Goal: Task Accomplishment & Management: Manage account settings

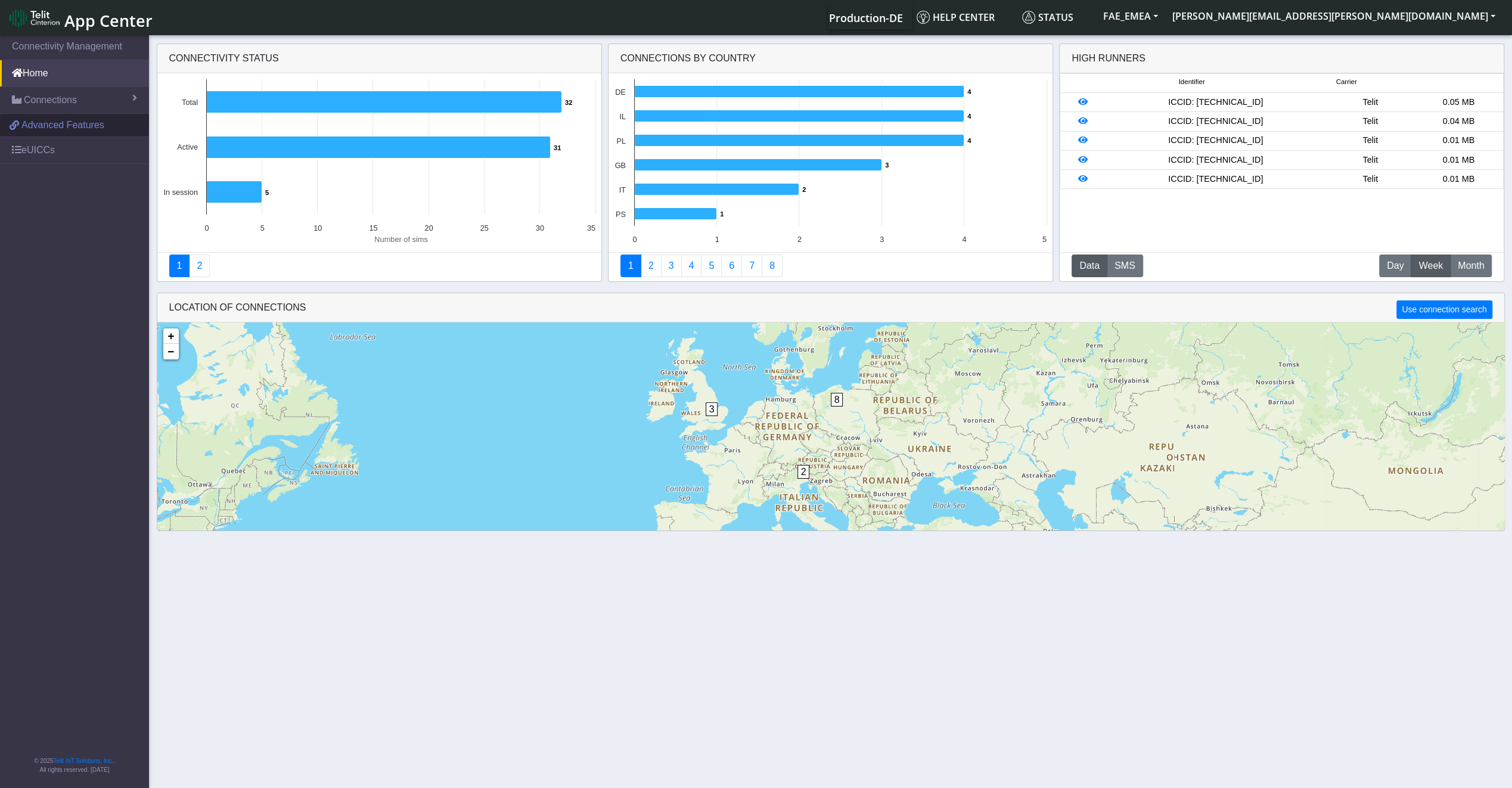
click at [60, 131] on span "Advanced Features" at bounding box center [63, 125] width 83 height 15
click at [53, 147] on link "eUICCs" at bounding box center [75, 150] width 149 height 26
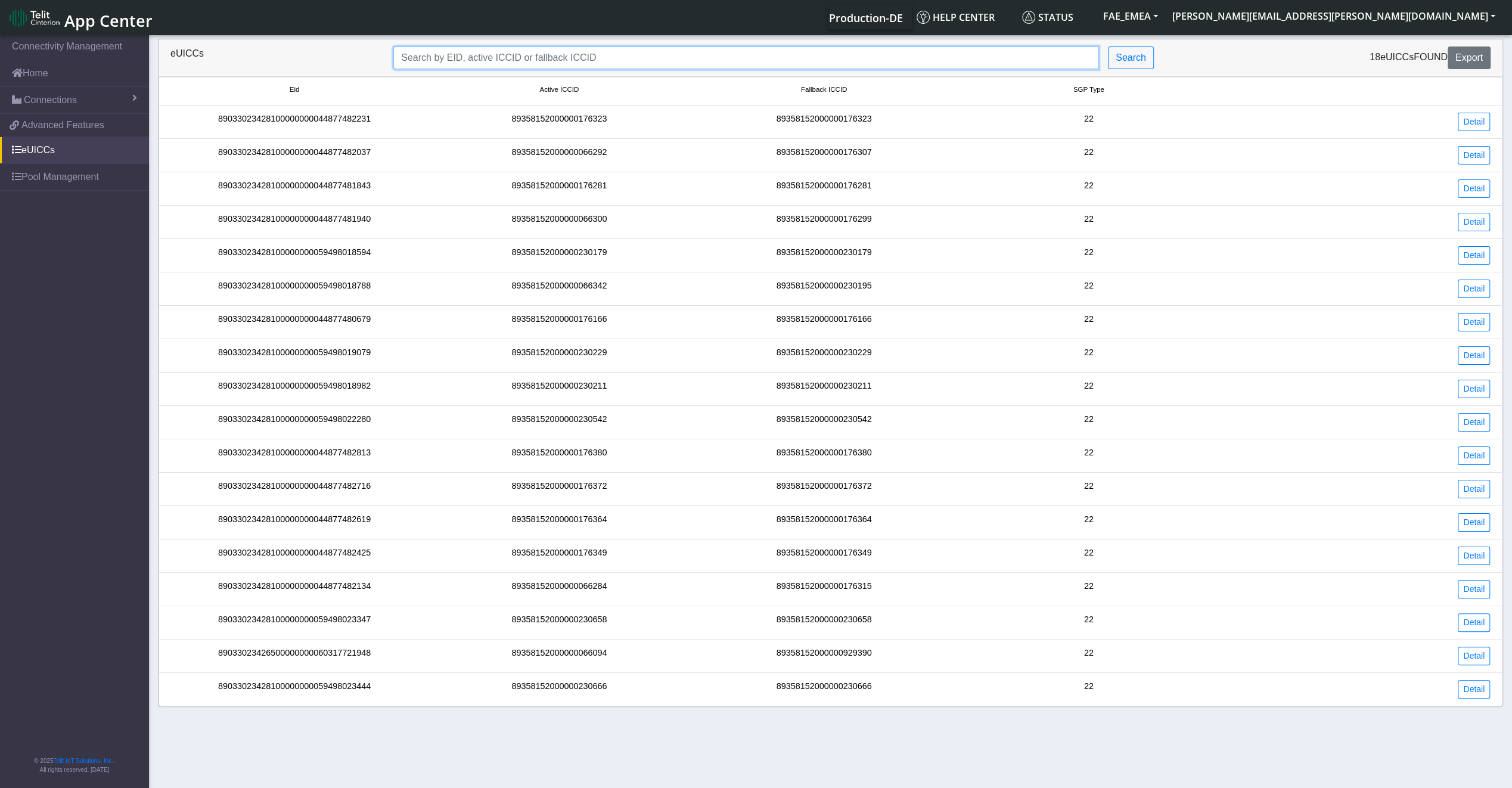
click at [439, 60] on input "Search..." at bounding box center [745, 58] width 705 height 23
paste input "89033023426500000000060317721948"
type input "89033023426500000000060317721948"
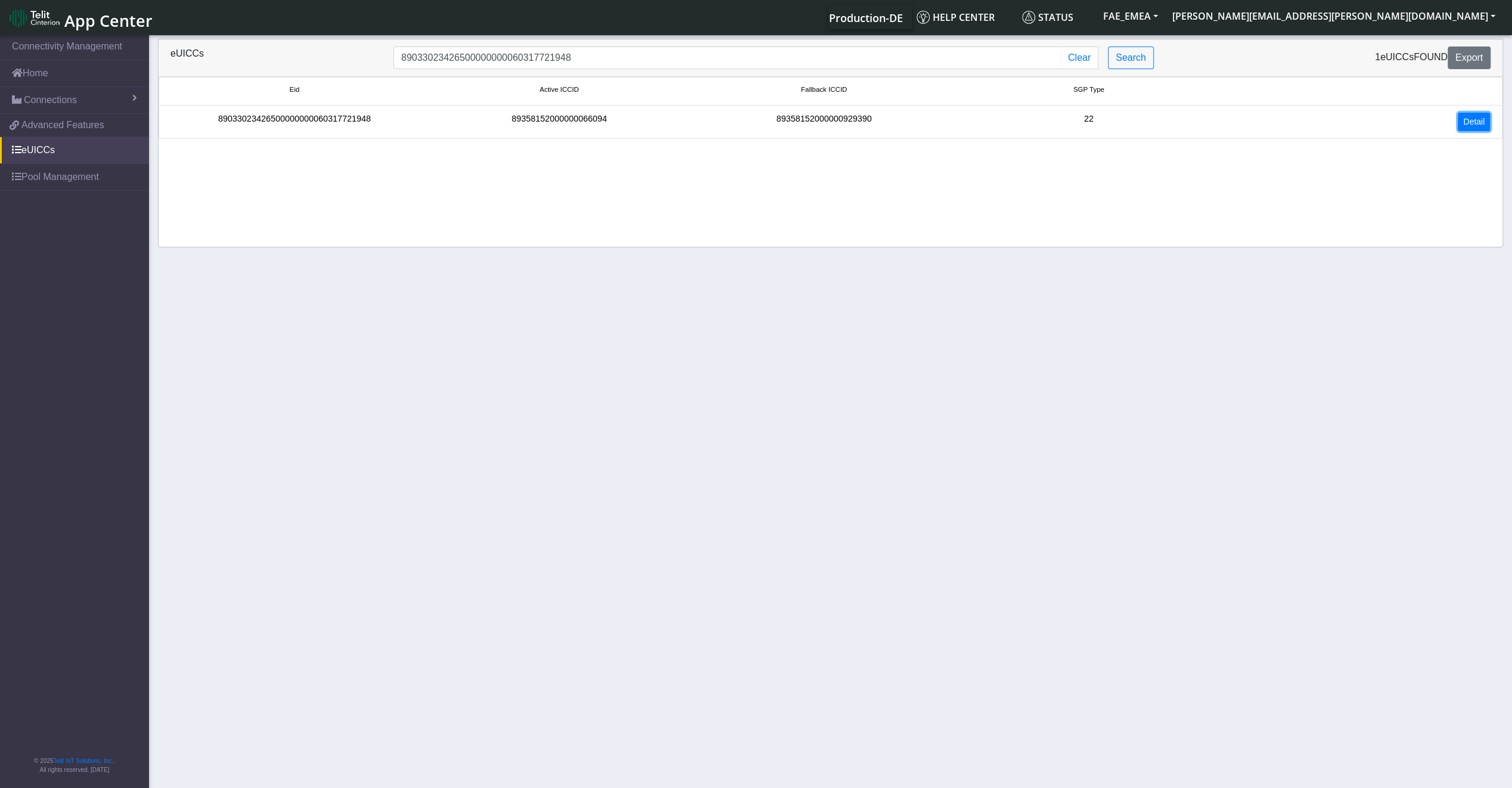
click at [1474, 120] on link "Detail" at bounding box center [1473, 122] width 32 height 18
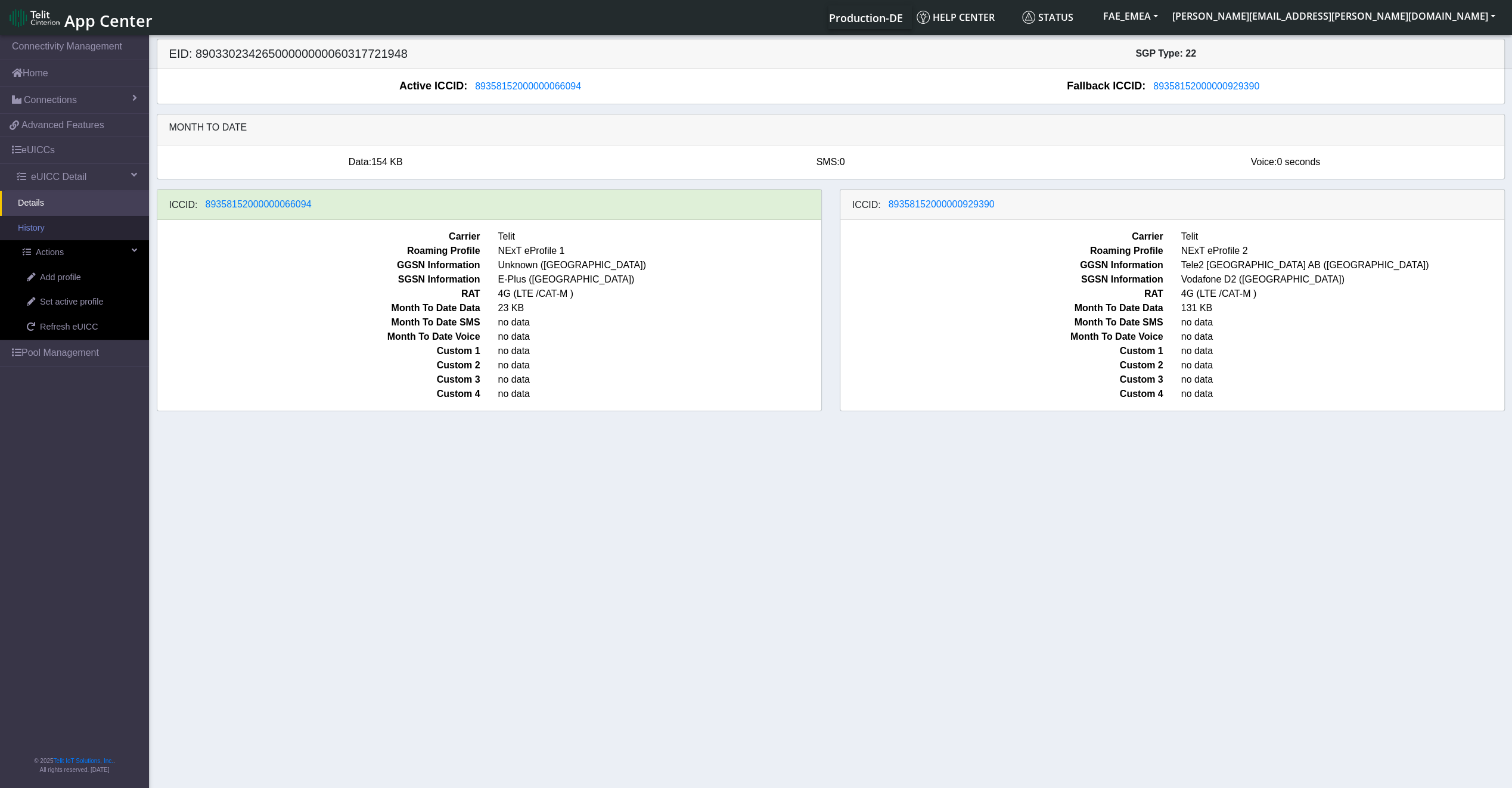
click at [76, 231] on link "History" at bounding box center [75, 227] width 149 height 25
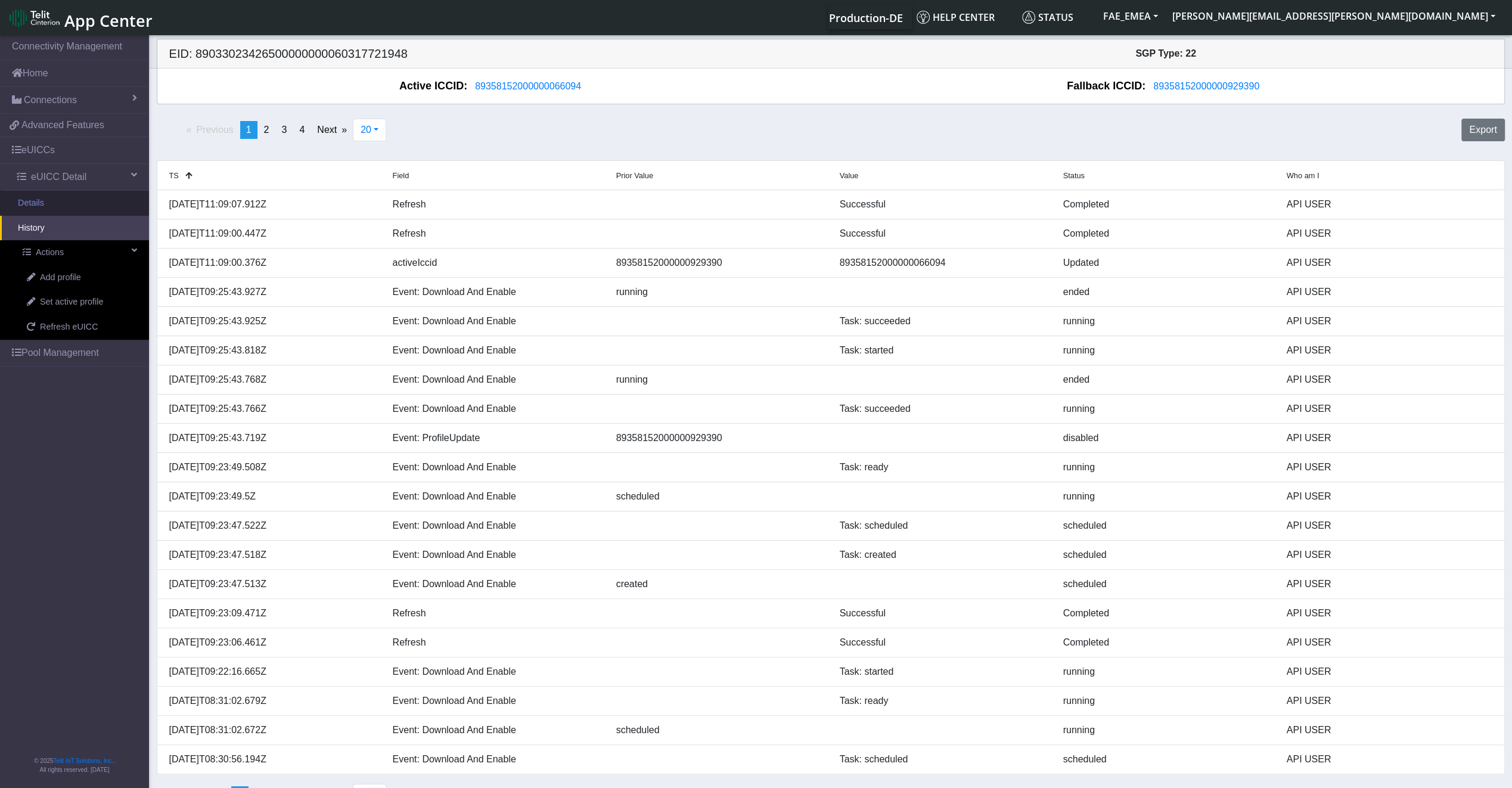
click at [92, 203] on link "Details" at bounding box center [75, 203] width 149 height 25
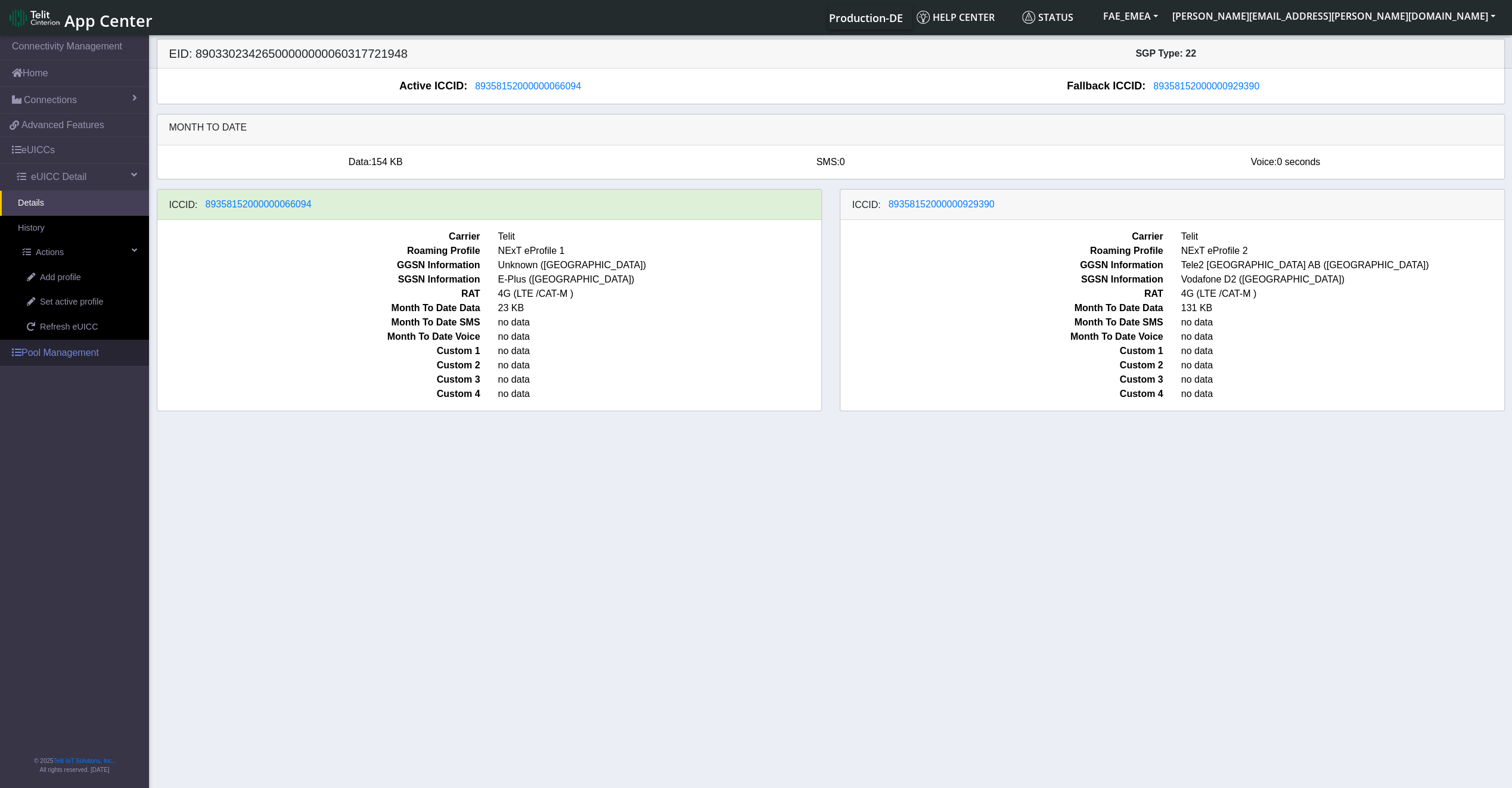
click at [60, 354] on link "Pool Management" at bounding box center [75, 353] width 149 height 26
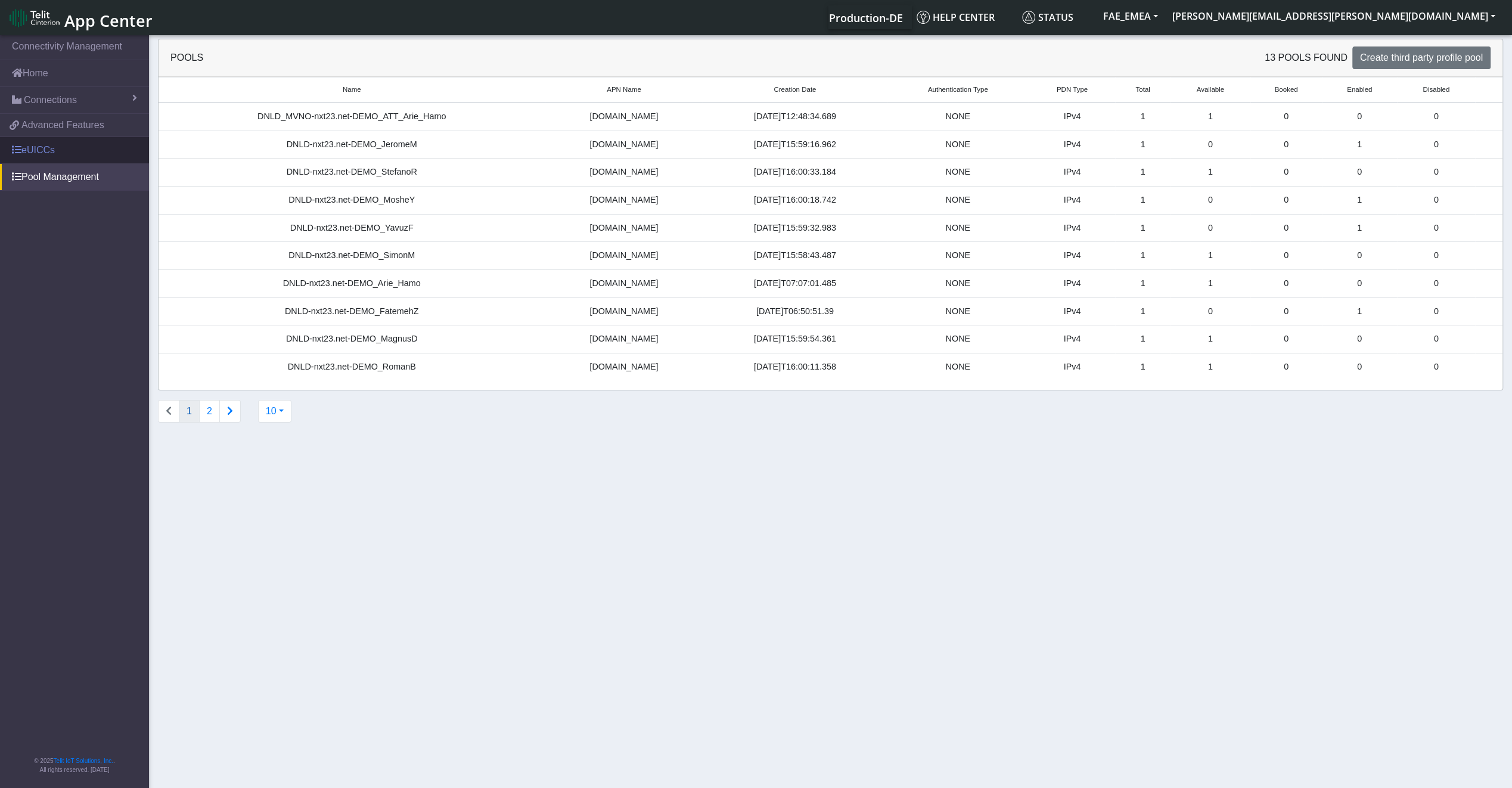
click at [50, 158] on link "eUICCs" at bounding box center [75, 150] width 149 height 26
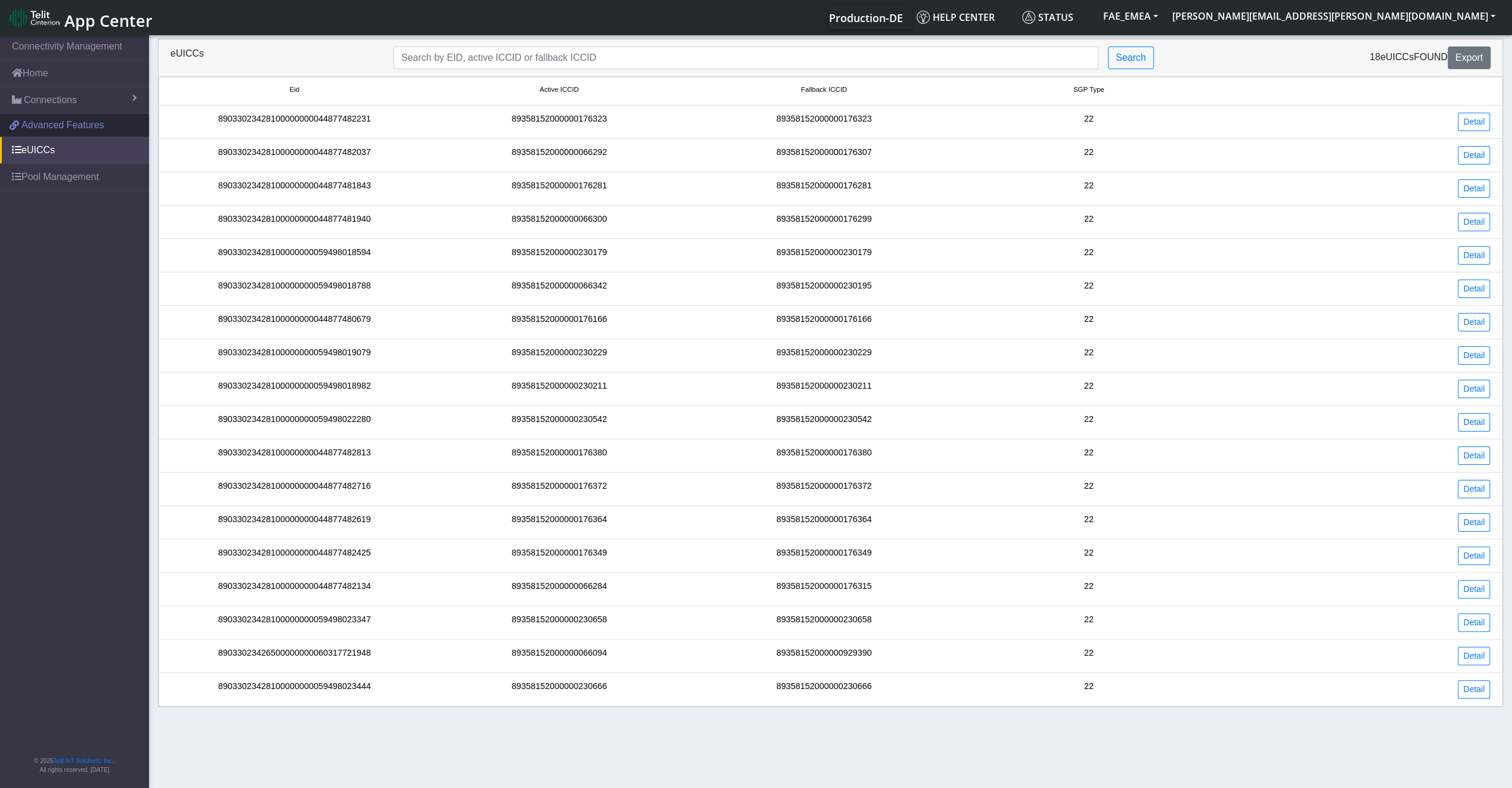
click at [95, 118] on link "Advanced Features" at bounding box center [75, 125] width 149 height 23
click at [75, 107] on link "Connections" at bounding box center [75, 100] width 149 height 26
click at [62, 128] on link "List" at bounding box center [75, 125] width 149 height 25
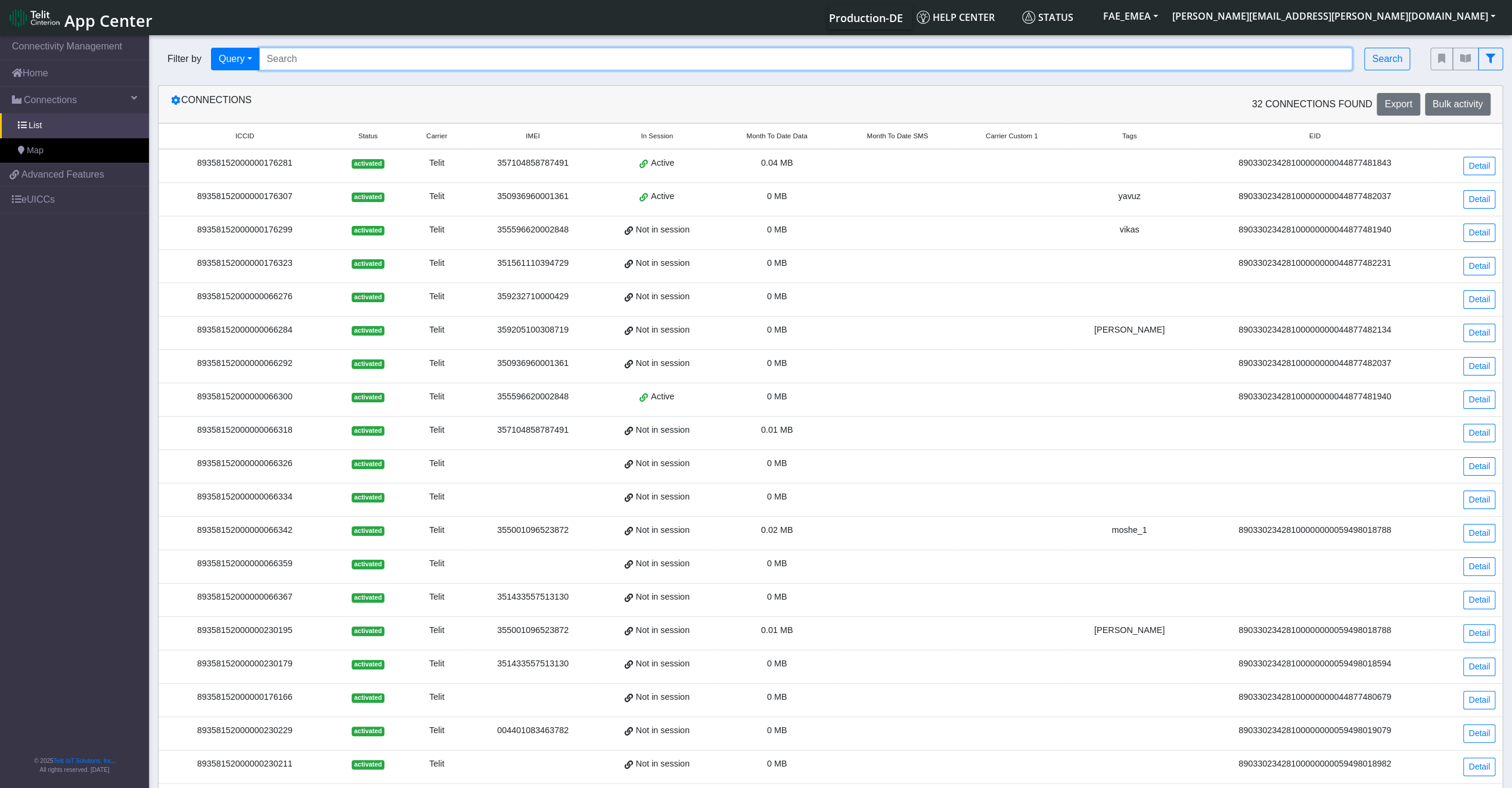
click at [420, 63] on input "Search..." at bounding box center [806, 59] width 1094 height 23
paste input "89358152000000929390"
type input "89358152000000929390"
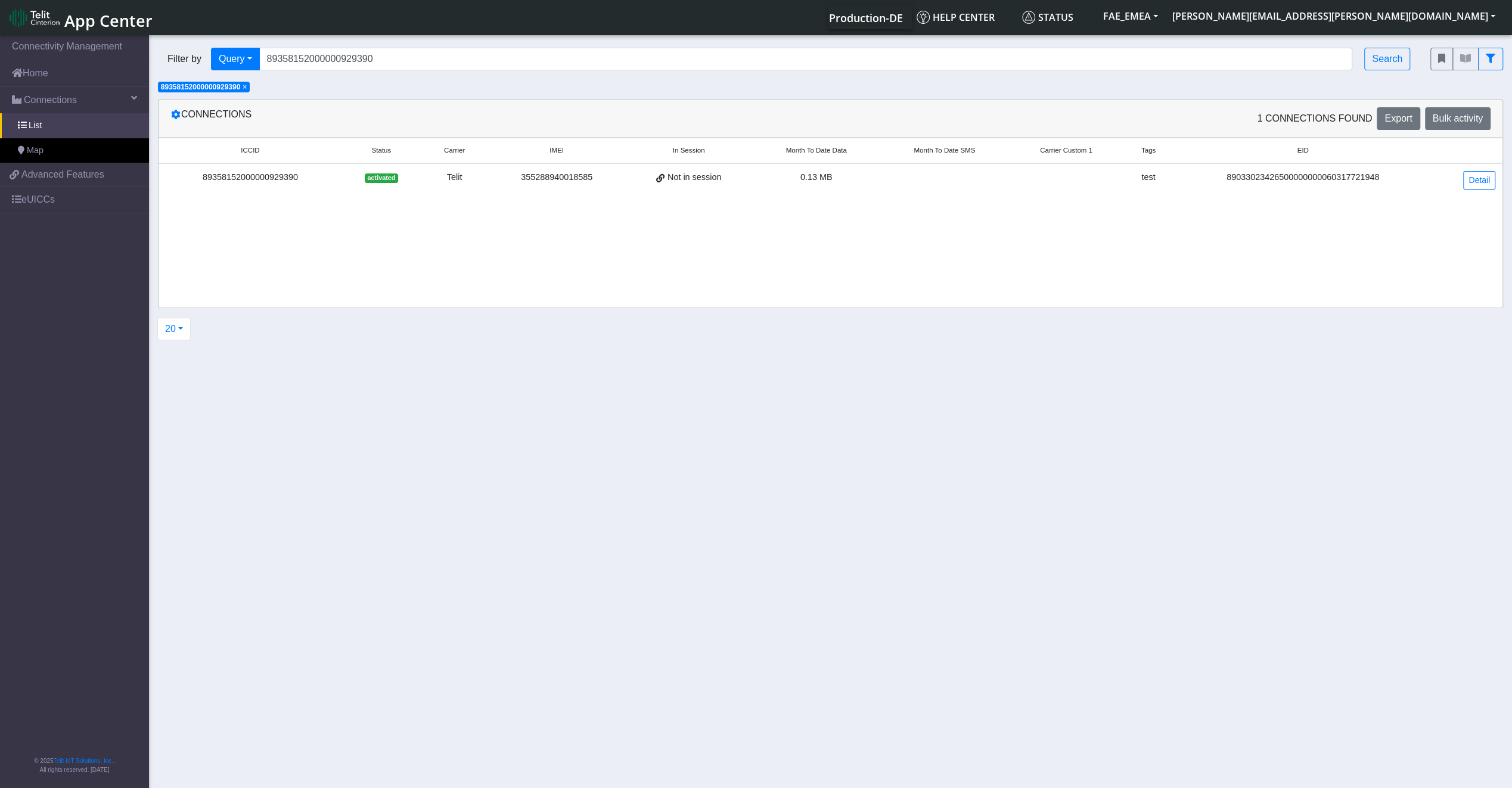
click at [885, 183] on td at bounding box center [945, 180] width 129 height 33
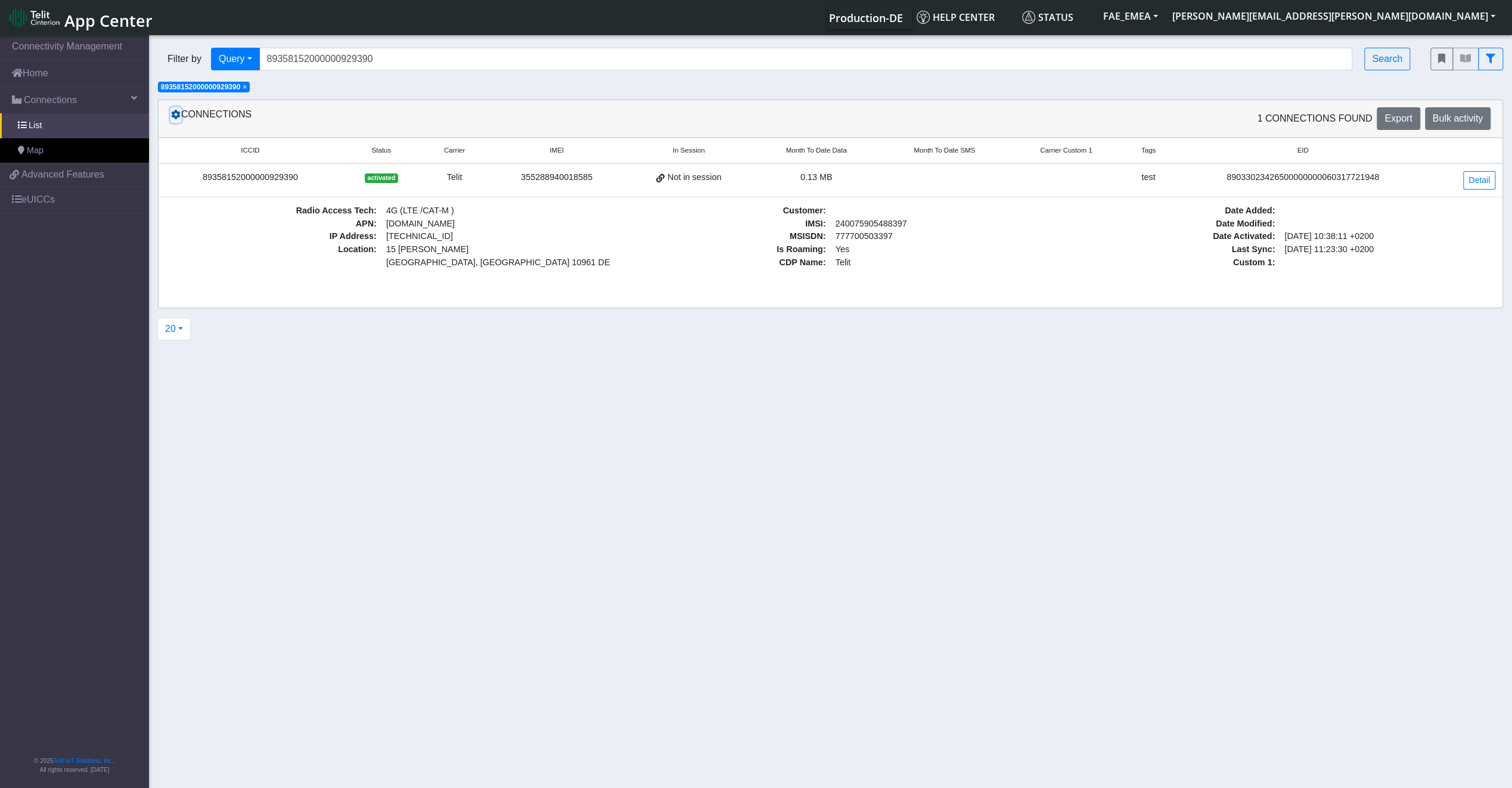
click at [174, 118] on icon at bounding box center [176, 114] width 9 height 9
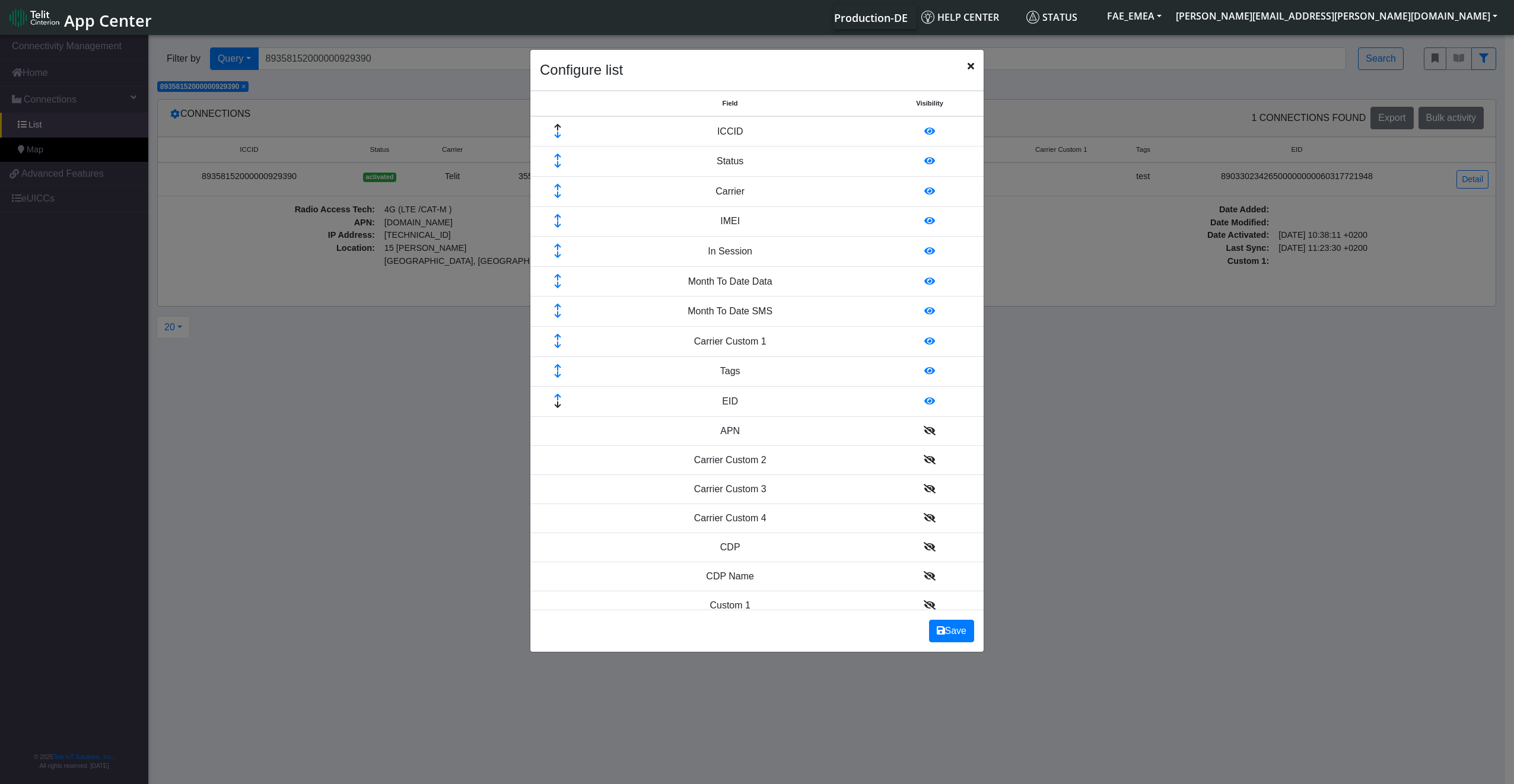
click at [924, 190] on icon at bounding box center [930, 191] width 11 height 9
click at [931, 345] on td at bounding box center [930, 341] width 108 height 29
click at [923, 338] on icon at bounding box center [929, 341] width 12 height 9
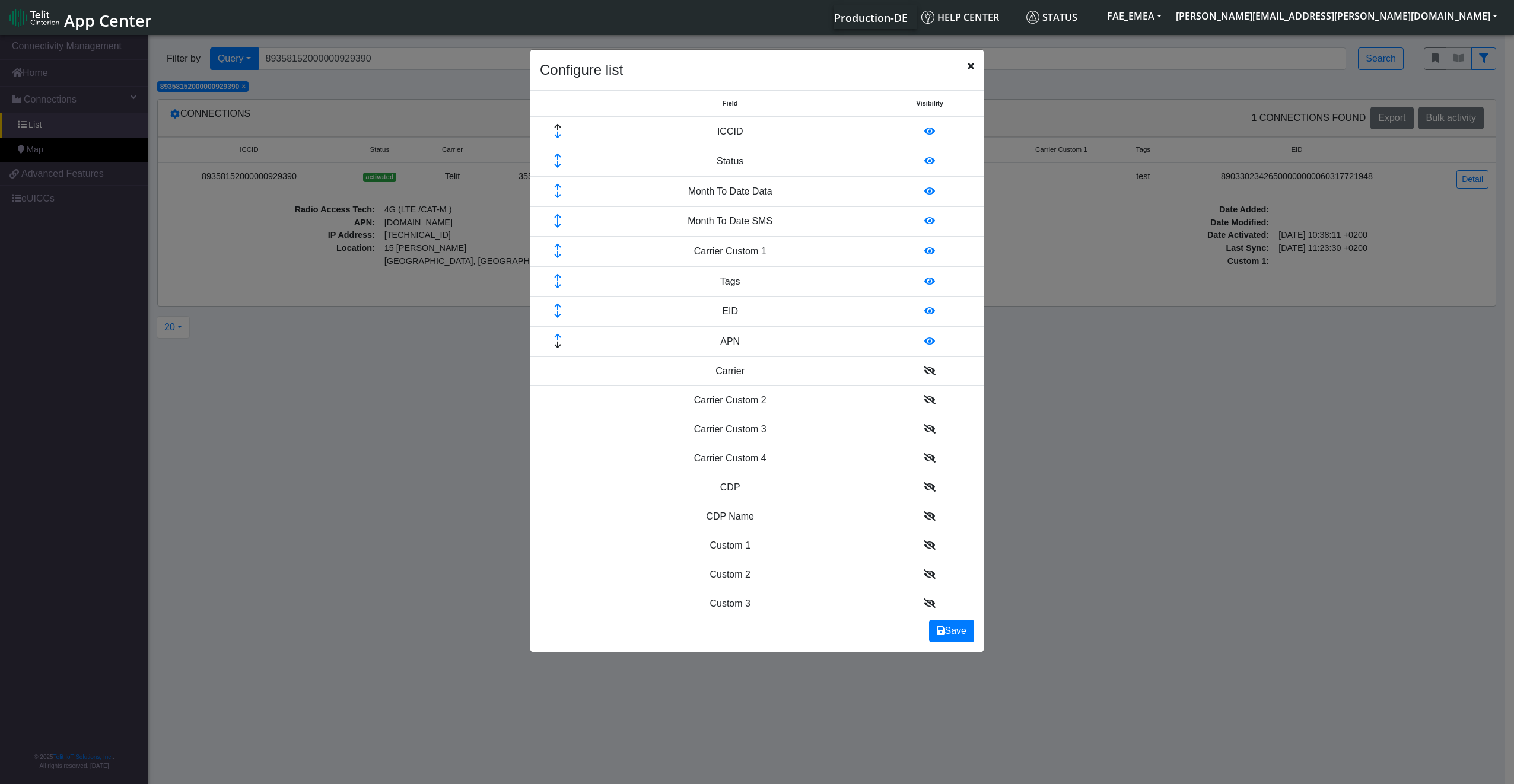
click at [922, 381] on td at bounding box center [930, 371] width 108 height 29
click at [923, 373] on icon at bounding box center [929, 371] width 12 height 9
click at [923, 401] on icon at bounding box center [929, 400] width 12 height 9
click at [923, 430] on icon at bounding box center [929, 430] width 12 height 9
click at [923, 469] on td at bounding box center [930, 462] width 108 height 29
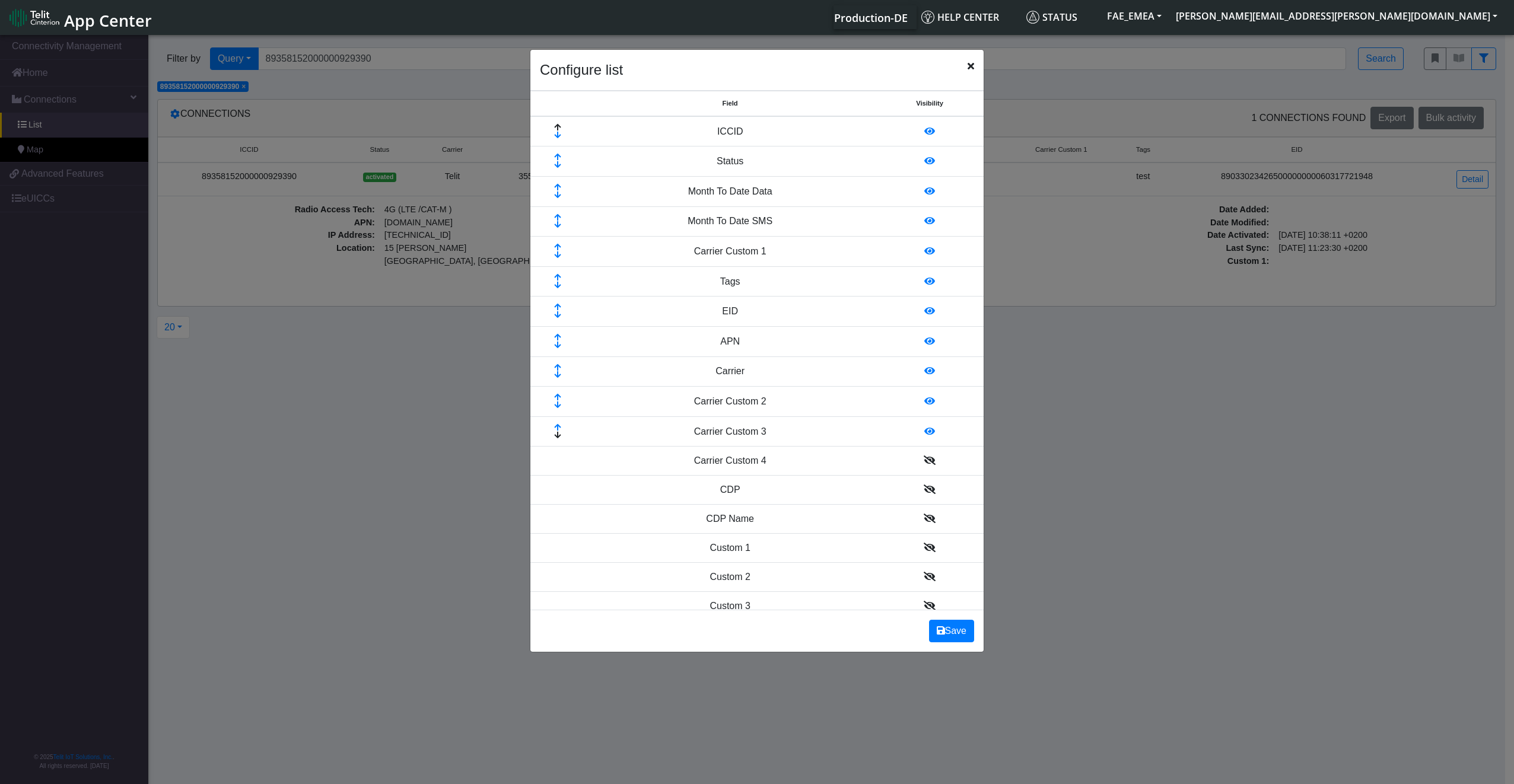
click at [924, 491] on icon at bounding box center [929, 489] width 12 height 9
click at [916, 483] on td at bounding box center [930, 491] width 108 height 29
click at [927, 455] on td at bounding box center [930, 462] width 108 height 30
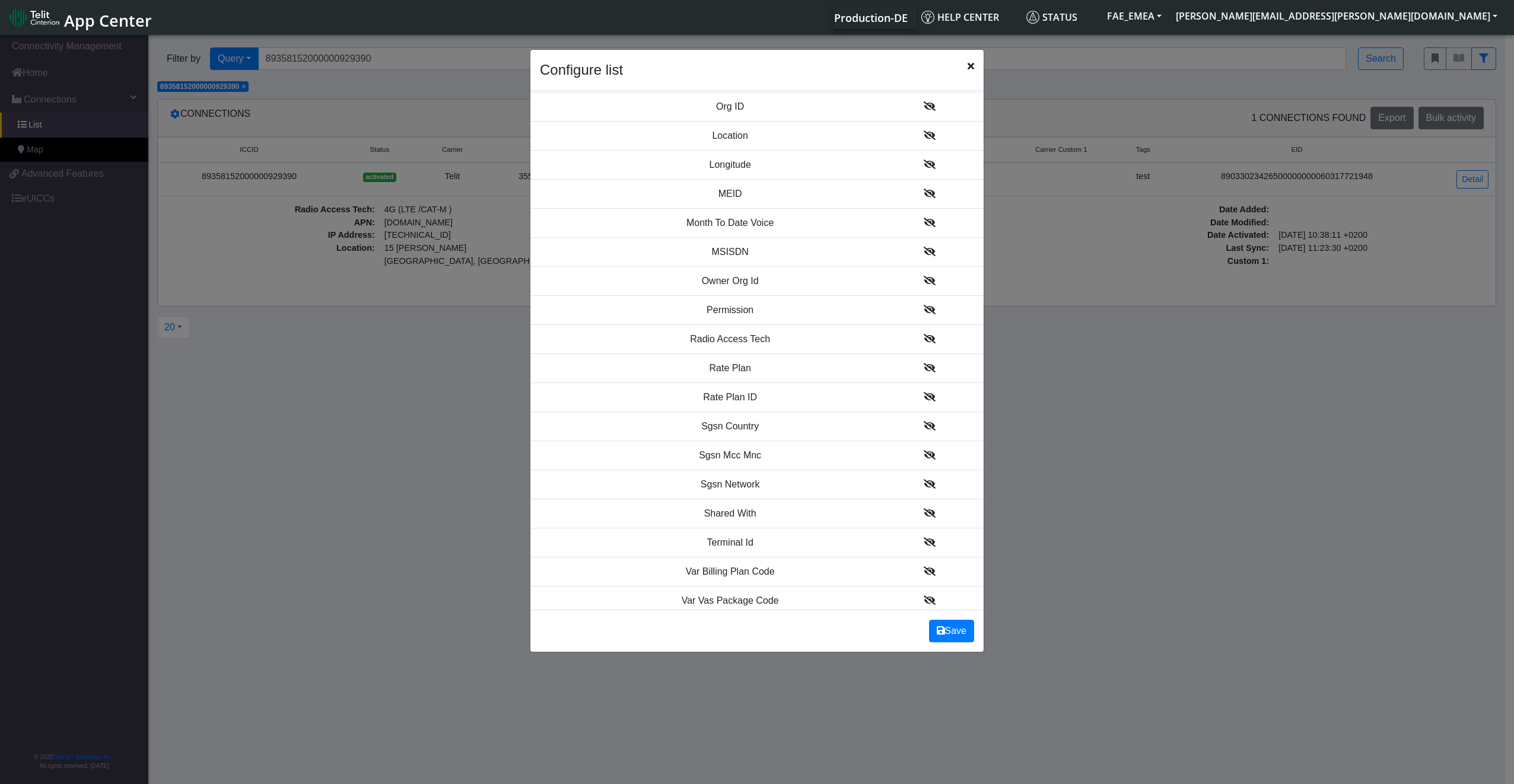
scroll to position [1202, 0]
click at [923, 244] on icon at bounding box center [929, 248] width 12 height 9
click at [923, 188] on icon at bounding box center [929, 192] width 12 height 9
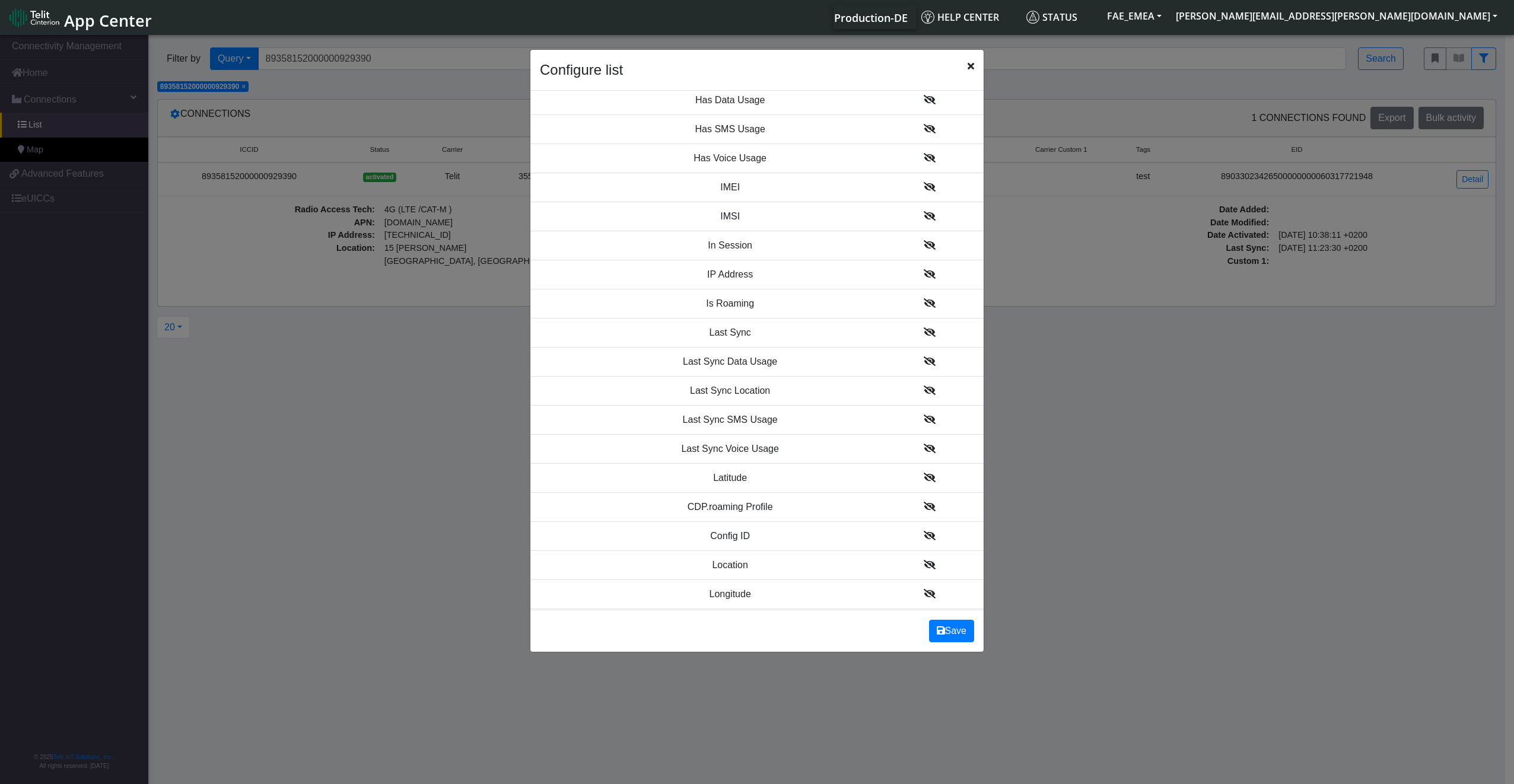
scroll to position [788, 0]
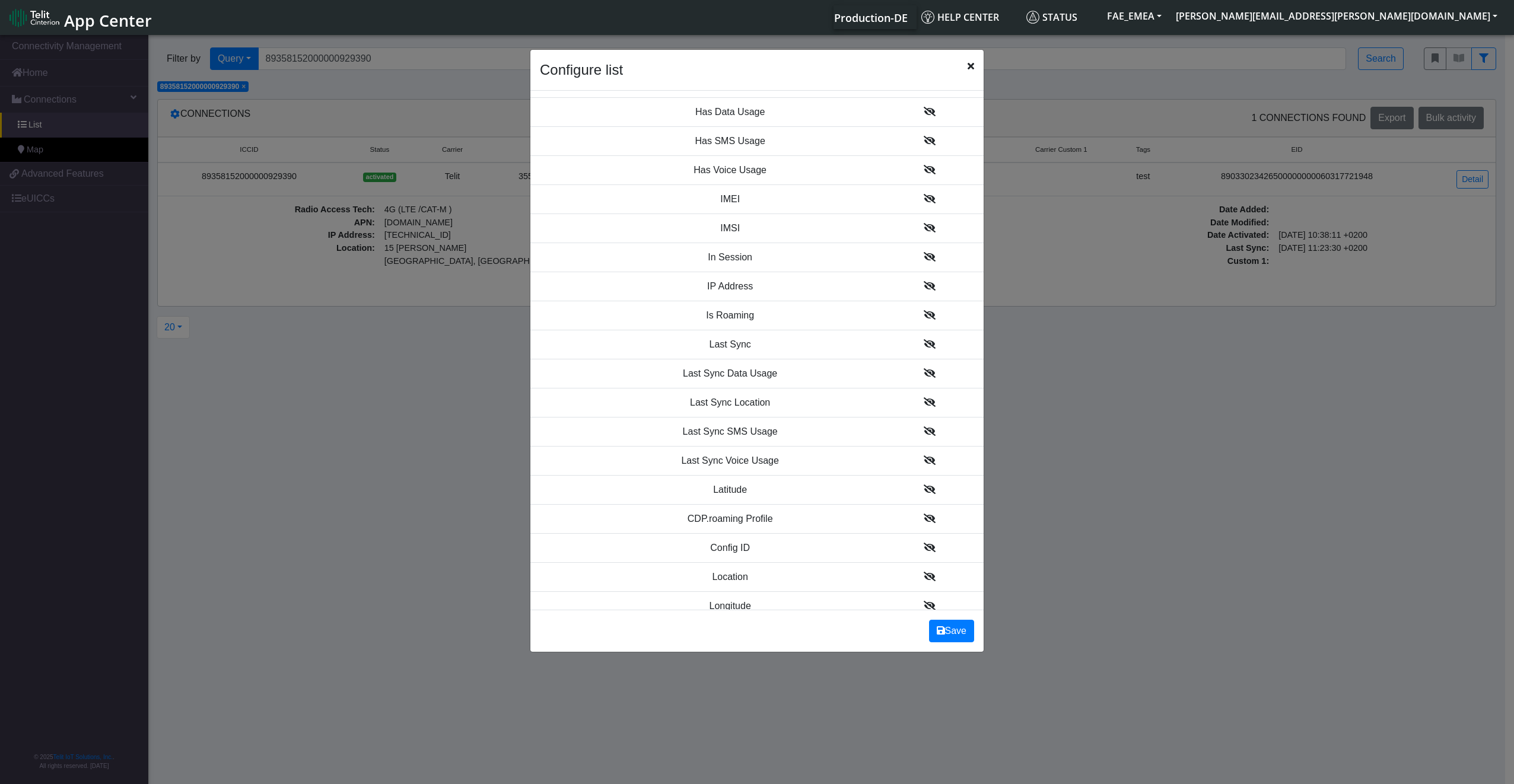
click at [923, 196] on icon at bounding box center [929, 199] width 12 height 9
click at [920, 216] on td at bounding box center [930, 228] width 108 height 29
click at [915, 191] on td at bounding box center [930, 199] width 108 height 29
click at [923, 194] on icon at bounding box center [929, 199] width 12 height 9
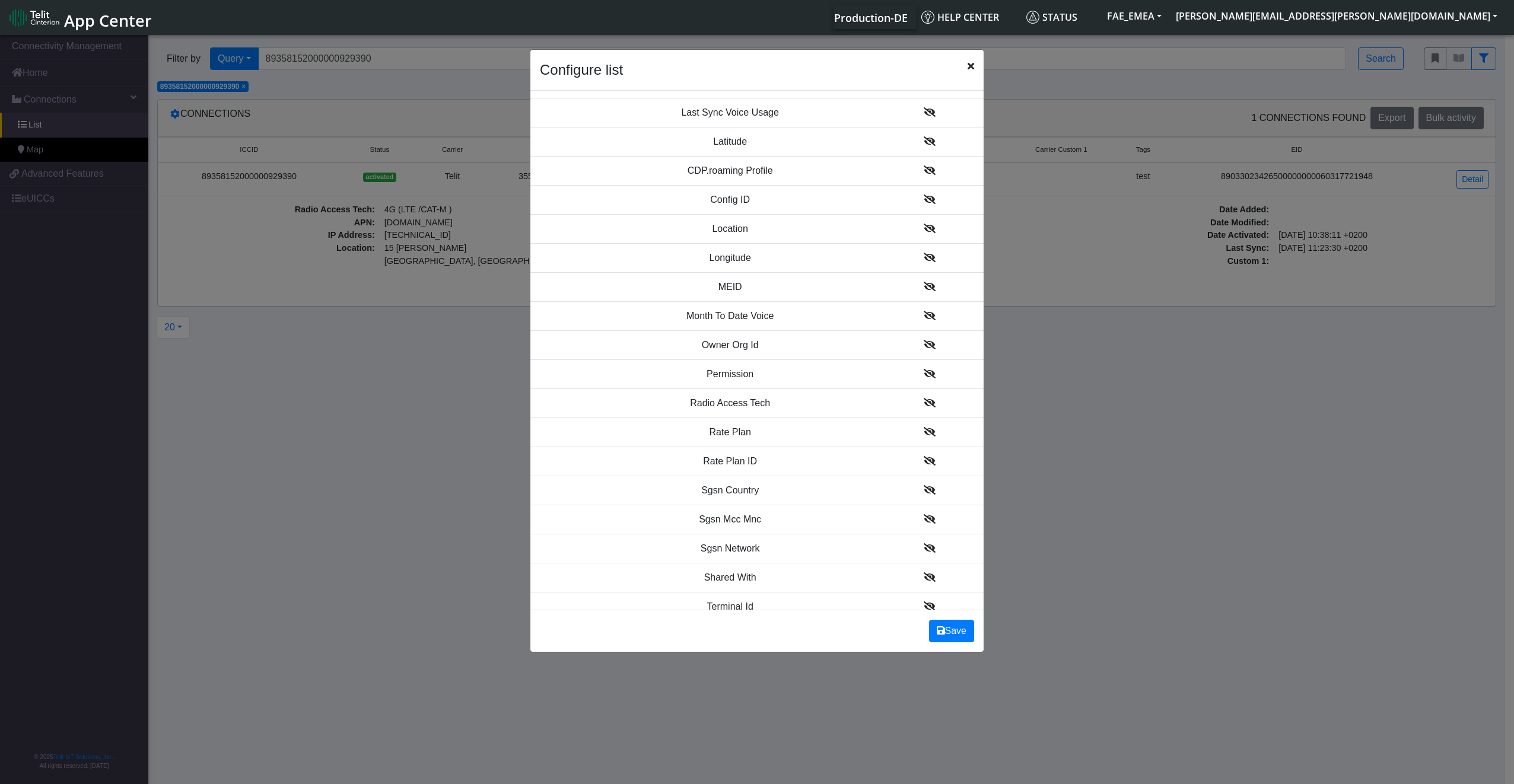
scroll to position [1203, 0]
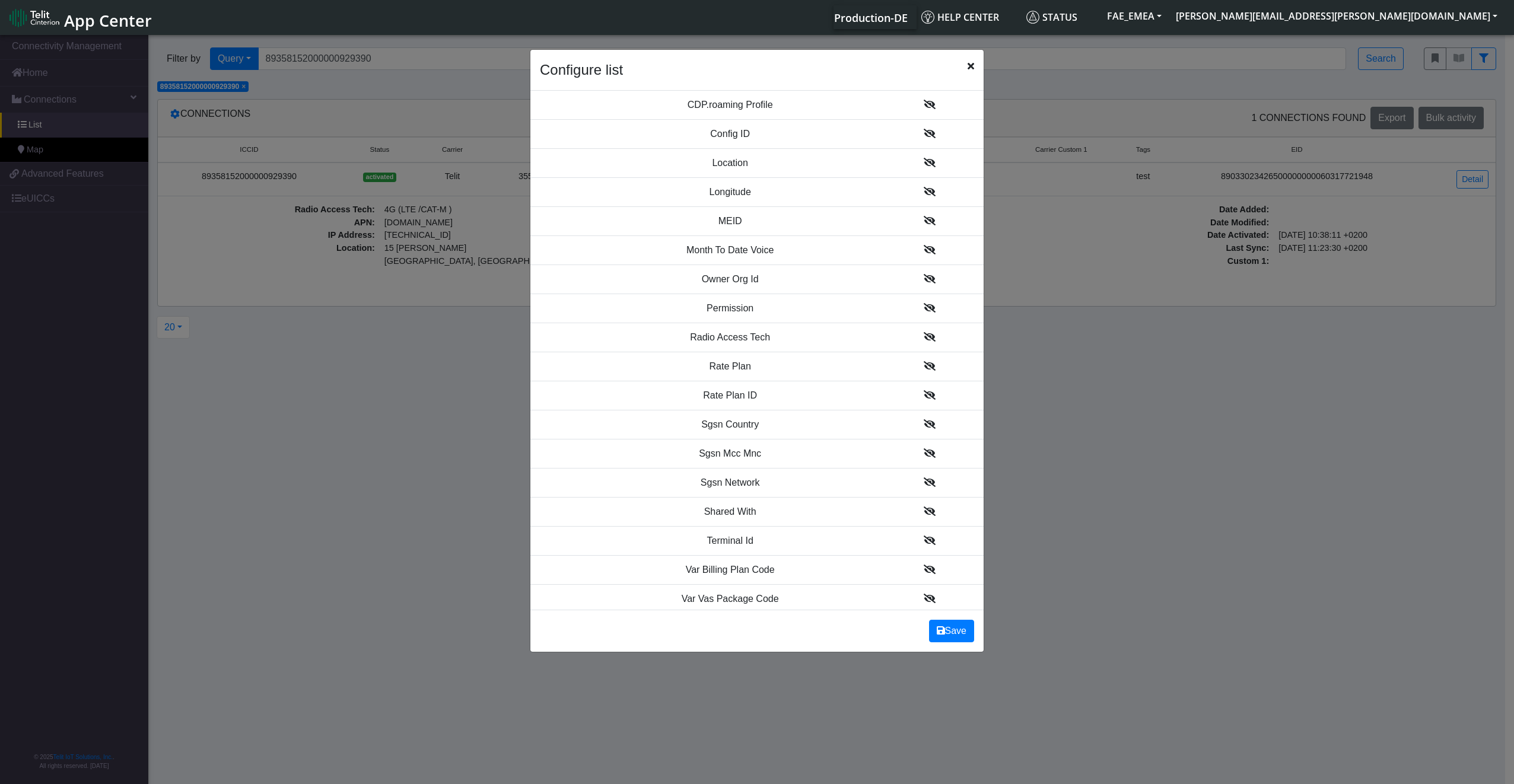
click at [917, 334] on td at bounding box center [930, 338] width 108 height 29
click at [923, 332] on icon at bounding box center [929, 337] width 12 height 9
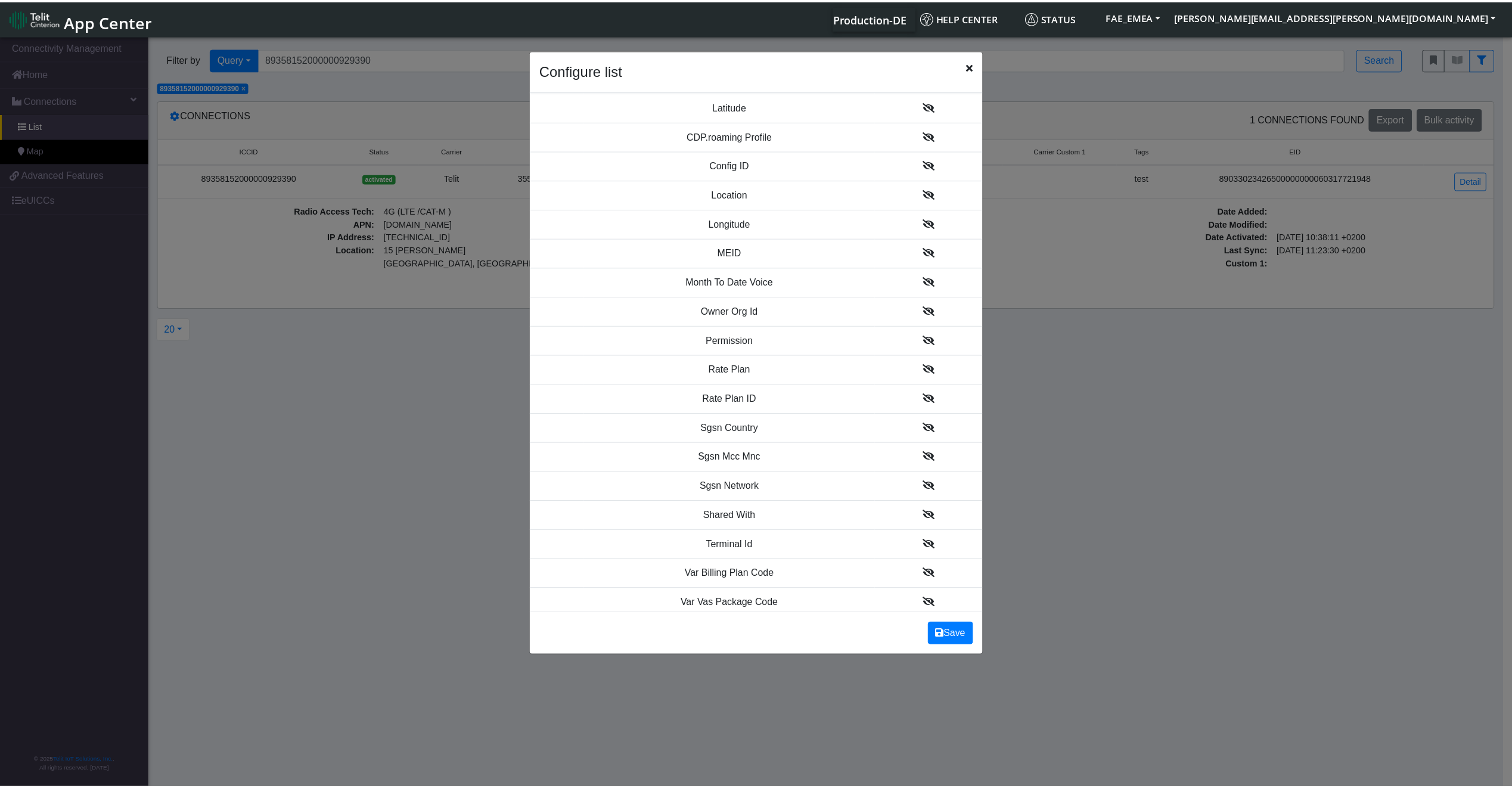
scroll to position [1212, 0]
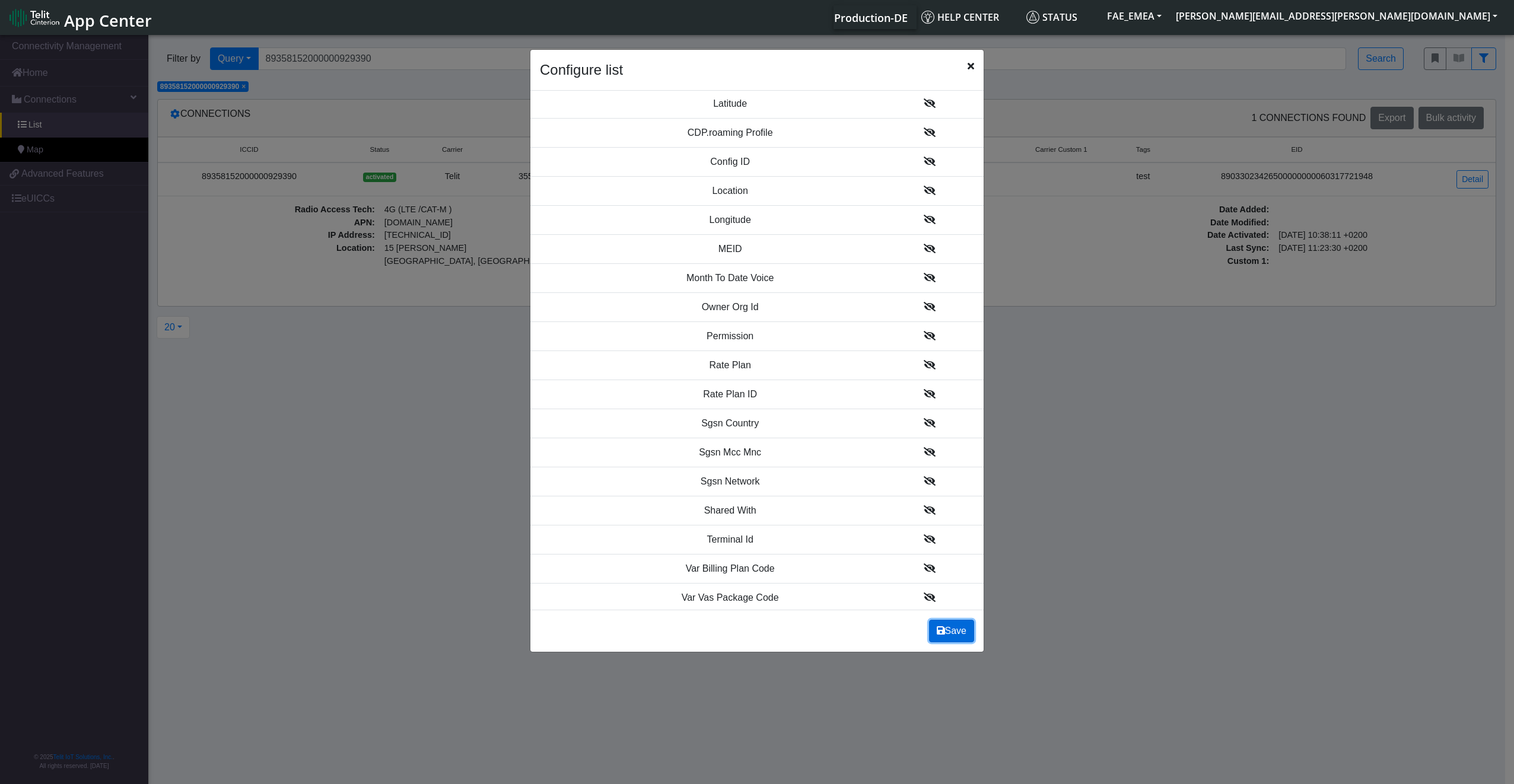
click at [951, 631] on button "Save" at bounding box center [951, 631] width 45 height 23
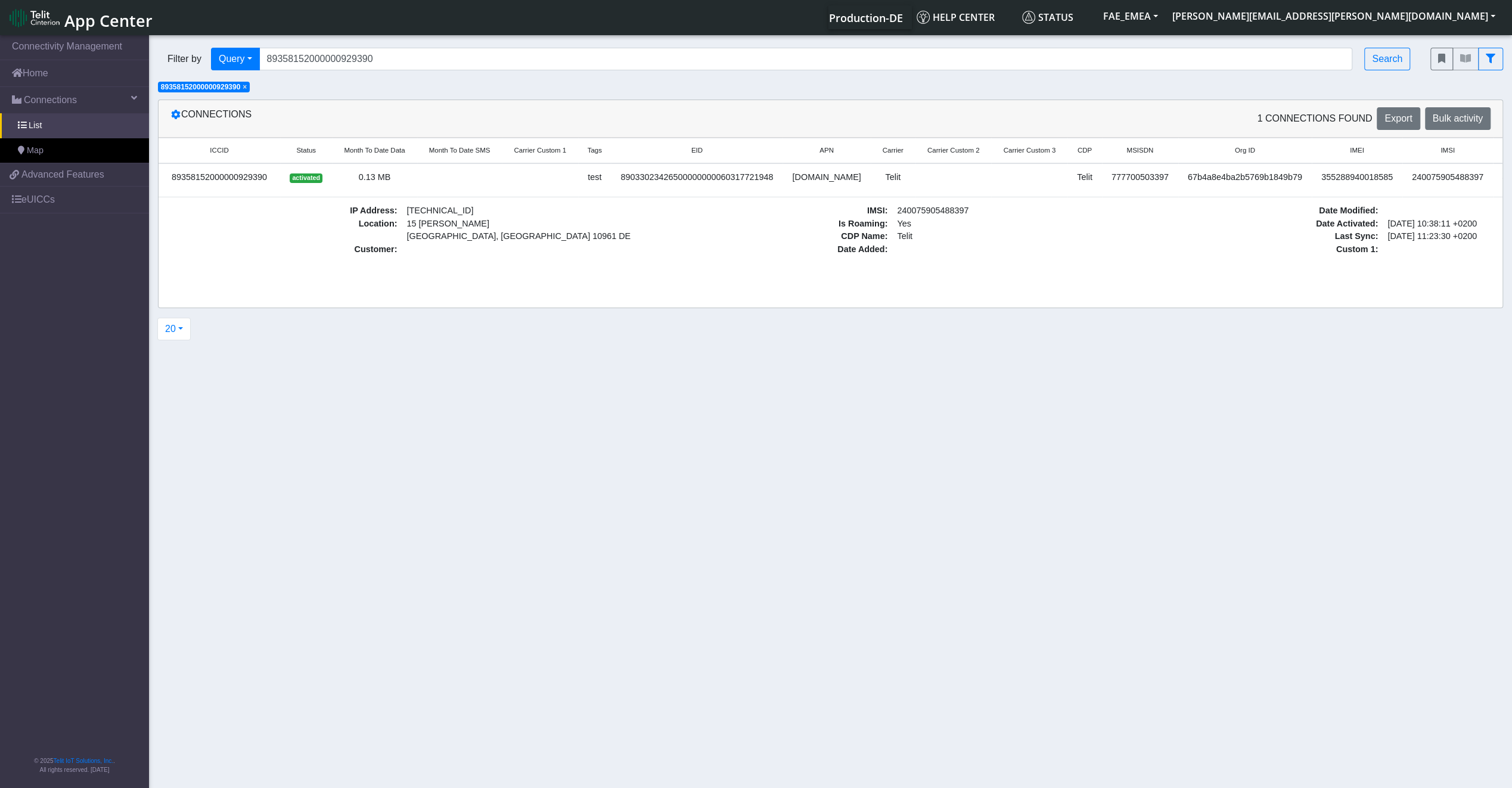
click at [385, 153] on span "Month To Date Data" at bounding box center [375, 150] width 61 height 10
click at [487, 153] on span "Month To Date SMS" at bounding box center [475, 150] width 62 height 10
click at [534, 148] on span "Carrier Custom 1" at bounding box center [555, 150] width 52 height 10
click at [606, 154] on span "Tags" at bounding box center [610, 150] width 15 height 10
drag, startPoint x: 1318, startPoint y: 285, endPoint x: 1348, endPoint y: 274, distance: 32.0
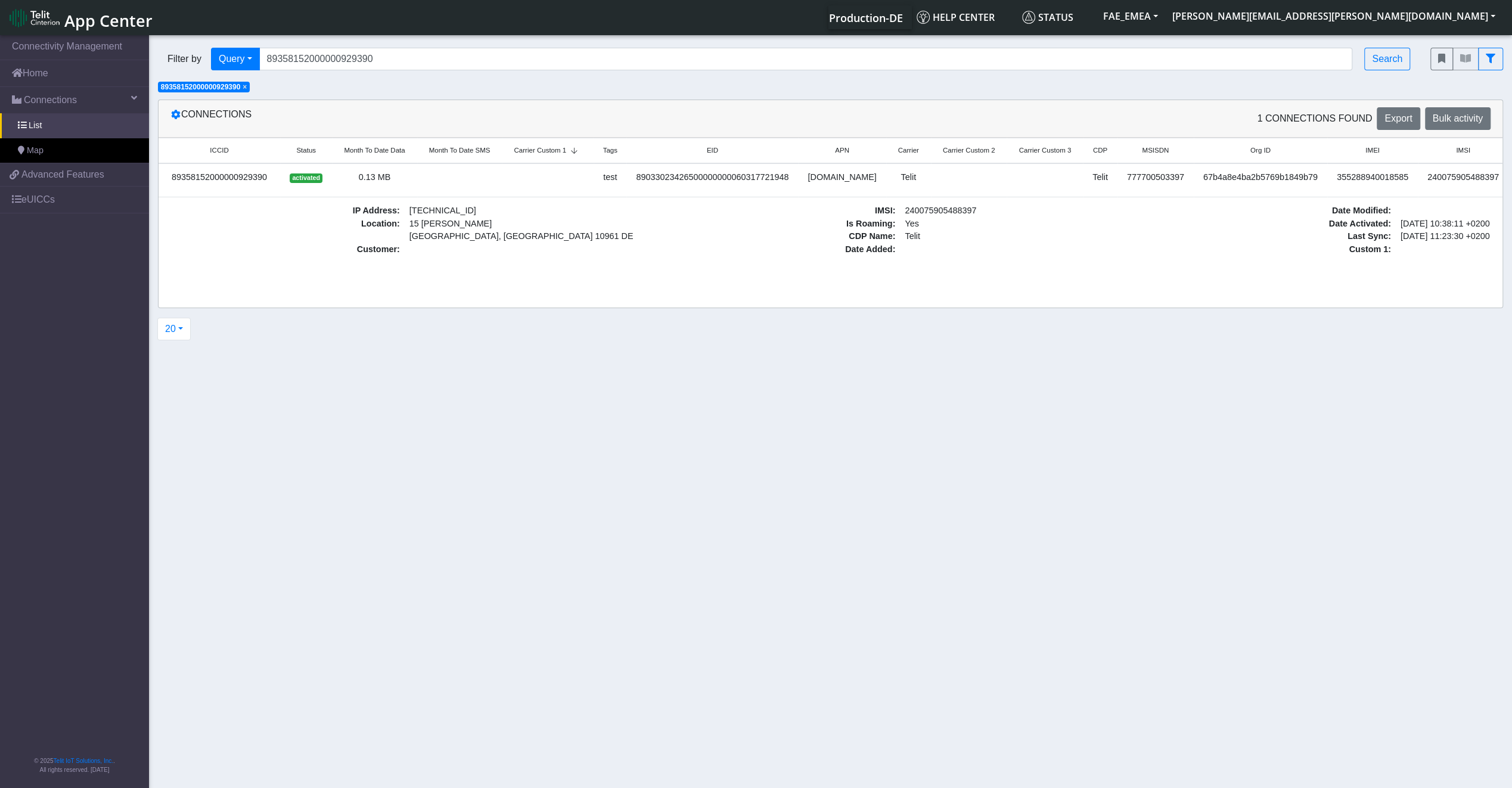
click at [1347, 274] on div "ICCID Status Month To Date Data Month To Date SMS Carrier Custom 1 Tags EID APN…" at bounding box center [830, 223] width 1345 height 170
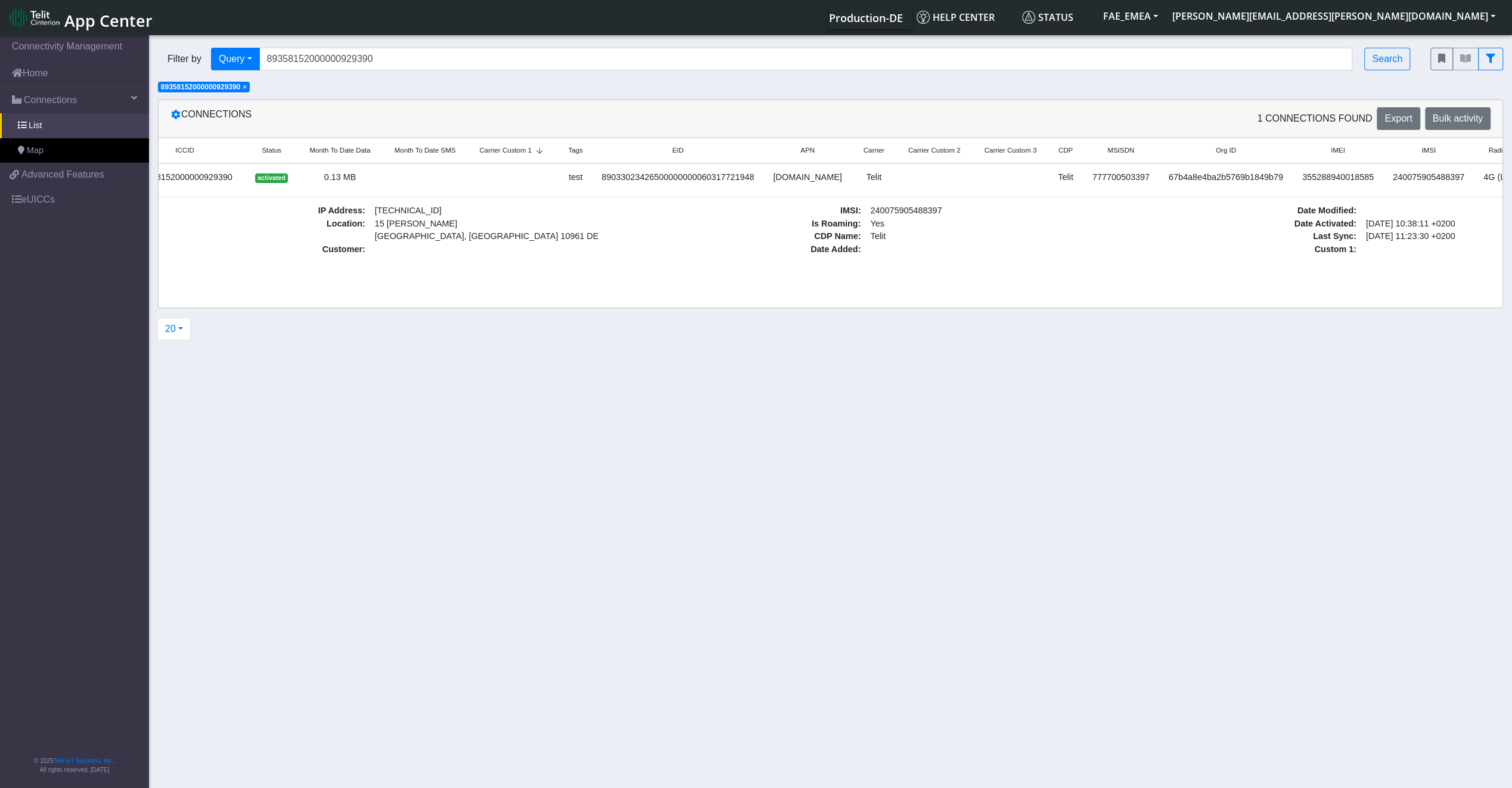
scroll to position [0, 0]
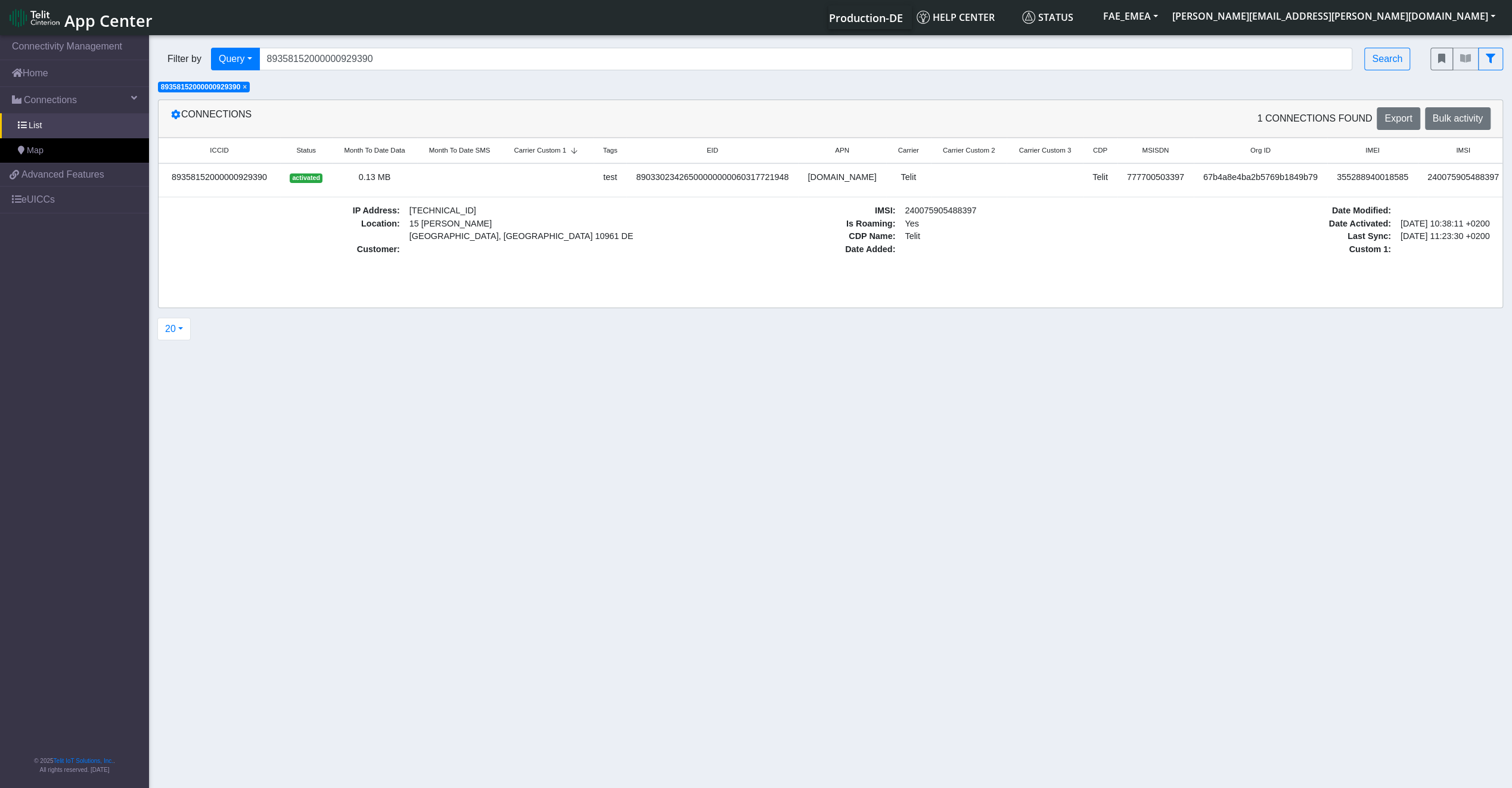
click at [943, 155] on span "Carrier Custom 2" at bounding box center [969, 150] width 52 height 10
click at [1019, 153] on span "Carrier Custom 3" at bounding box center [1045, 150] width 52 height 10
click at [1083, 155] on th "CDP" at bounding box center [1101, 151] width 35 height 26
click at [1093, 150] on span "CDP" at bounding box center [1101, 150] width 15 height 10
click at [1129, 150] on small "MSISDN" at bounding box center [1155, 150] width 52 height 10
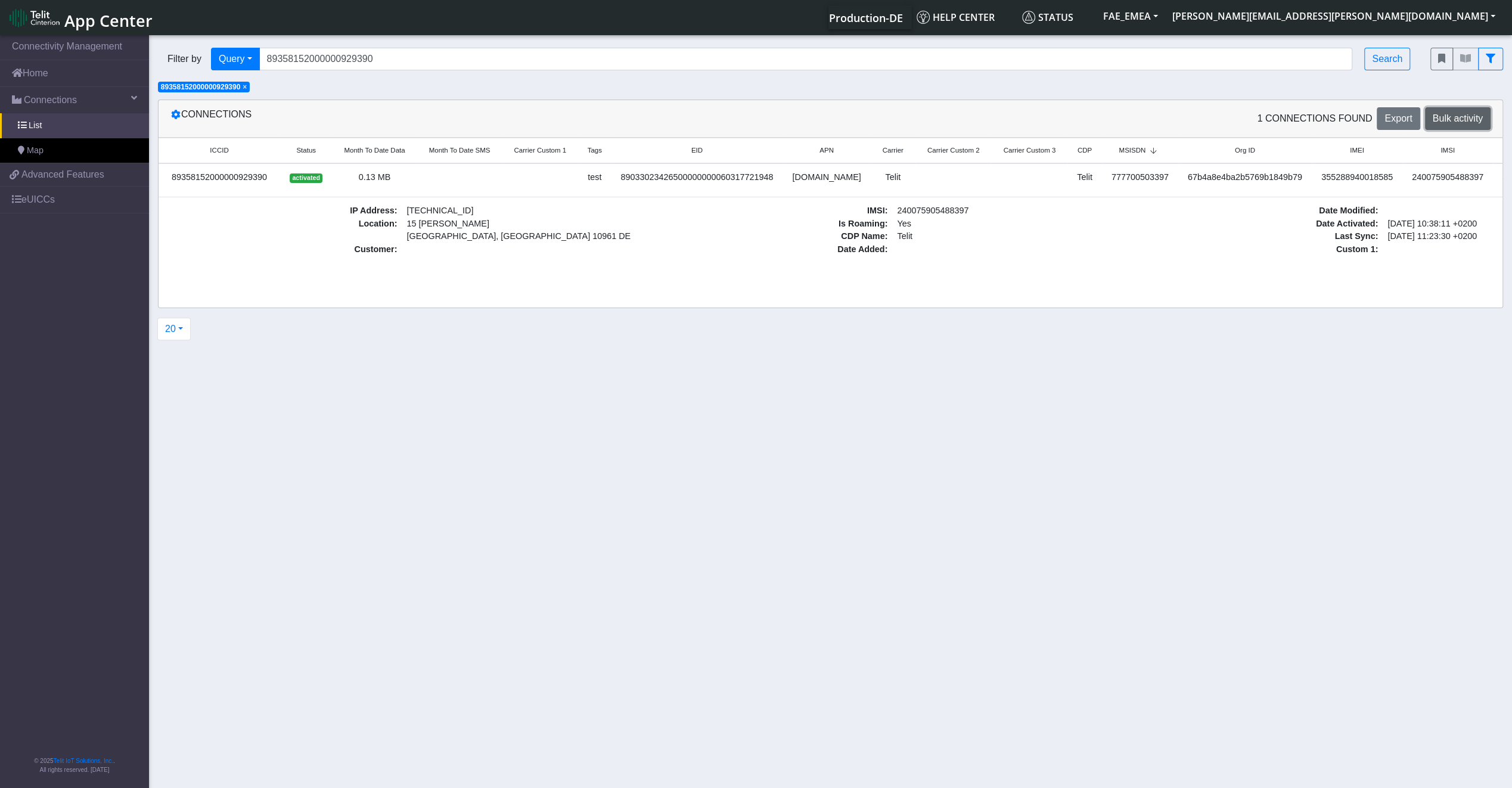
click at [1464, 114] on span "Bulk activity" at bounding box center [1458, 118] width 50 height 10
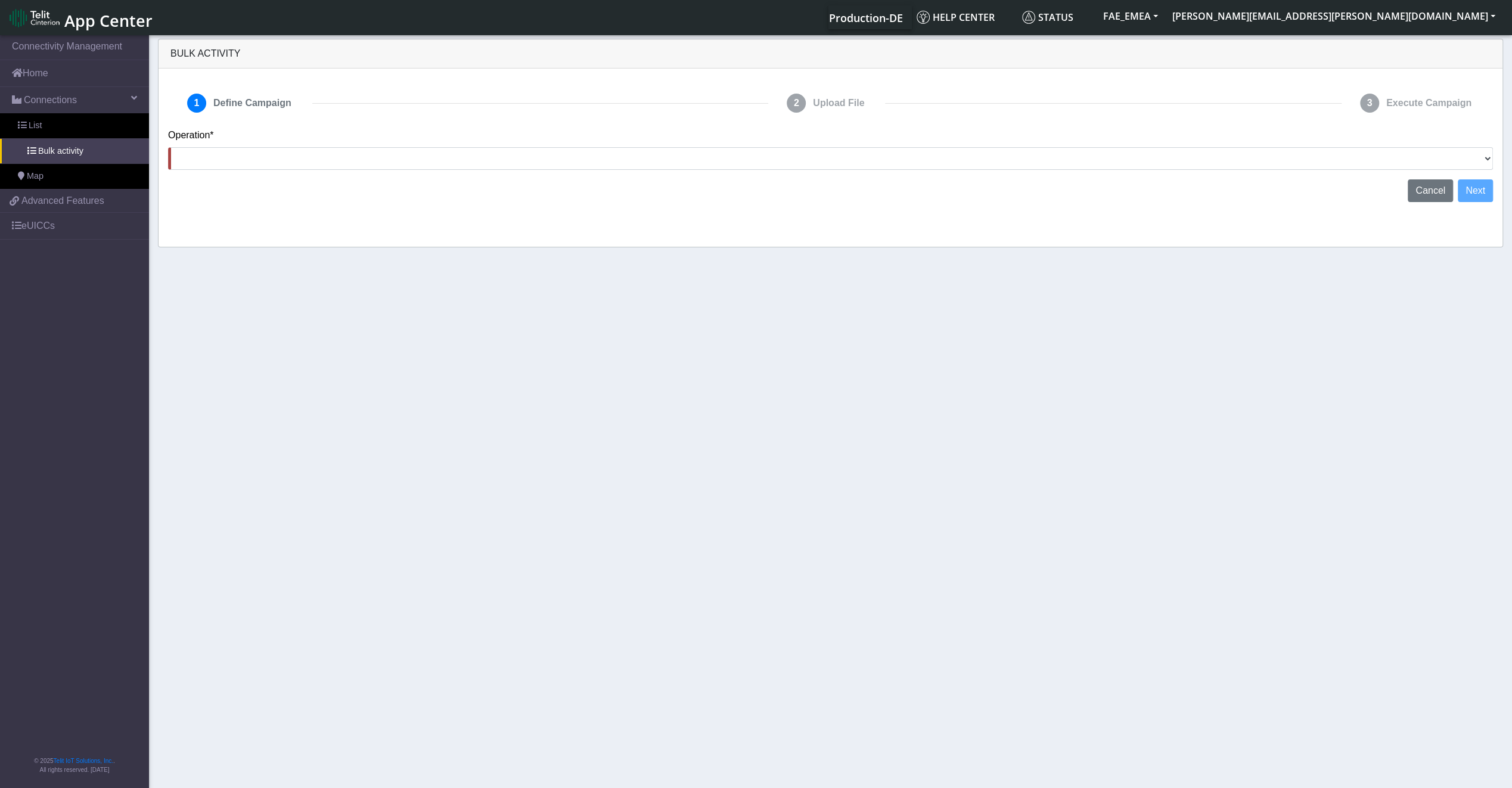
click at [898, 173] on div "Operation* Activate SIMs Deactivate SIMs Add Tags Remove Tags Advanced" at bounding box center [830, 154] width 1343 height 52
click at [895, 163] on select "Activate SIMs Deactivate SIMs Add Tags Remove Tags Advanced" at bounding box center [831, 158] width 1325 height 23
select select "Add Tags"
click at [168, 147] on select "Activate SIMs Deactivate SIMs Add Tags Remove Tags Advanced" at bounding box center [831, 158] width 1325 height 23
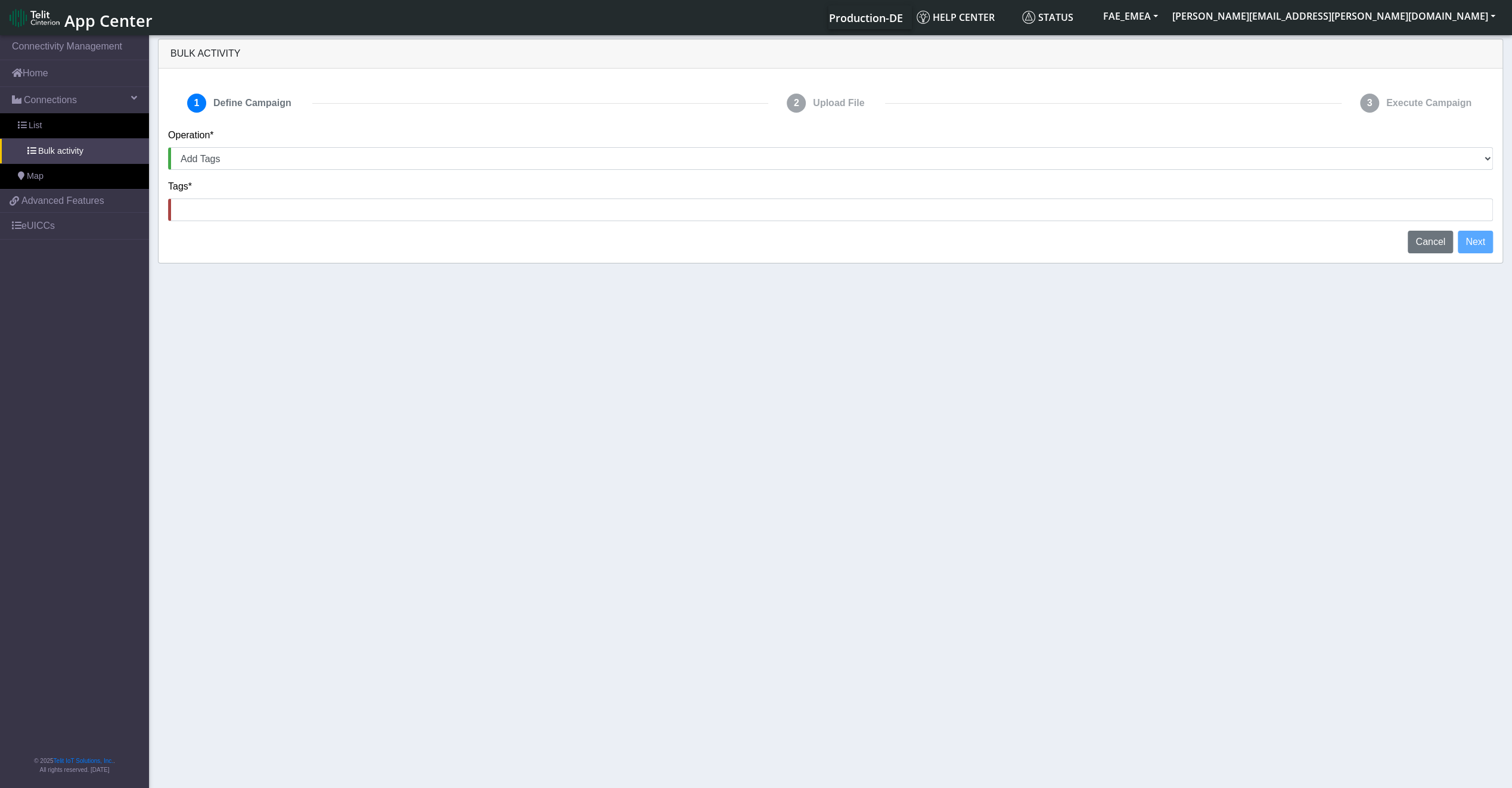
click at [753, 225] on div "Tags*" at bounding box center [830, 205] width 1343 height 52
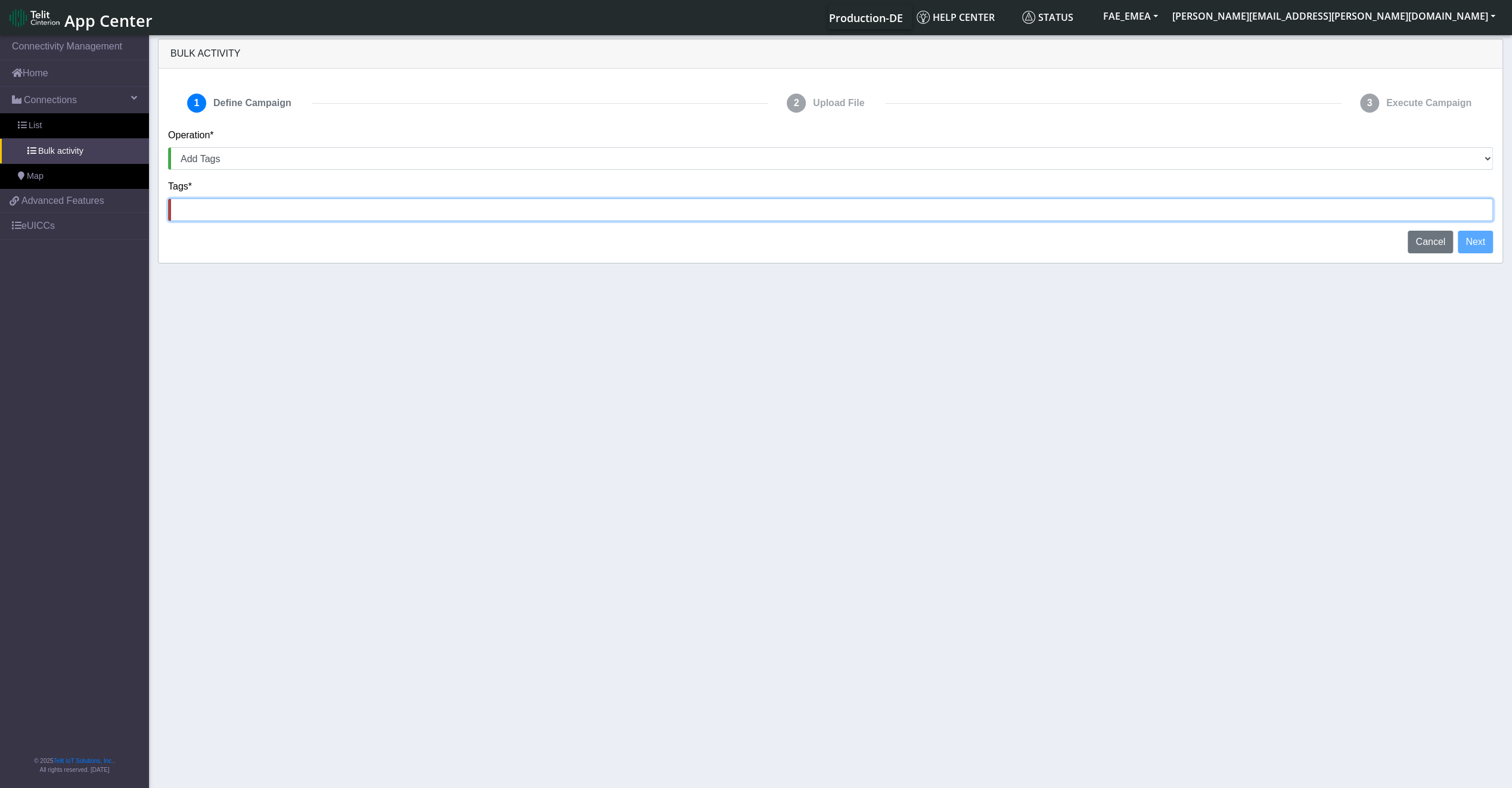
click at [742, 208] on input at bounding box center [831, 210] width 1325 height 23
type input "Test-3"
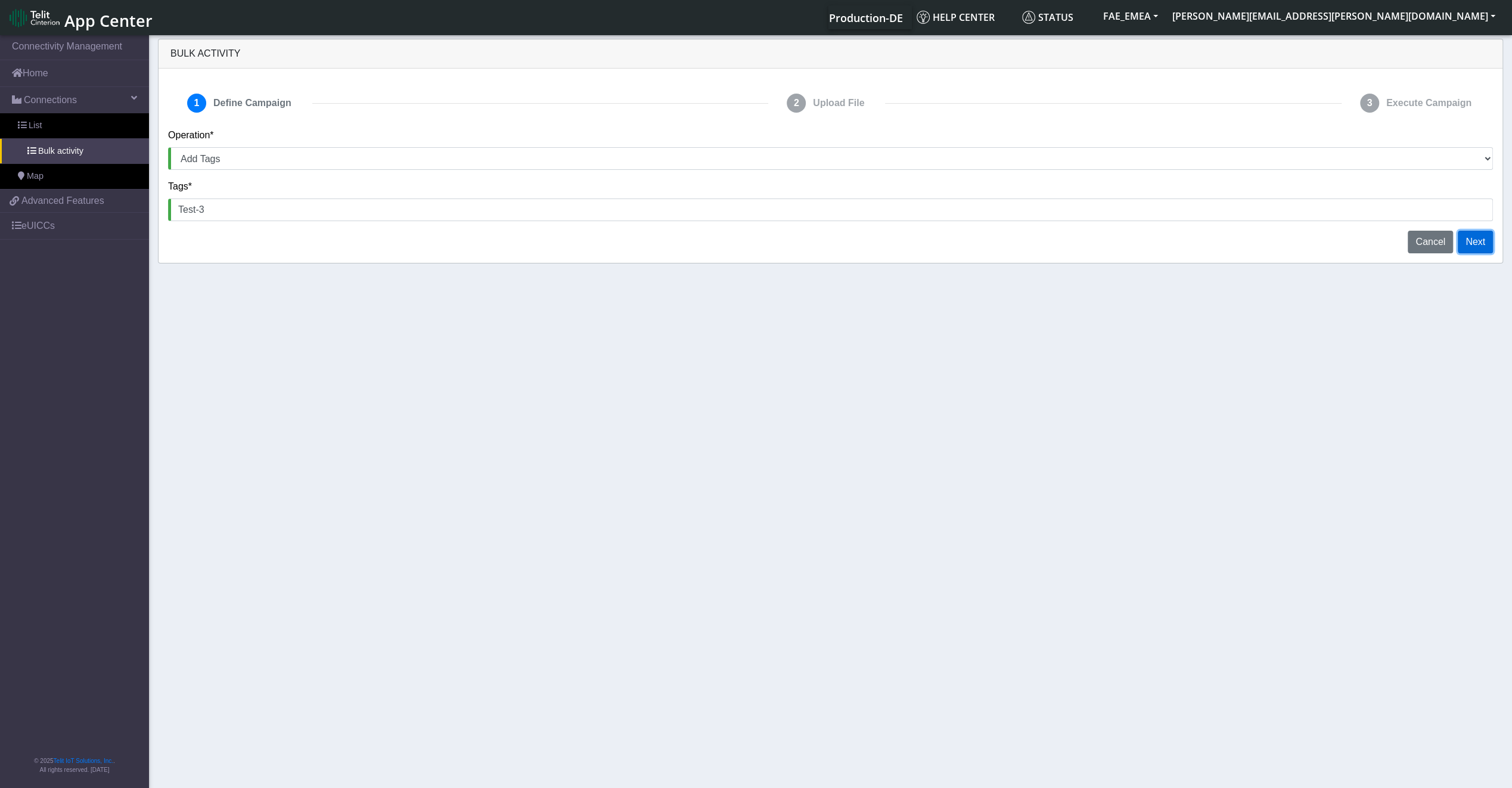
click at [1468, 242] on button "Next" at bounding box center [1475, 242] width 35 height 23
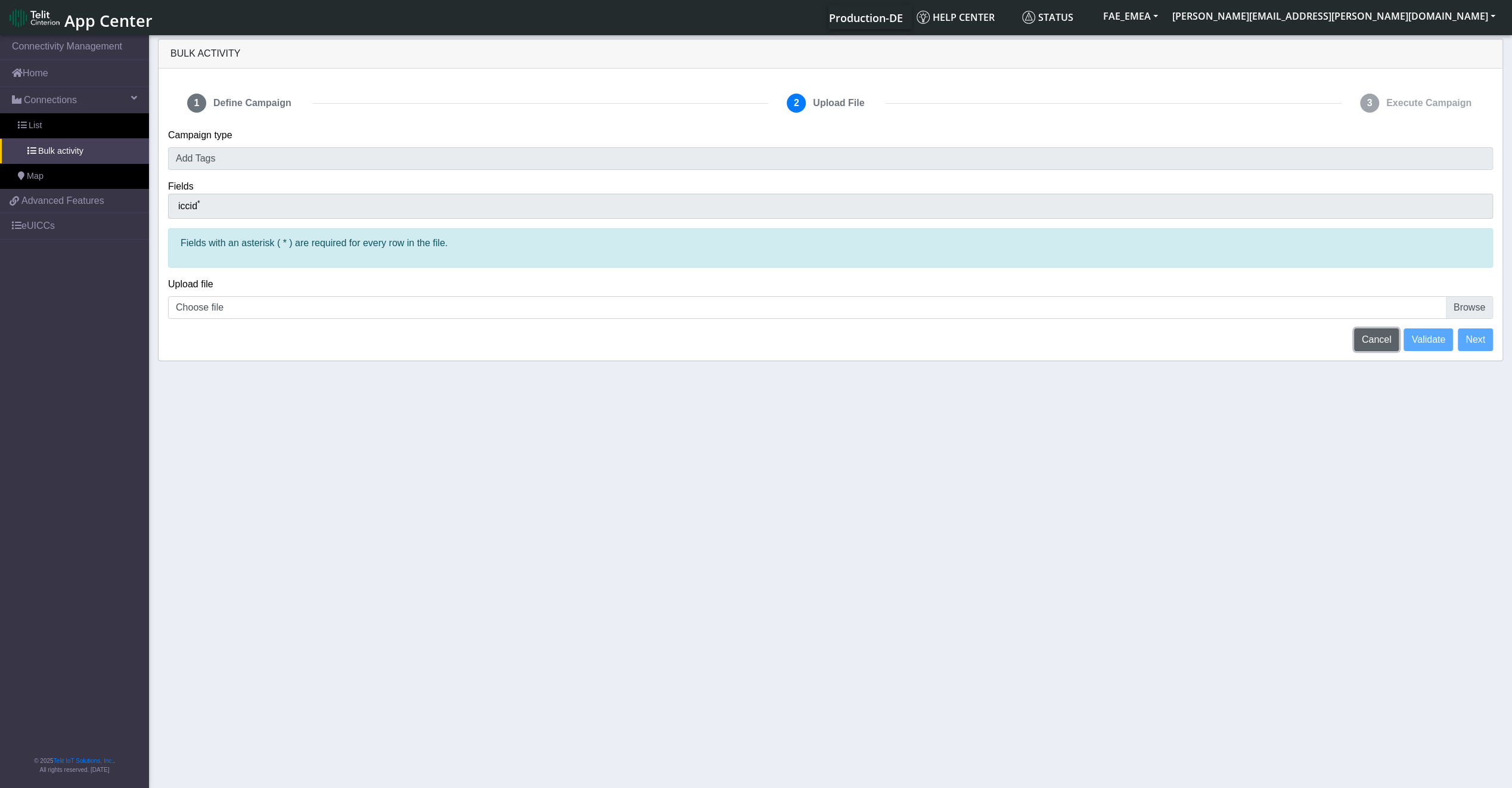
click at [1379, 336] on span "Cancel" at bounding box center [1377, 339] width 29 height 10
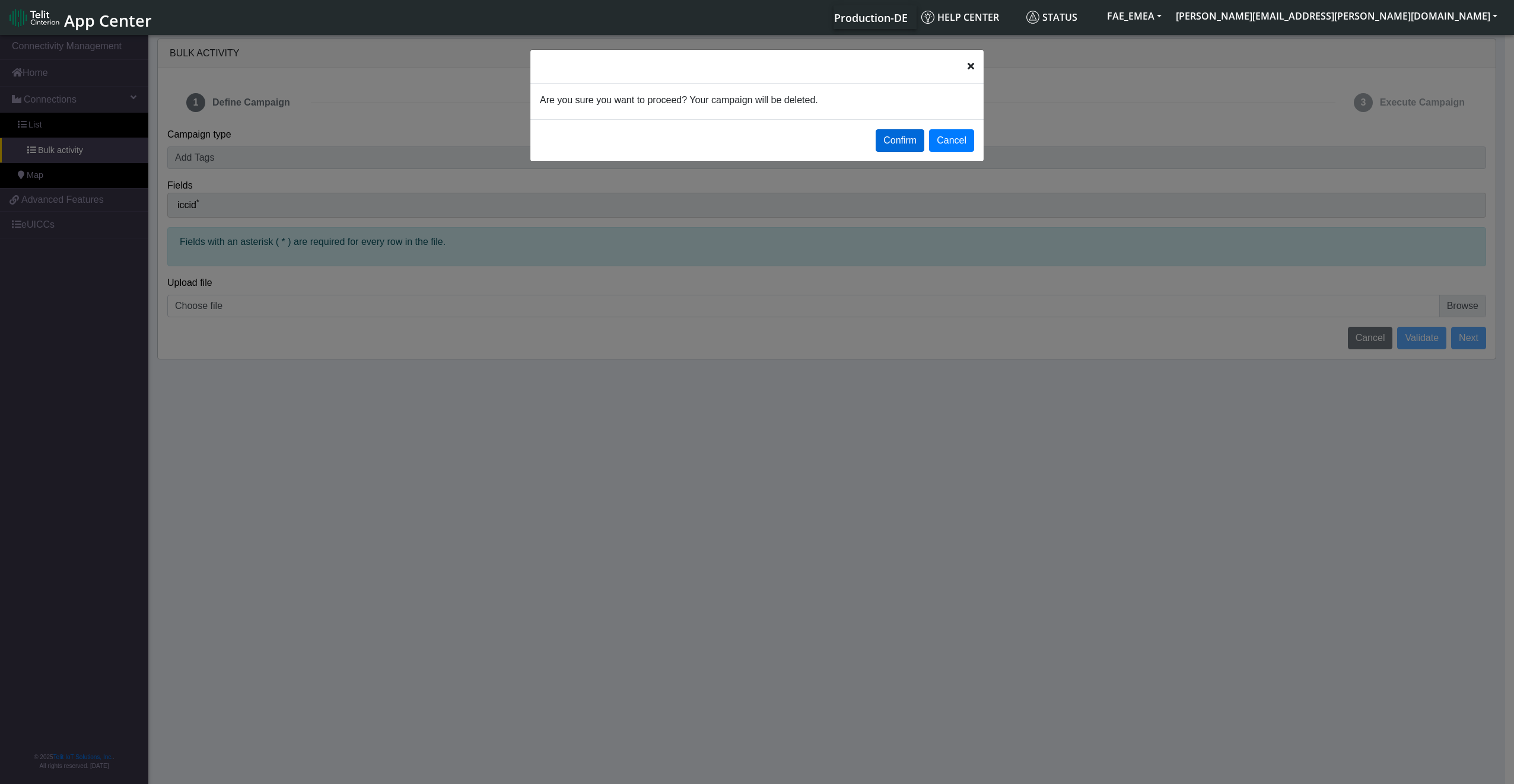
click at [909, 145] on button "Confirm" at bounding box center [899, 140] width 49 height 23
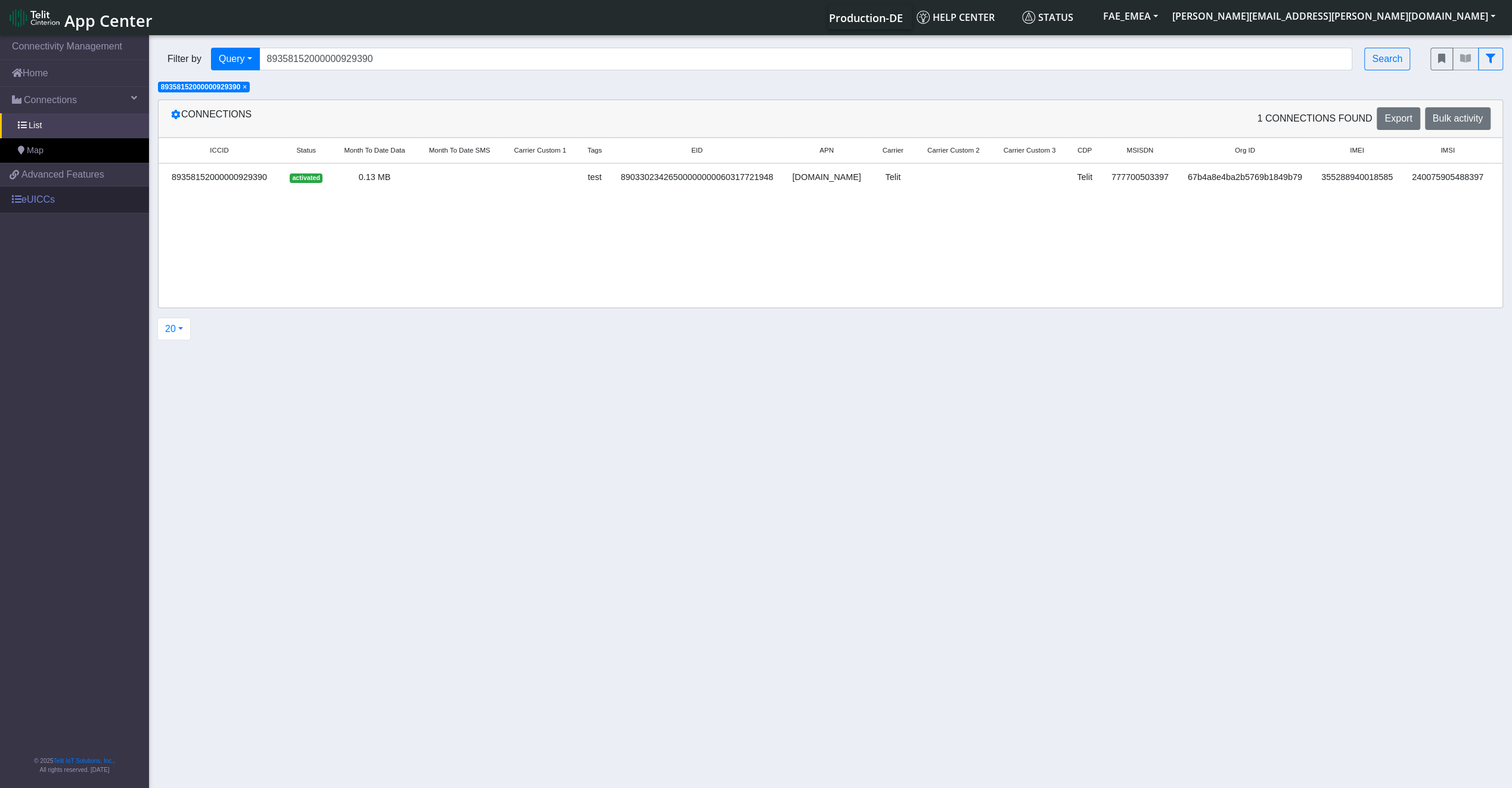
click at [51, 203] on link "eUICCs" at bounding box center [75, 200] width 149 height 26
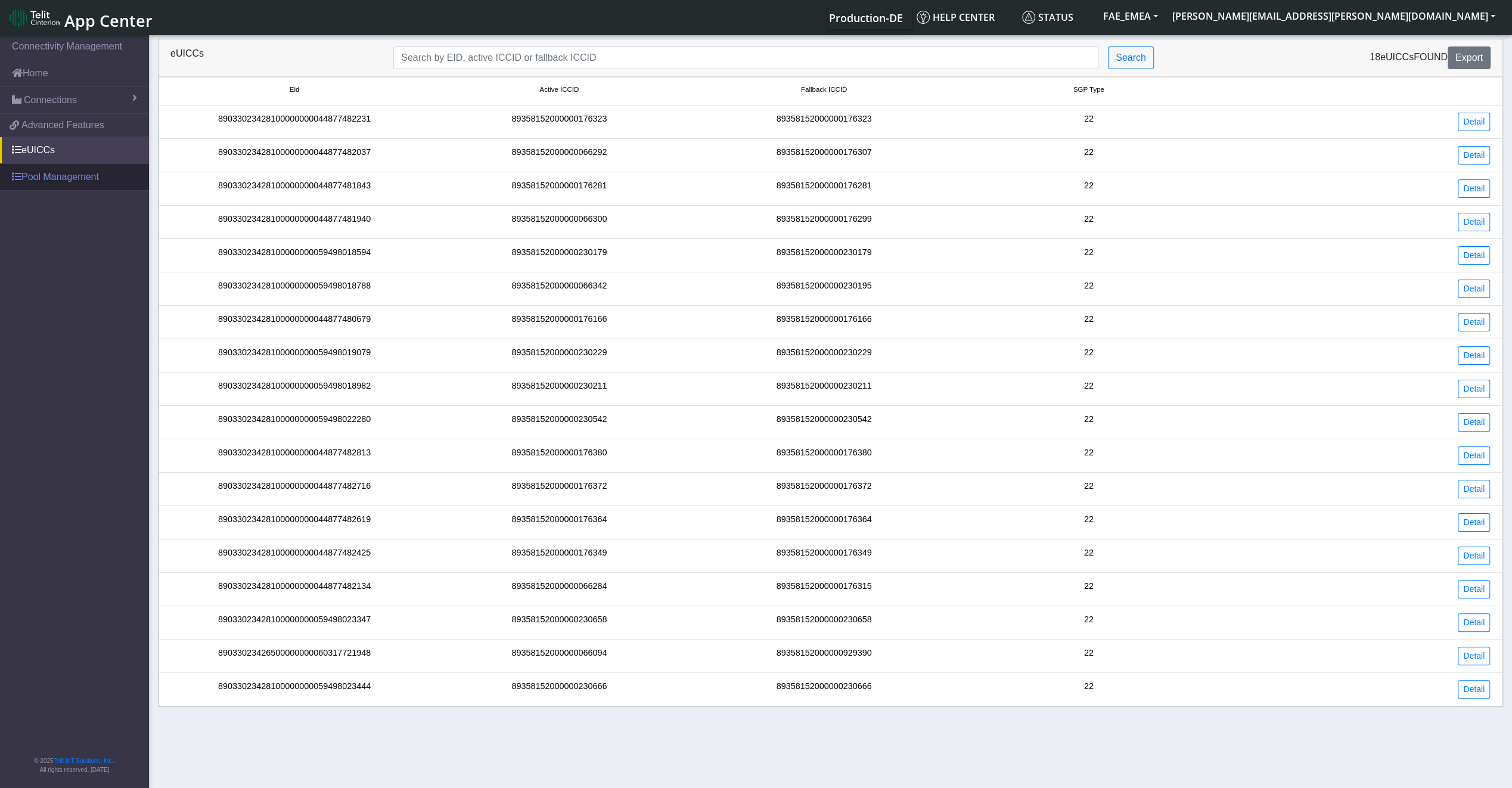
click at [58, 177] on link "Pool Management" at bounding box center [75, 177] width 149 height 26
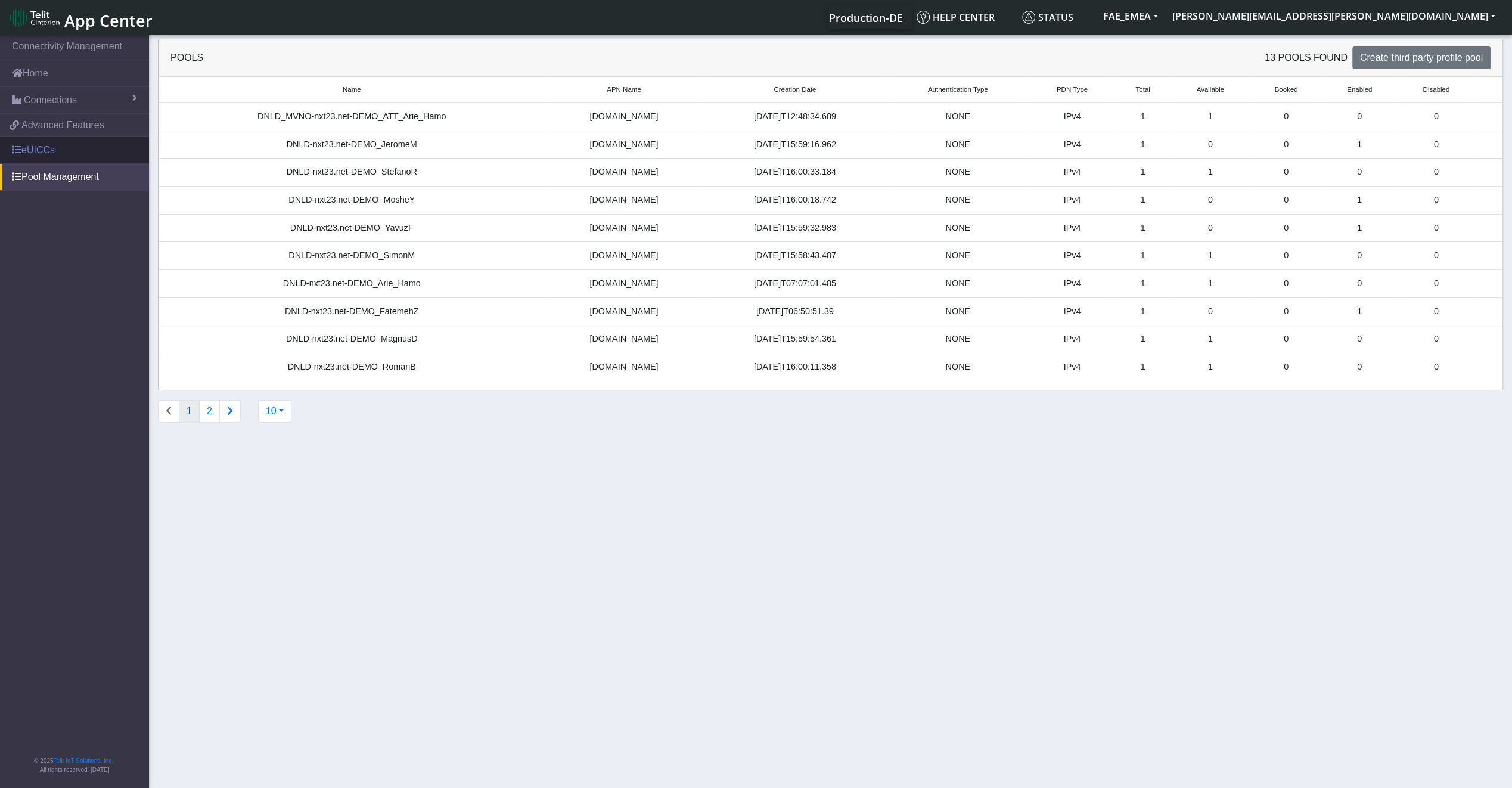
click at [61, 151] on link "eUICCs" at bounding box center [75, 150] width 149 height 26
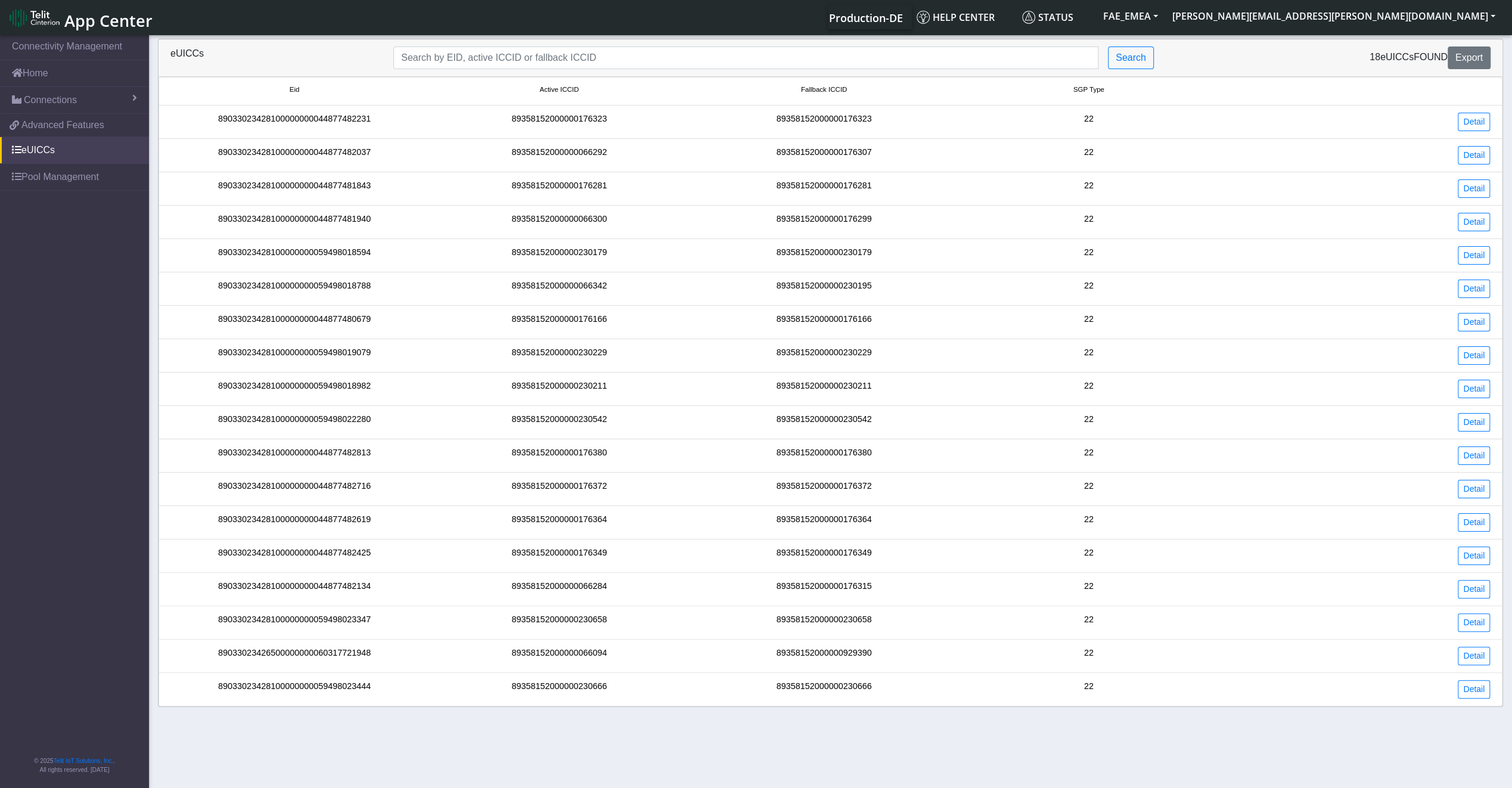
click at [350, 118] on div "89033023428100000000044877482231" at bounding box center [294, 122] width 265 height 18
click at [1063, 60] on input "Search..." at bounding box center [745, 58] width 705 height 23
paste input "89033023426500000000060317721948"
type input "89033023426500000000060317721948"
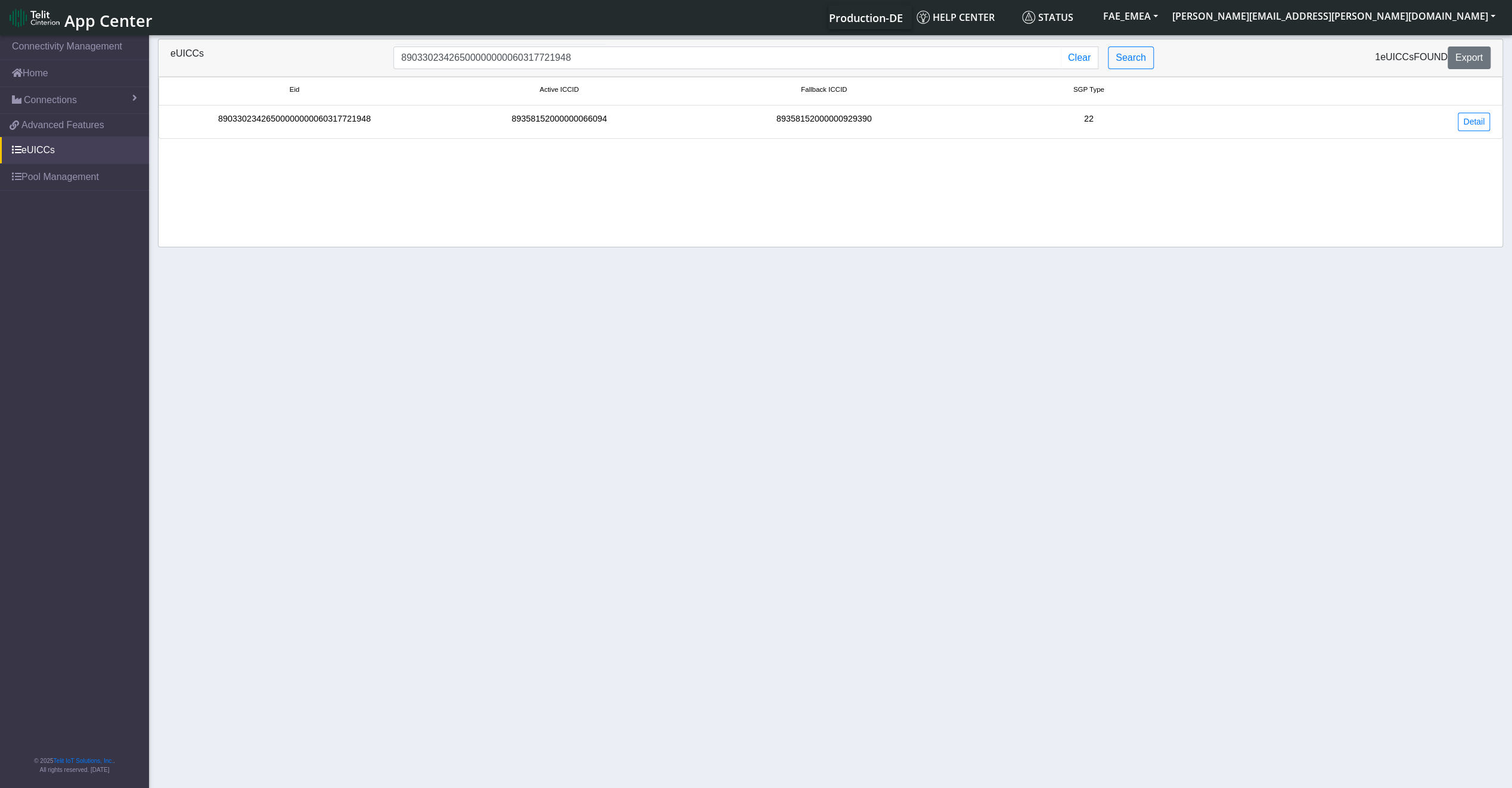
click at [260, 118] on div "89033023426500000000060317721948" at bounding box center [294, 122] width 265 height 18
click at [1472, 122] on link "Detail" at bounding box center [1473, 122] width 32 height 18
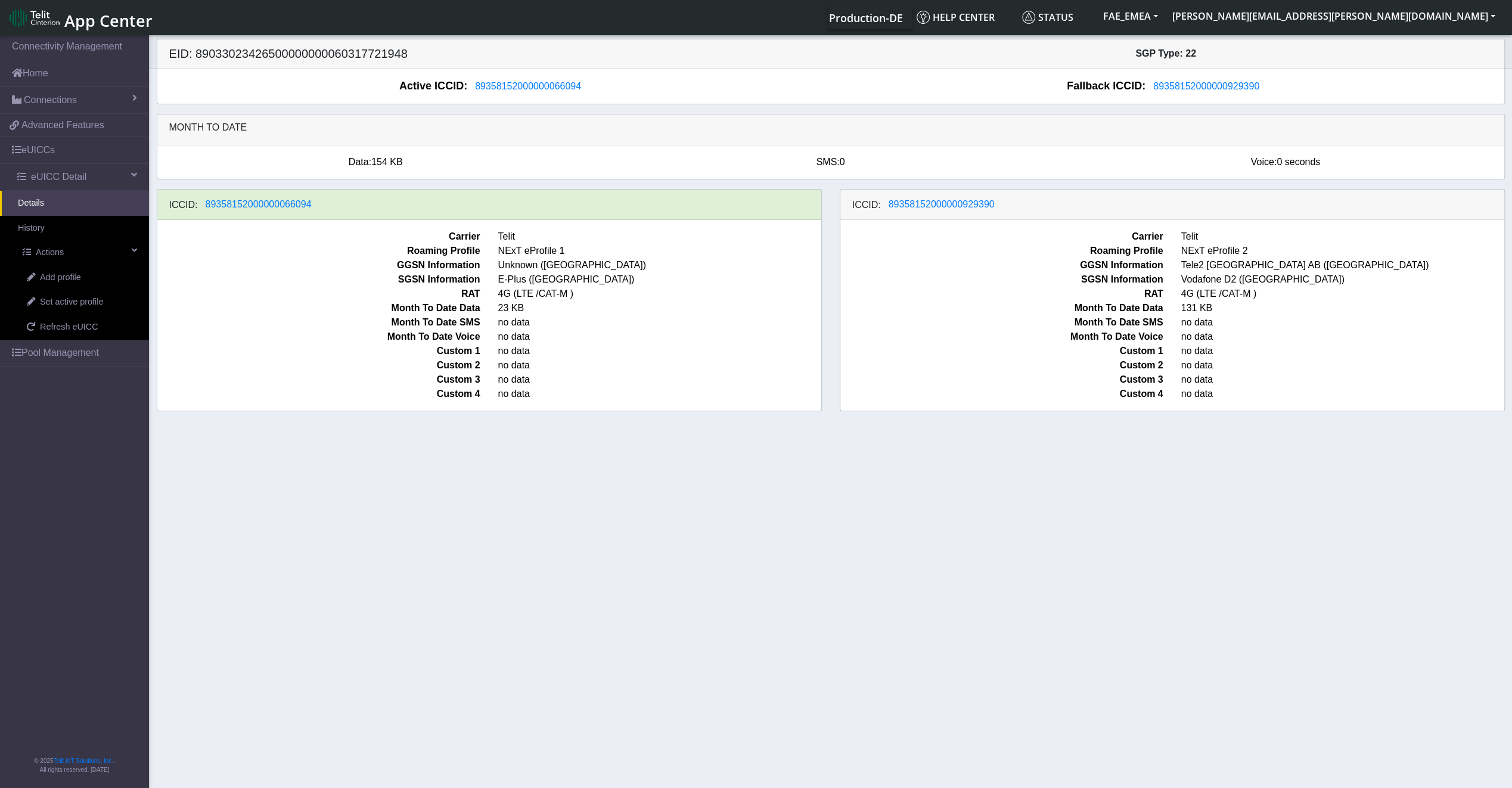
click at [508, 292] on span "4G (LTE /CAT-M )" at bounding box center [660, 295] width 340 height 15
click at [509, 292] on span "4G (LTE /CAT-M )" at bounding box center [660, 295] width 340 height 15
click at [508, 292] on span "4G (LTE /CAT-M )" at bounding box center [660, 295] width 340 height 15
click at [509, 292] on span "4G (LTE /CAT-M )" at bounding box center [660, 295] width 340 height 15
drag, startPoint x: 1000, startPoint y: 203, endPoint x: 889, endPoint y: 200, distance: 111.0
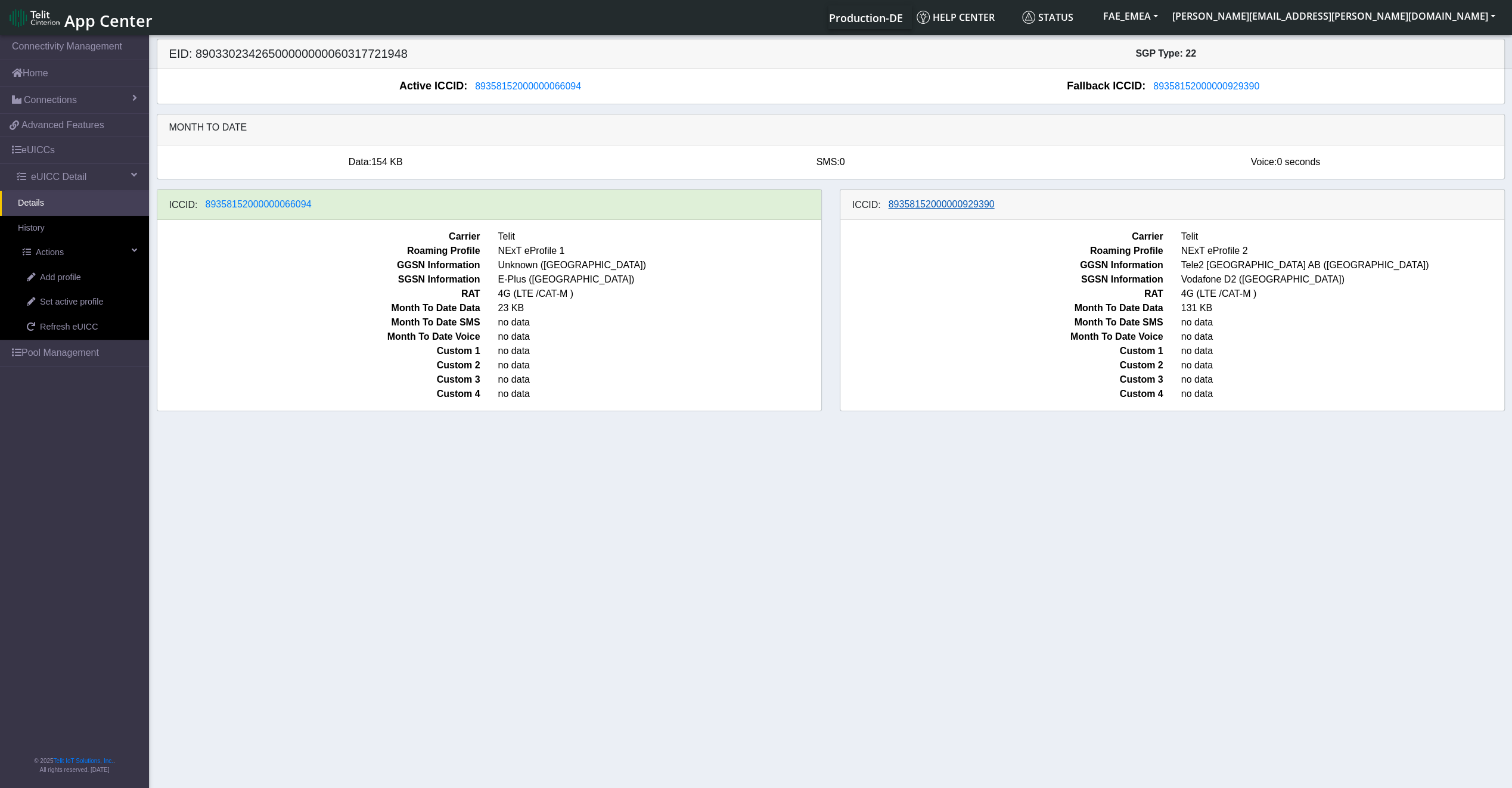
click at [889, 200] on div "ICCID: [TECHNICAL_ID]" at bounding box center [1172, 204] width 664 height 30
drag, startPoint x: 1000, startPoint y: 198, endPoint x: 907, endPoint y: 203, distance: 93.1
click at [907, 203] on div "ICCID: [TECHNICAL_ID]" at bounding box center [1172, 204] width 664 height 30
click at [61, 300] on span "Set active profile" at bounding box center [71, 302] width 63 height 13
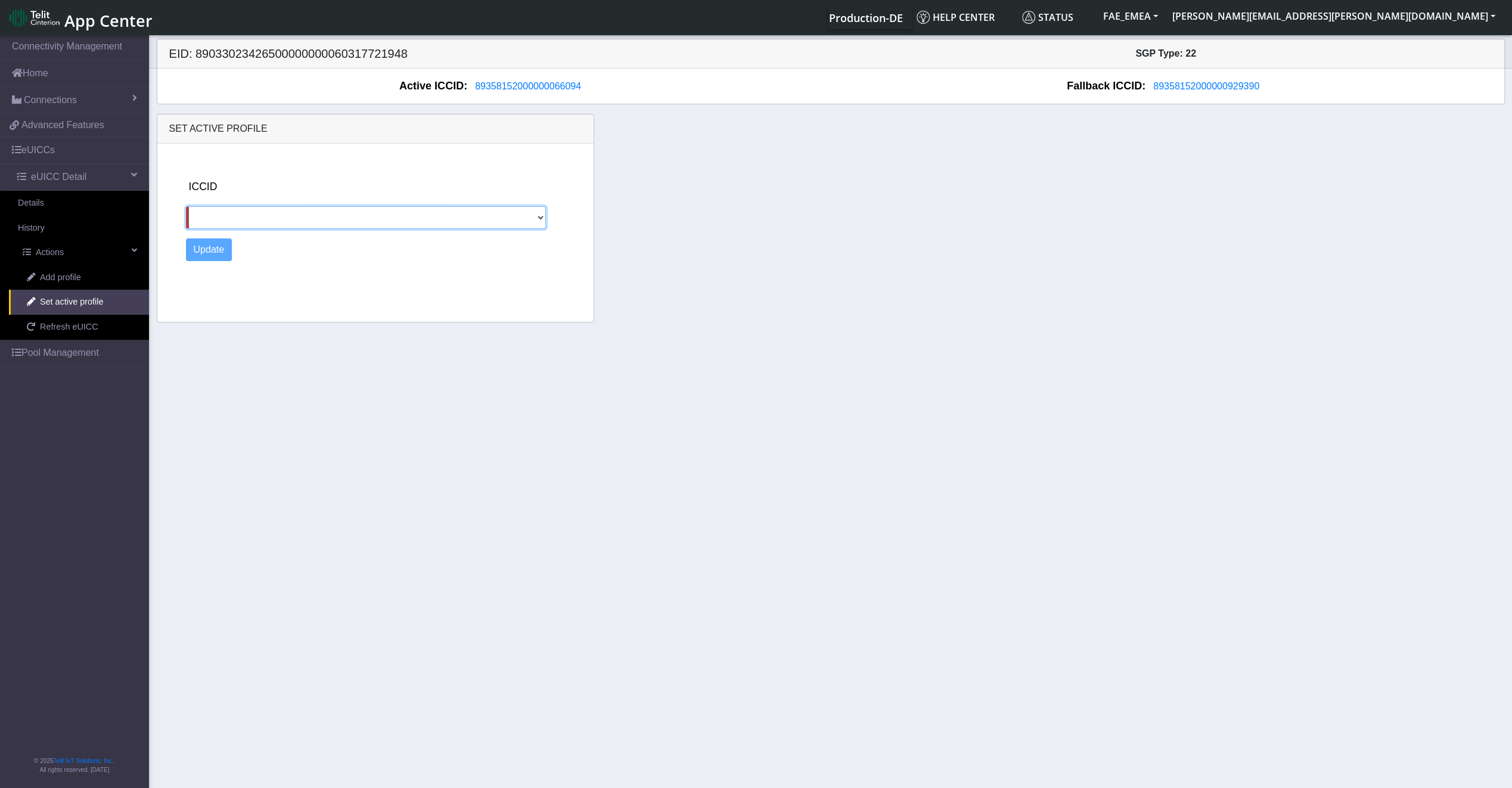
click at [277, 226] on select "89358152000000929390" at bounding box center [366, 217] width 361 height 23
select select "89358152000000929390"
click at [186, 206] on select "89358152000000929390" at bounding box center [366, 217] width 361 height 23
click at [214, 254] on button "Update" at bounding box center [209, 249] width 47 height 23
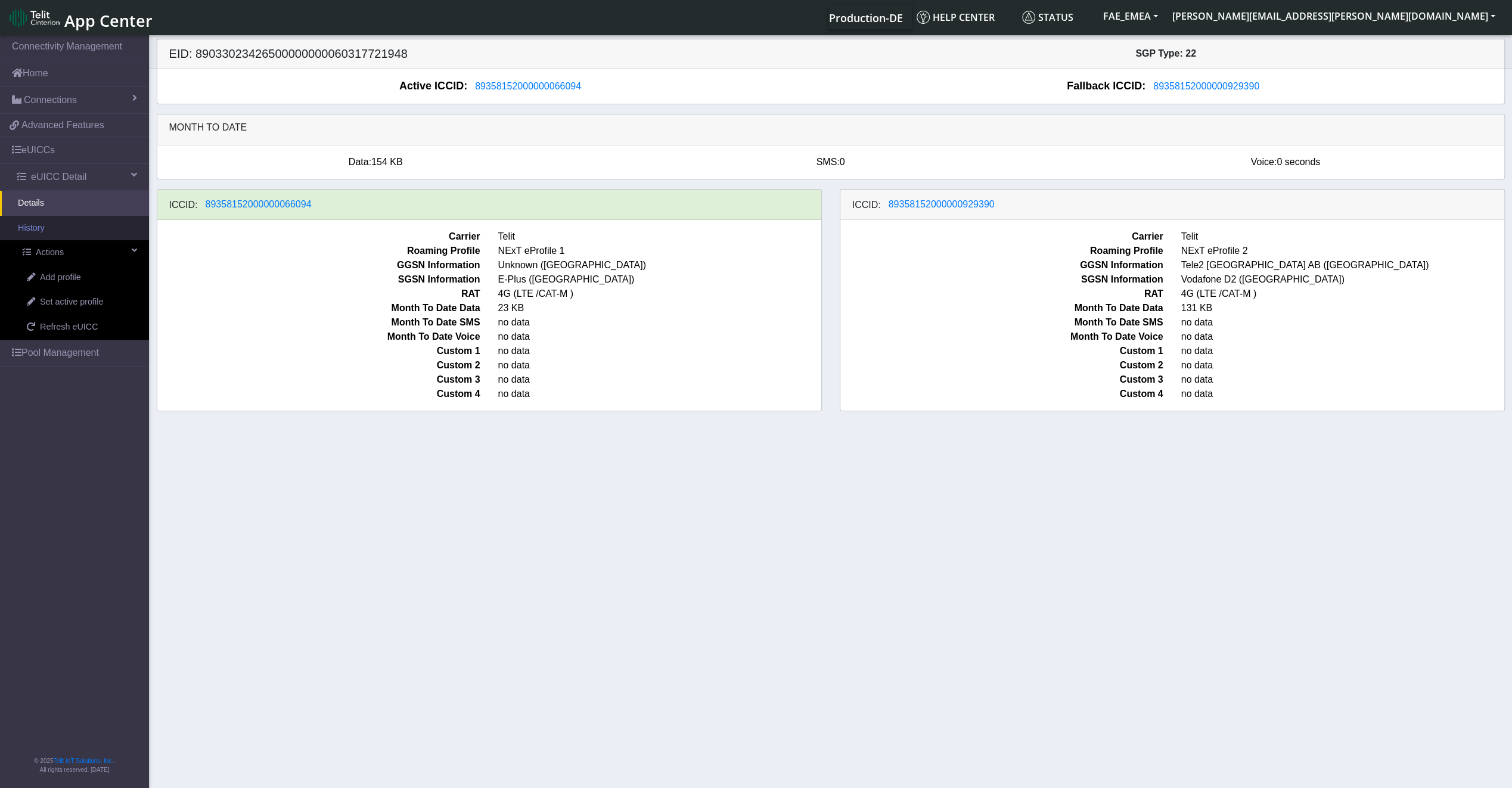
click at [52, 231] on link "History" at bounding box center [75, 227] width 149 height 25
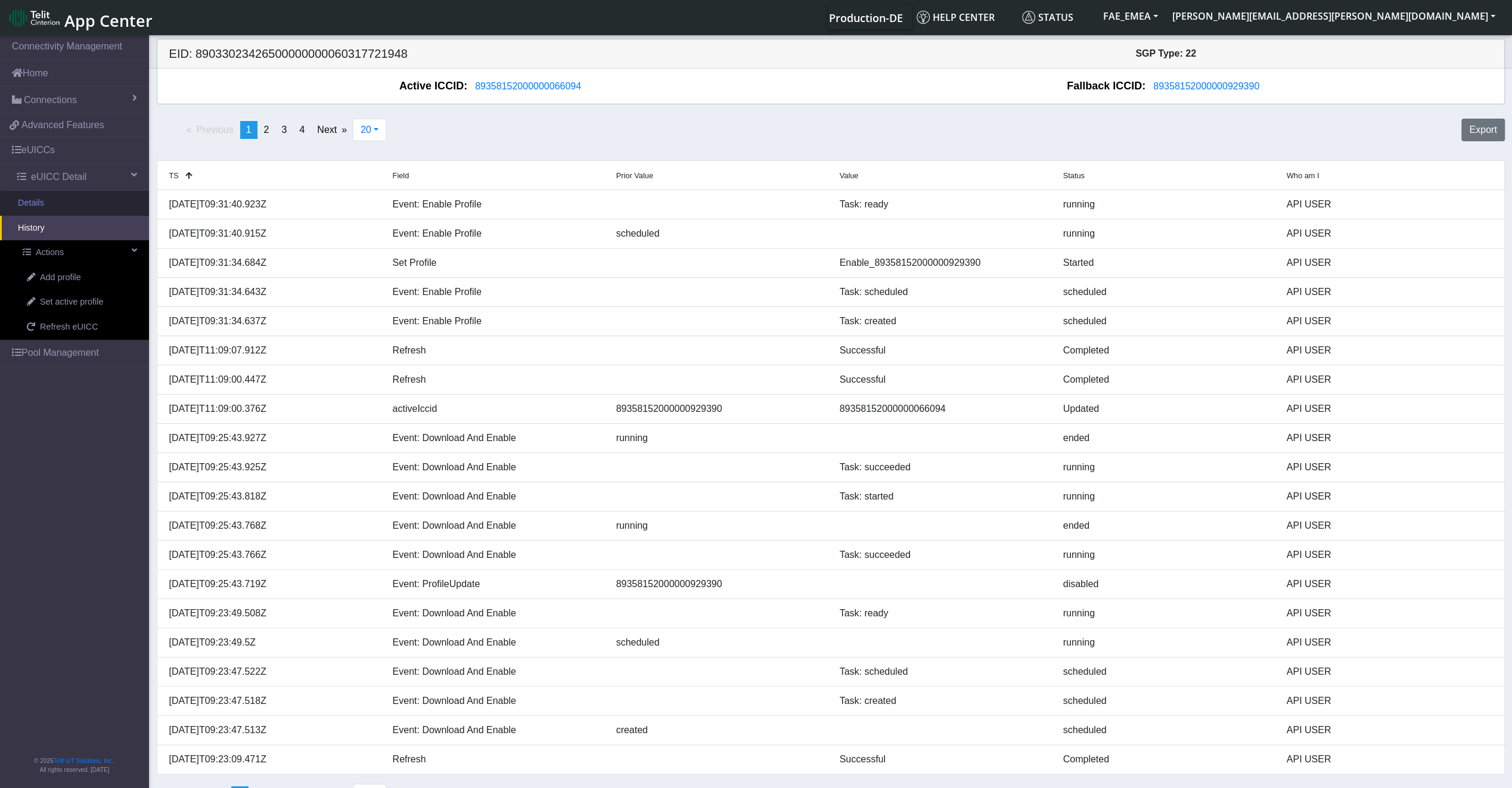
click at [62, 202] on link "Details" at bounding box center [75, 203] width 149 height 25
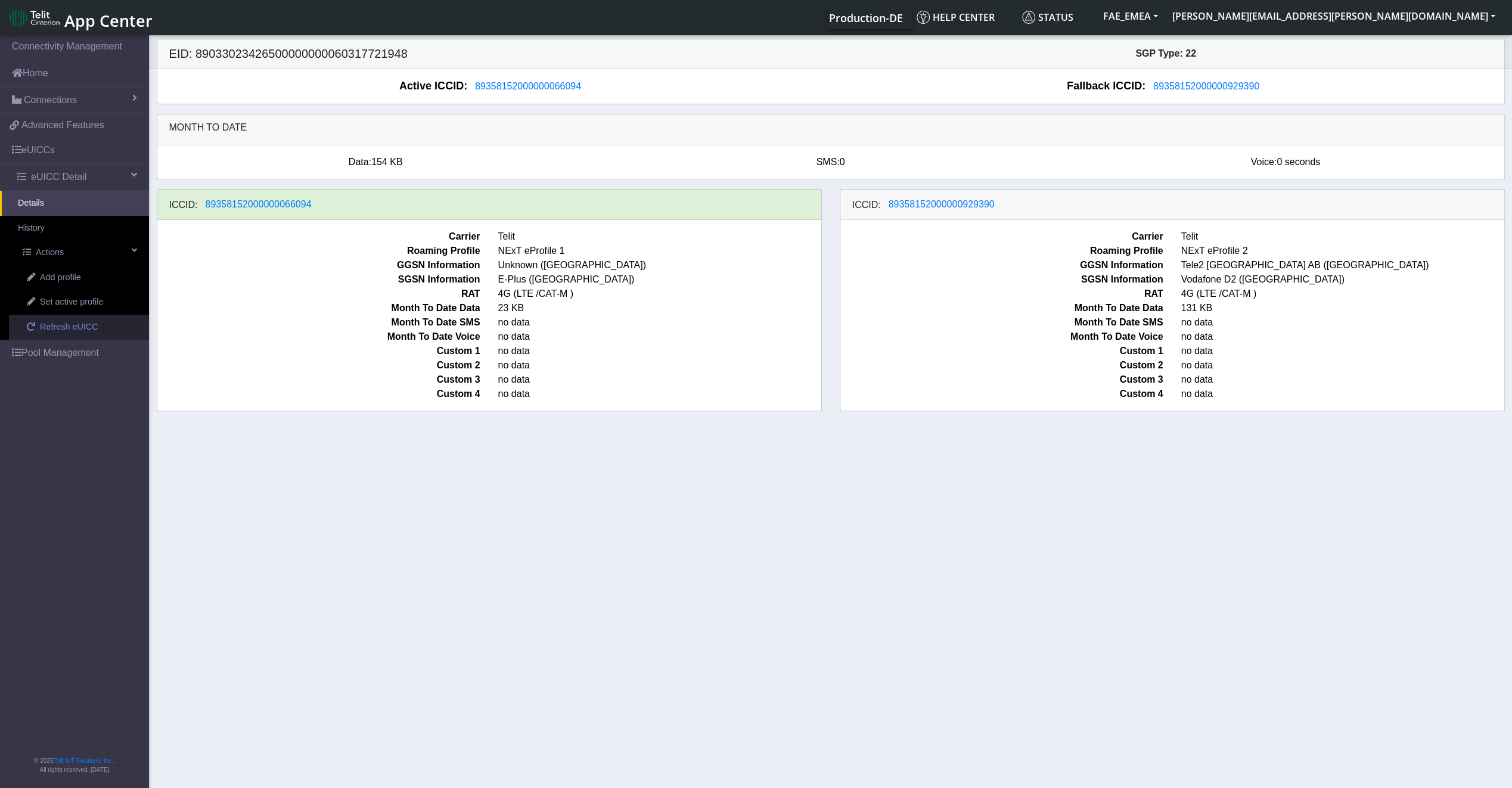
click at [72, 324] on span "Refresh eUICC" at bounding box center [68, 327] width 58 height 13
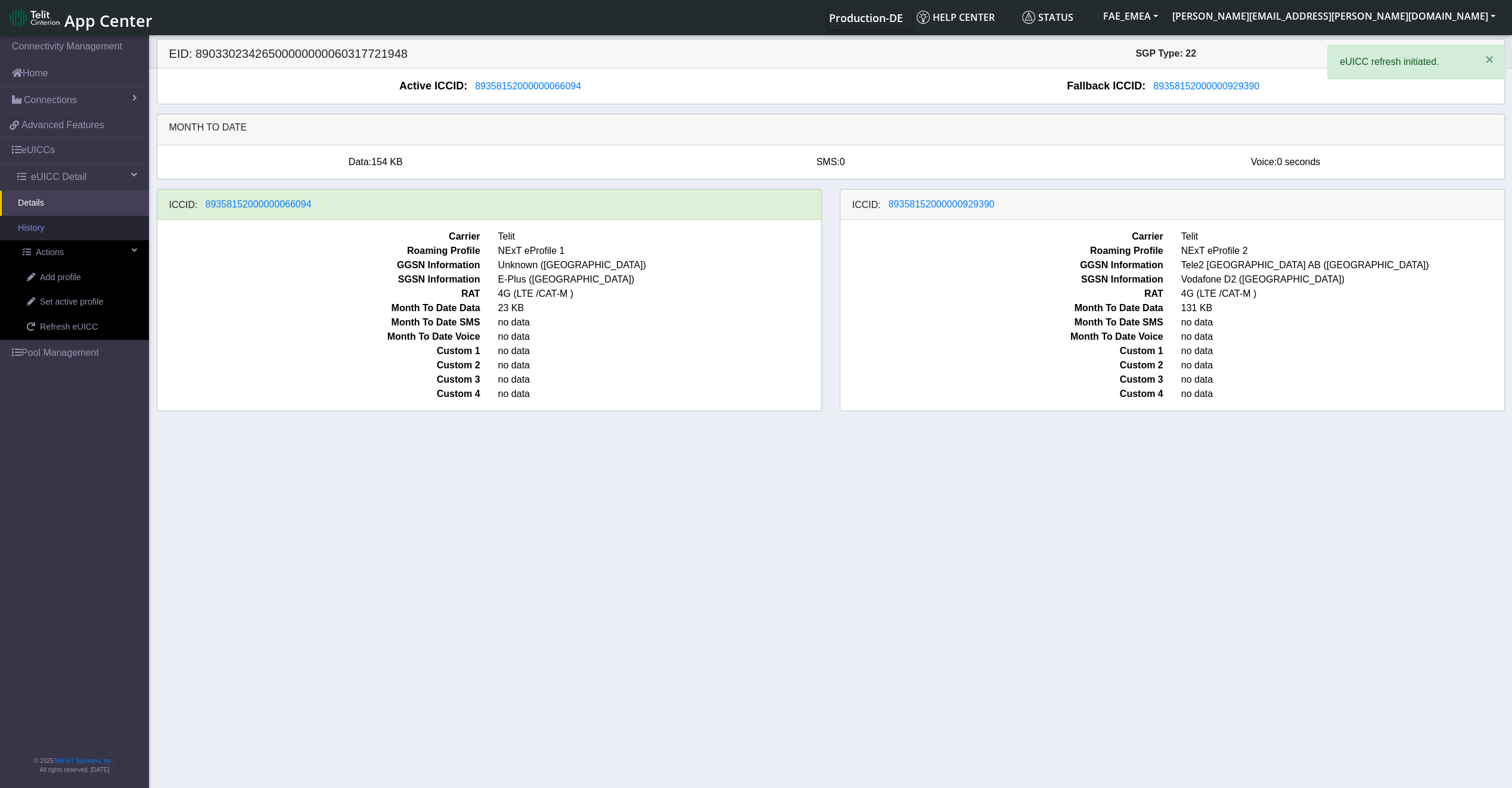
click at [53, 233] on link "History" at bounding box center [75, 227] width 149 height 25
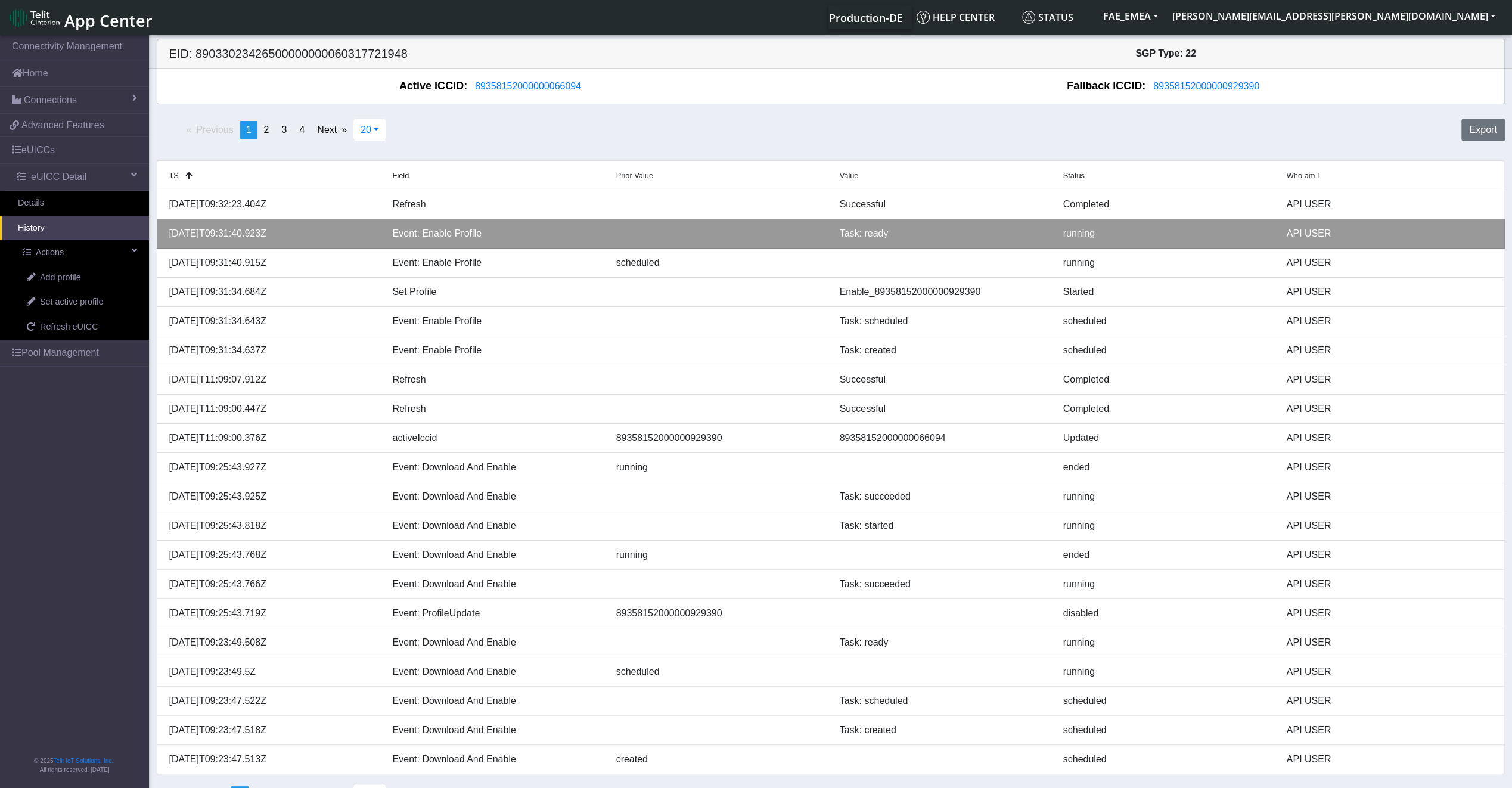
click at [1010, 241] on li "2025-09-15T09:31:40.923Z Event: Enable Profile Task: ready running API USER" at bounding box center [830, 234] width 1348 height 29
click at [1287, 233] on div "API USER" at bounding box center [1390, 234] width 224 height 15
click at [1235, 238] on div "running" at bounding box center [1166, 234] width 224 height 15
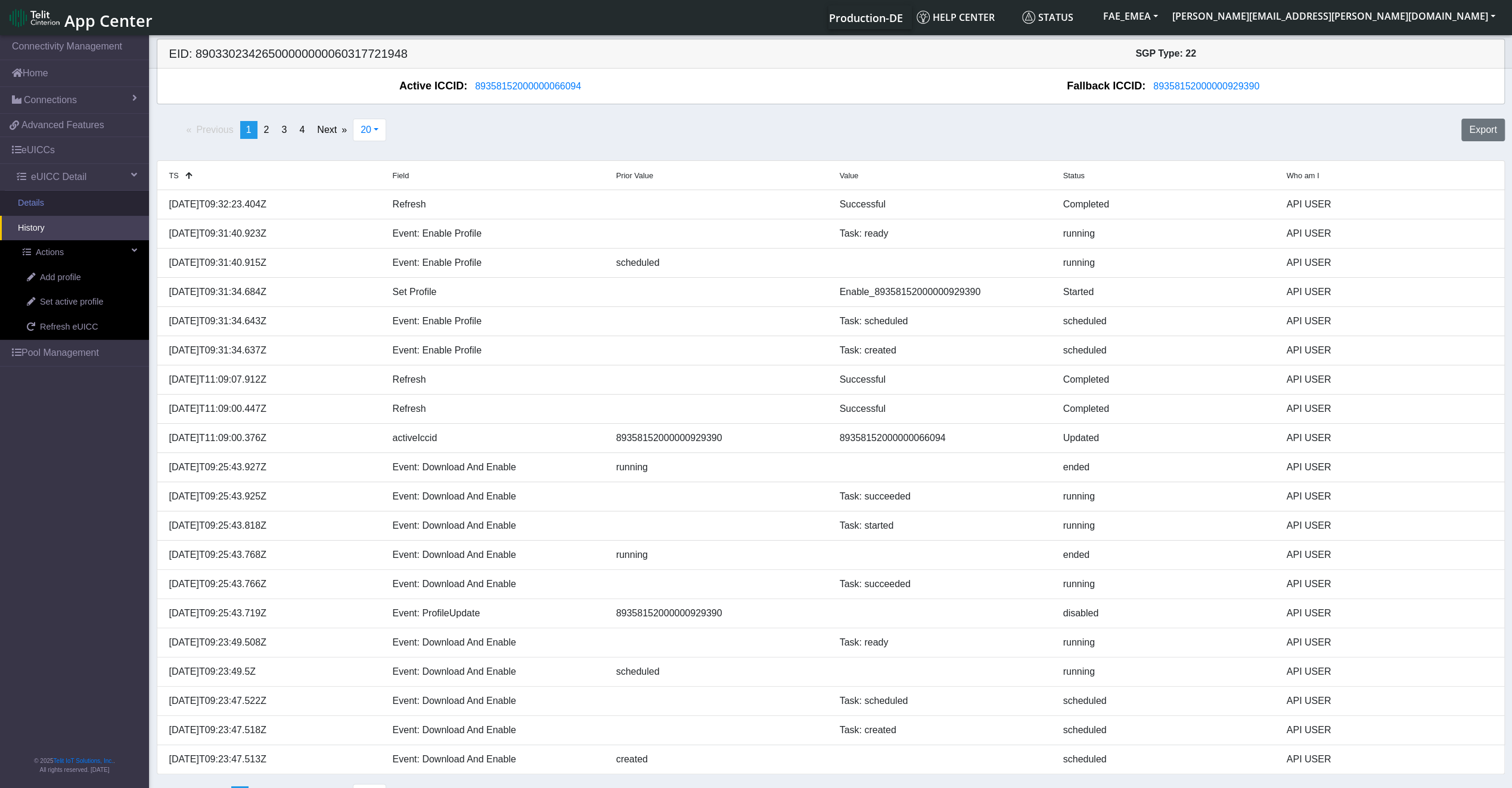
click at [63, 203] on link "Details" at bounding box center [75, 203] width 149 height 25
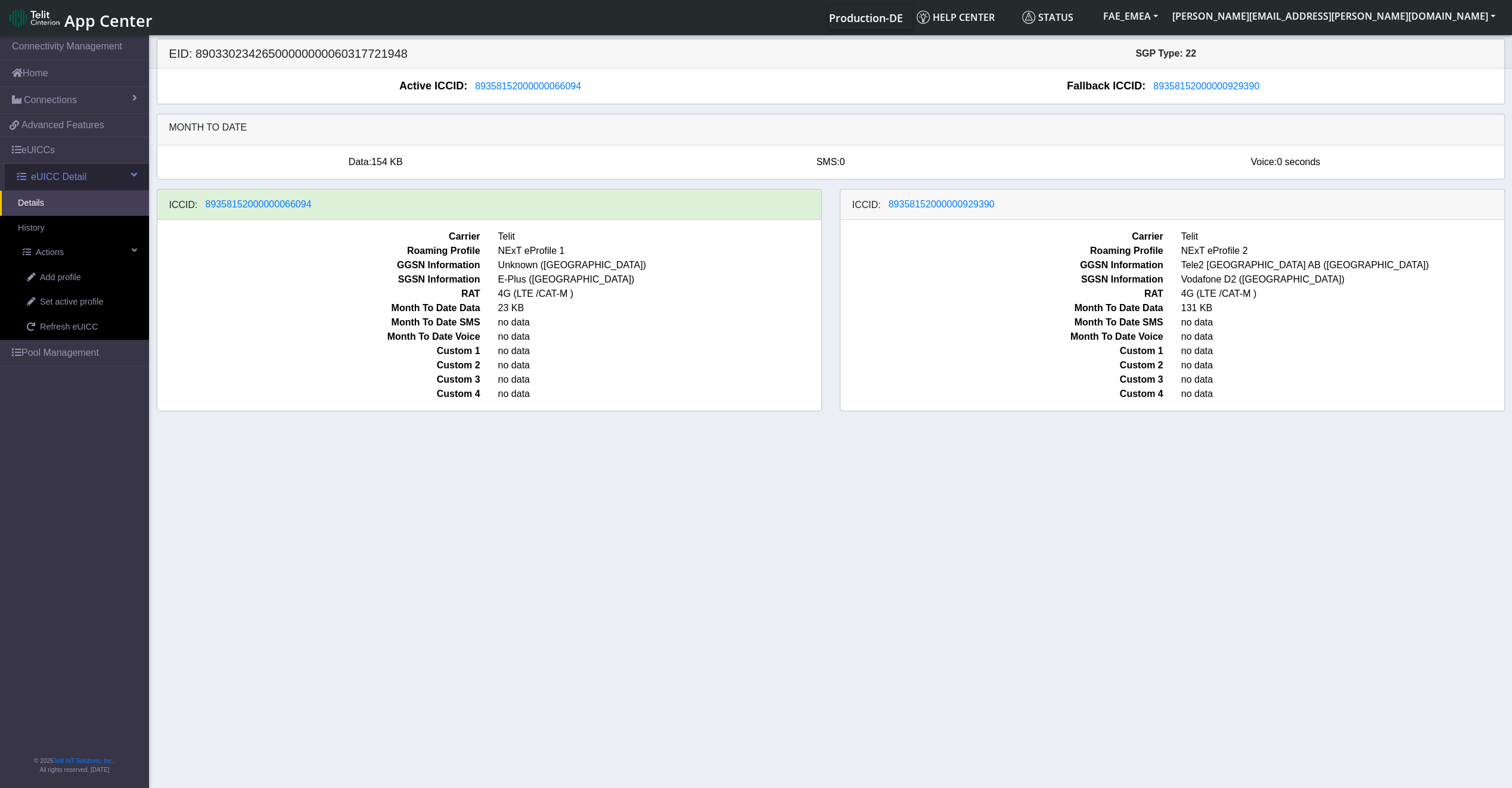
click at [63, 179] on span "eUICC Detail" at bounding box center [59, 178] width 55 height 15
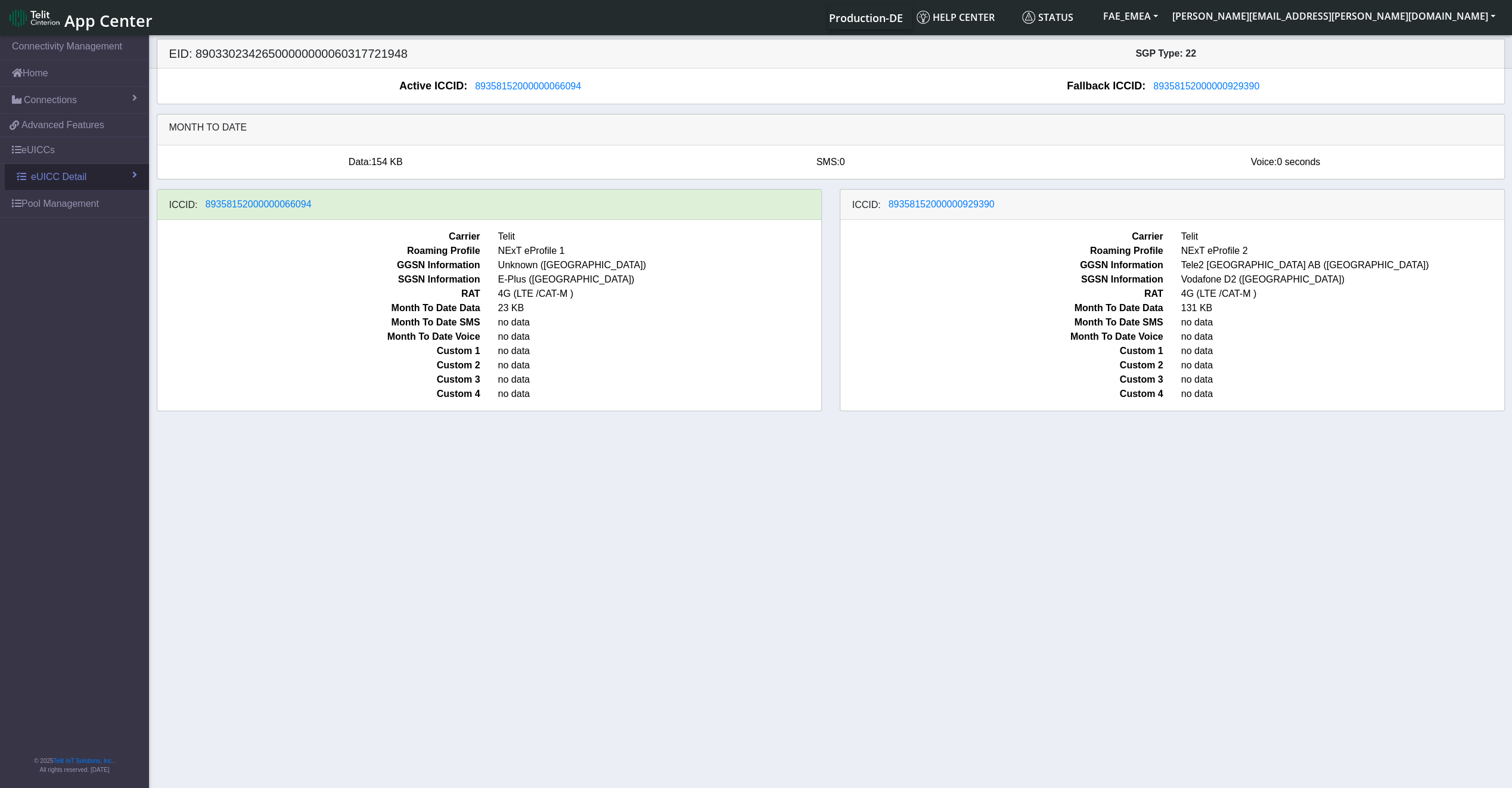
click at [63, 179] on span "eUICC Detail" at bounding box center [59, 178] width 55 height 15
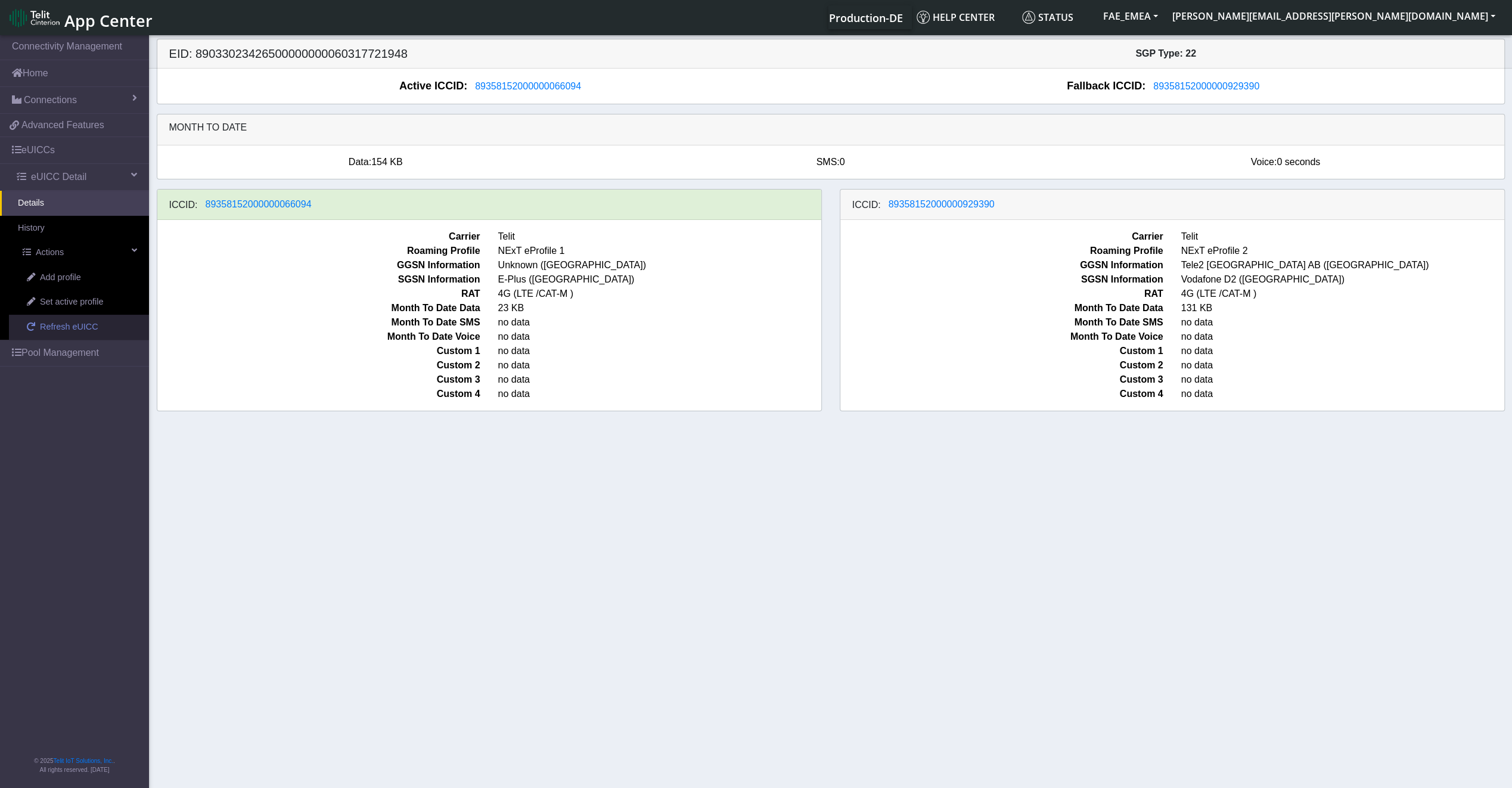
click at [94, 322] on link "Refresh eUICC" at bounding box center [79, 327] width 140 height 25
click at [61, 181] on span "eUICC Detail" at bounding box center [59, 178] width 55 height 15
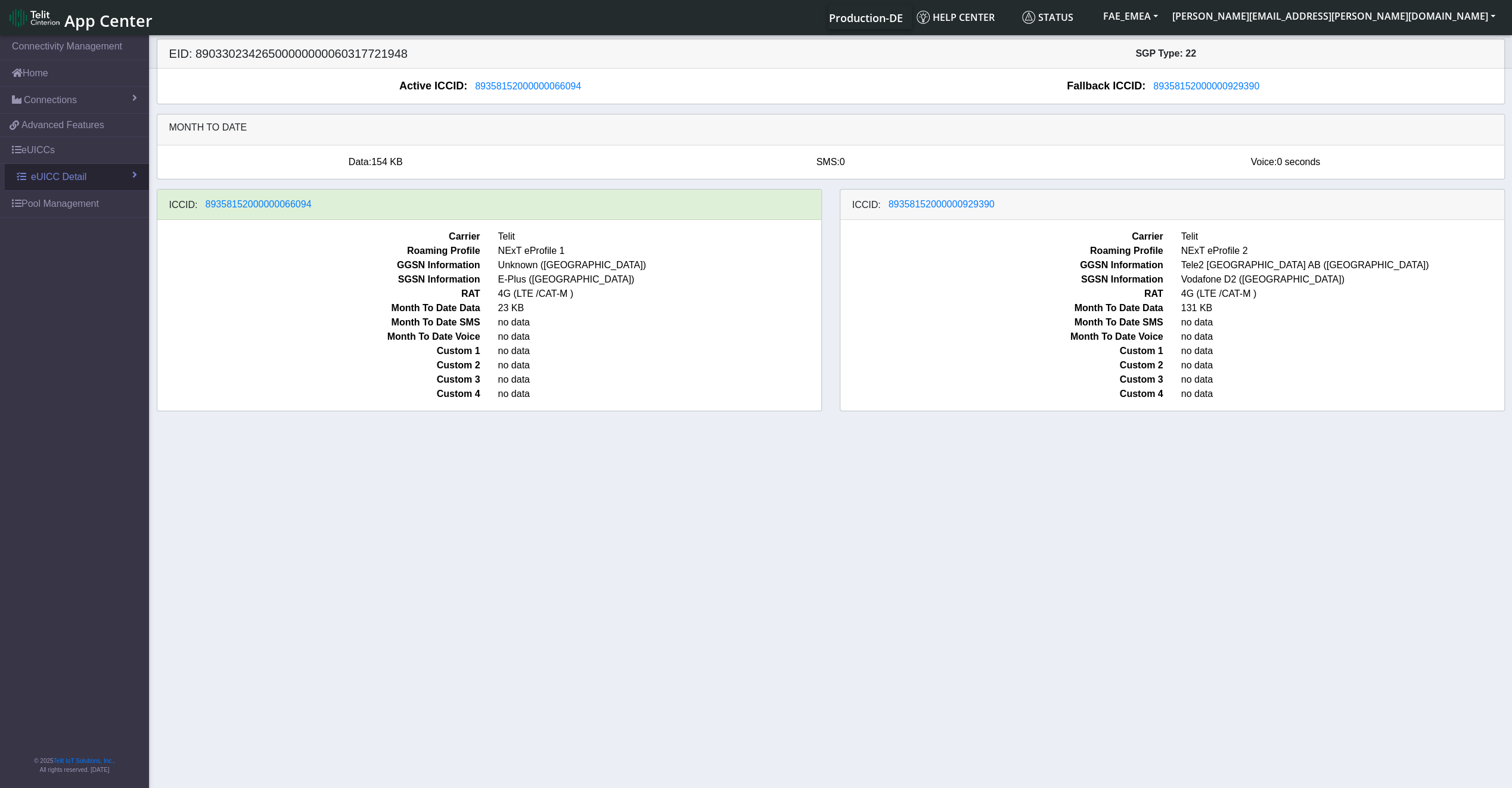
click at [61, 178] on span "eUICC Detail" at bounding box center [59, 178] width 55 height 15
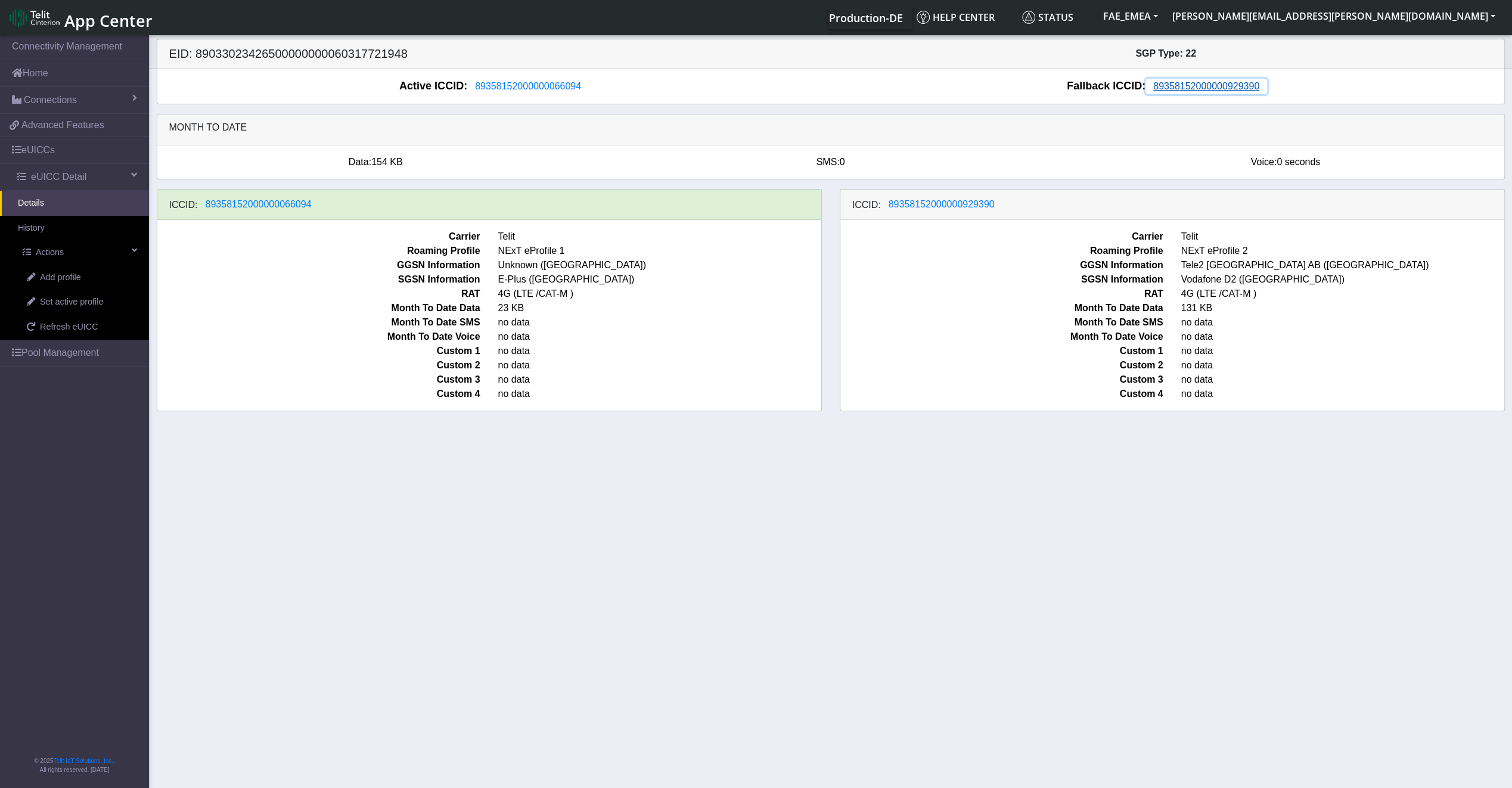
click at [1182, 90] on span "89358152000000929390" at bounding box center [1206, 86] width 106 height 10
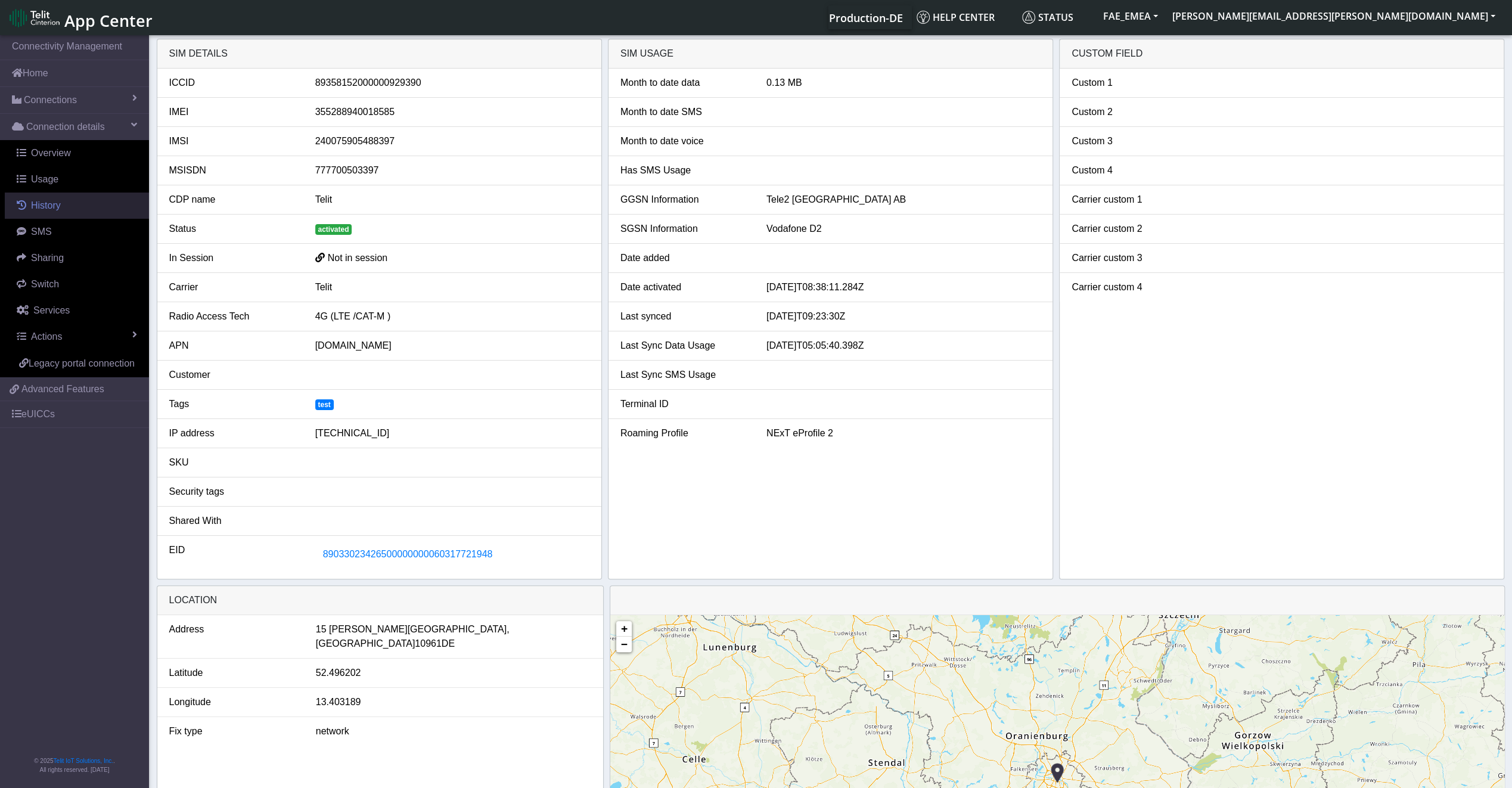
click at [89, 202] on link "History" at bounding box center [76, 205] width 144 height 26
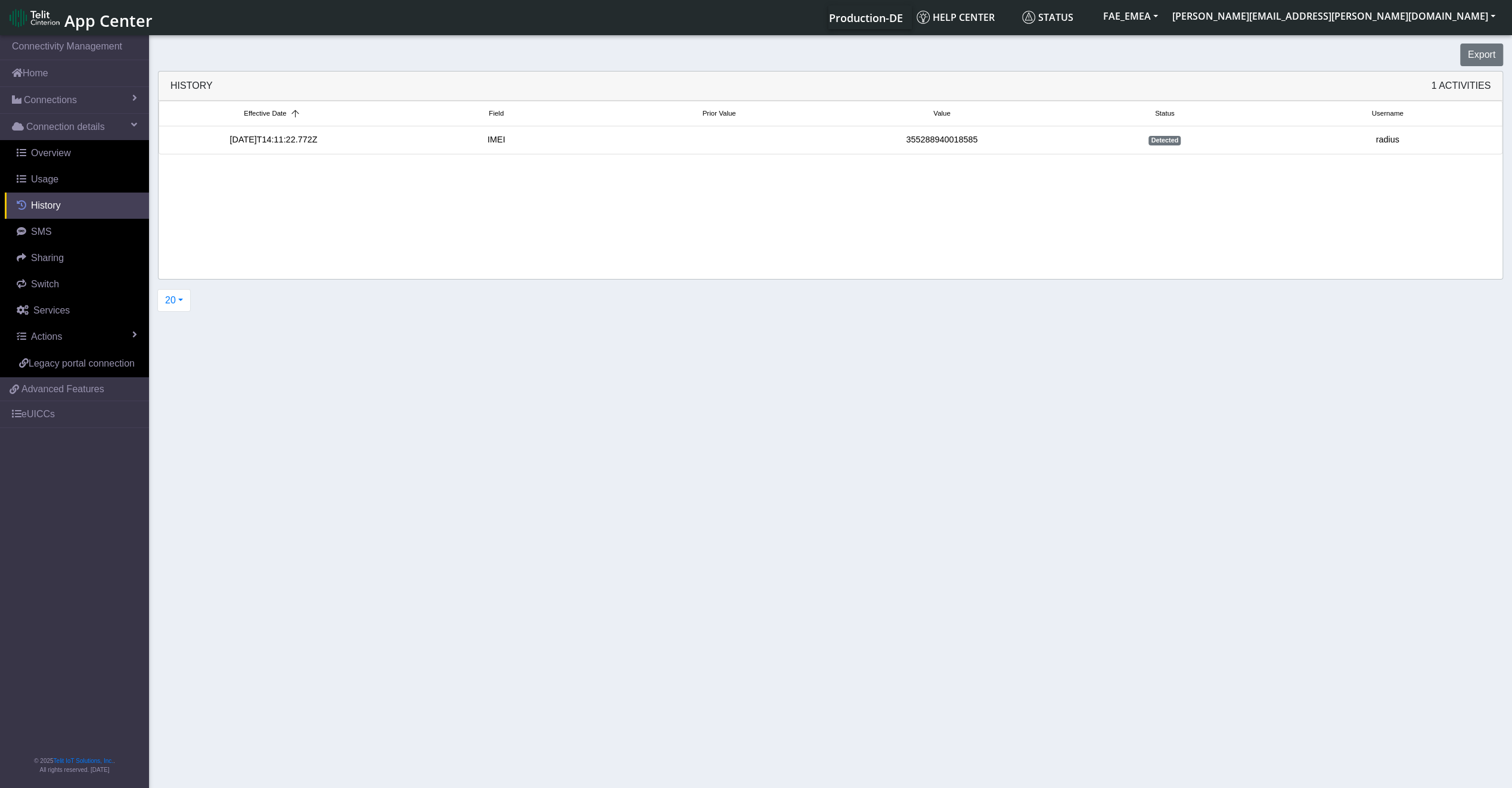
click at [62, 214] on link "History" at bounding box center [76, 205] width 144 height 26
click at [53, 207] on span "History" at bounding box center [46, 205] width 29 height 10
click at [57, 225] on link "SMS" at bounding box center [76, 232] width 144 height 26
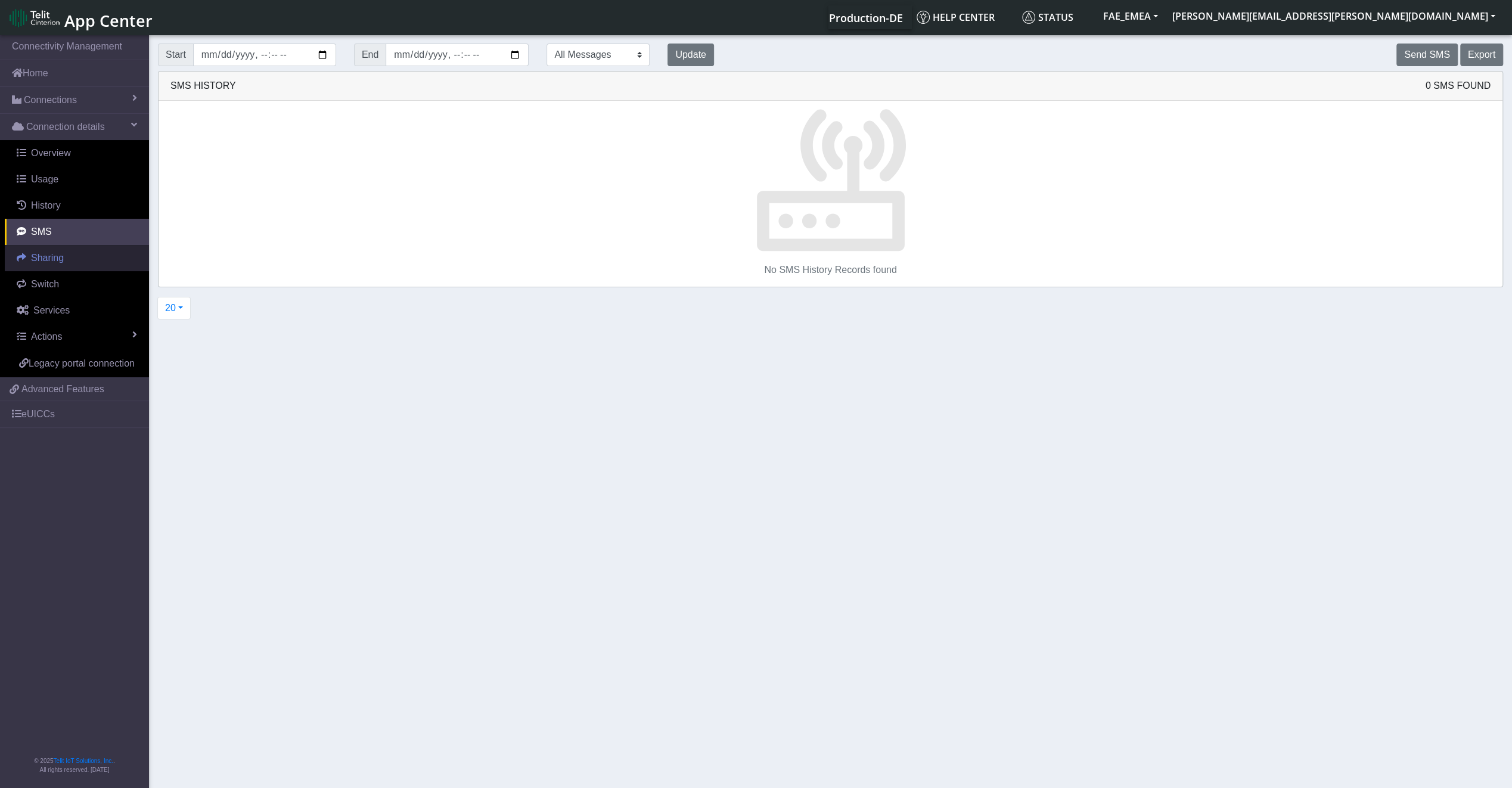
click at [55, 260] on span "Sharing" at bounding box center [48, 258] width 33 height 10
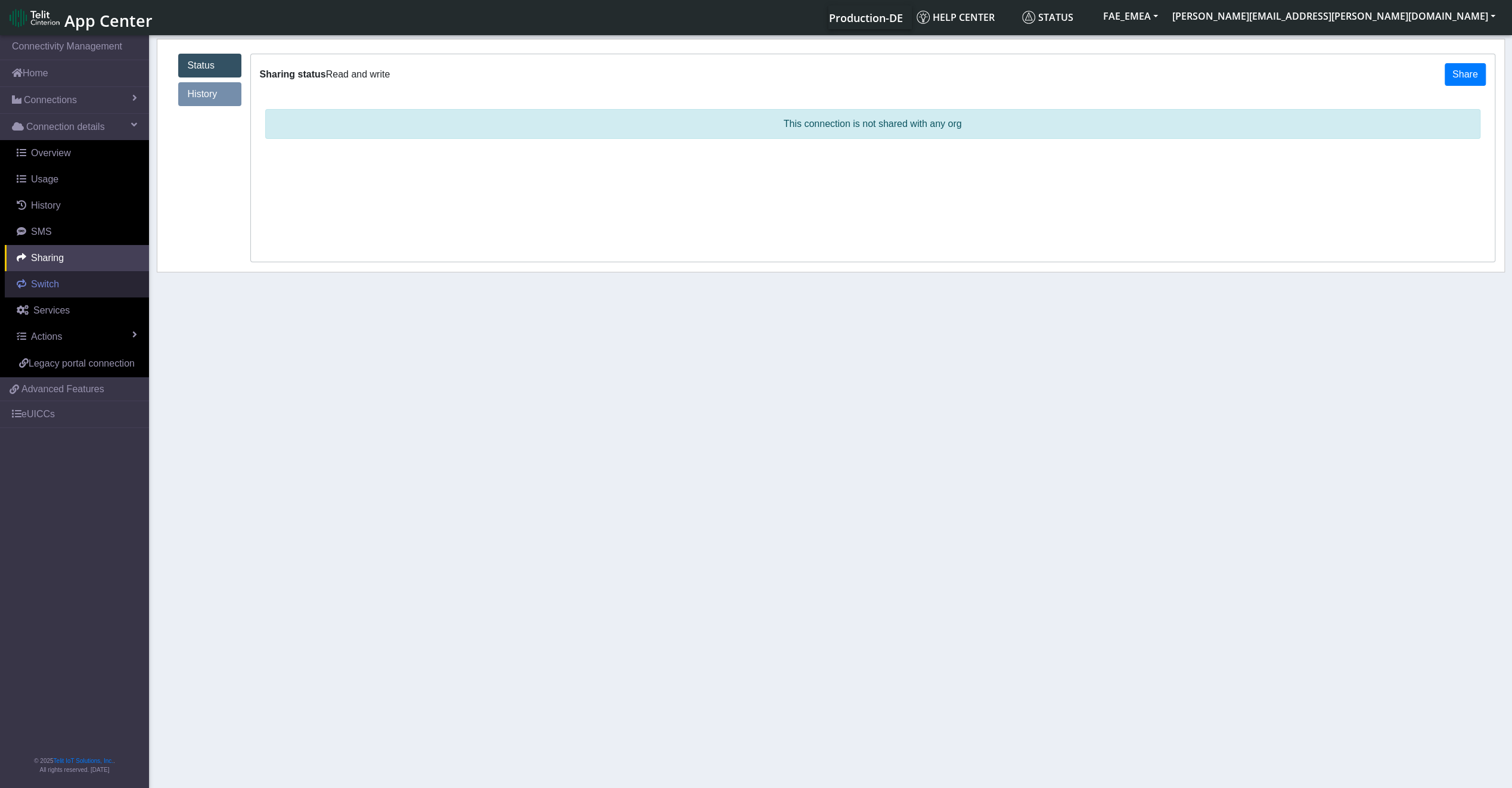
click at [53, 288] on span "Switch" at bounding box center [45, 284] width 28 height 10
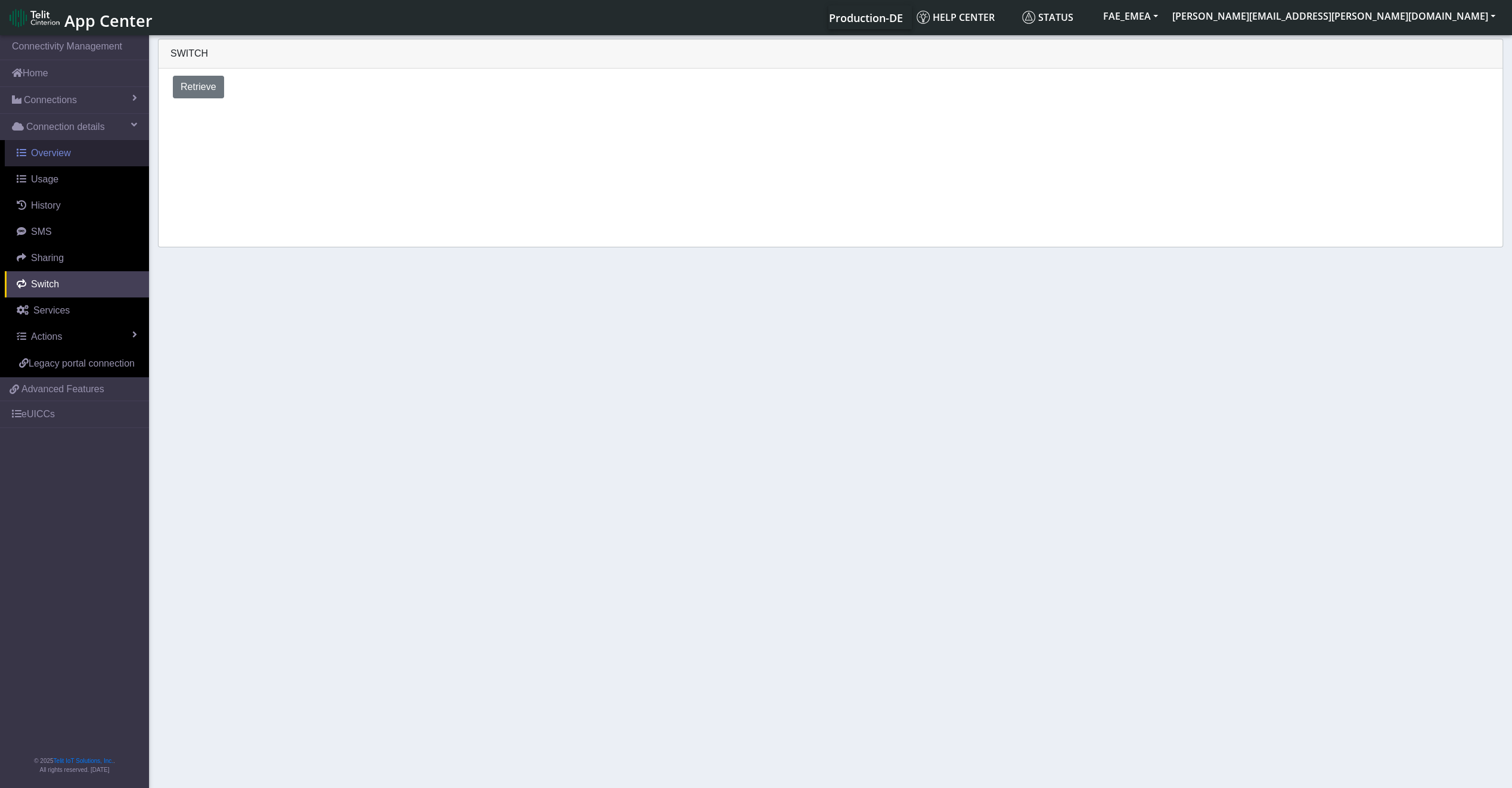
click at [63, 155] on span "Overview" at bounding box center [51, 153] width 40 height 10
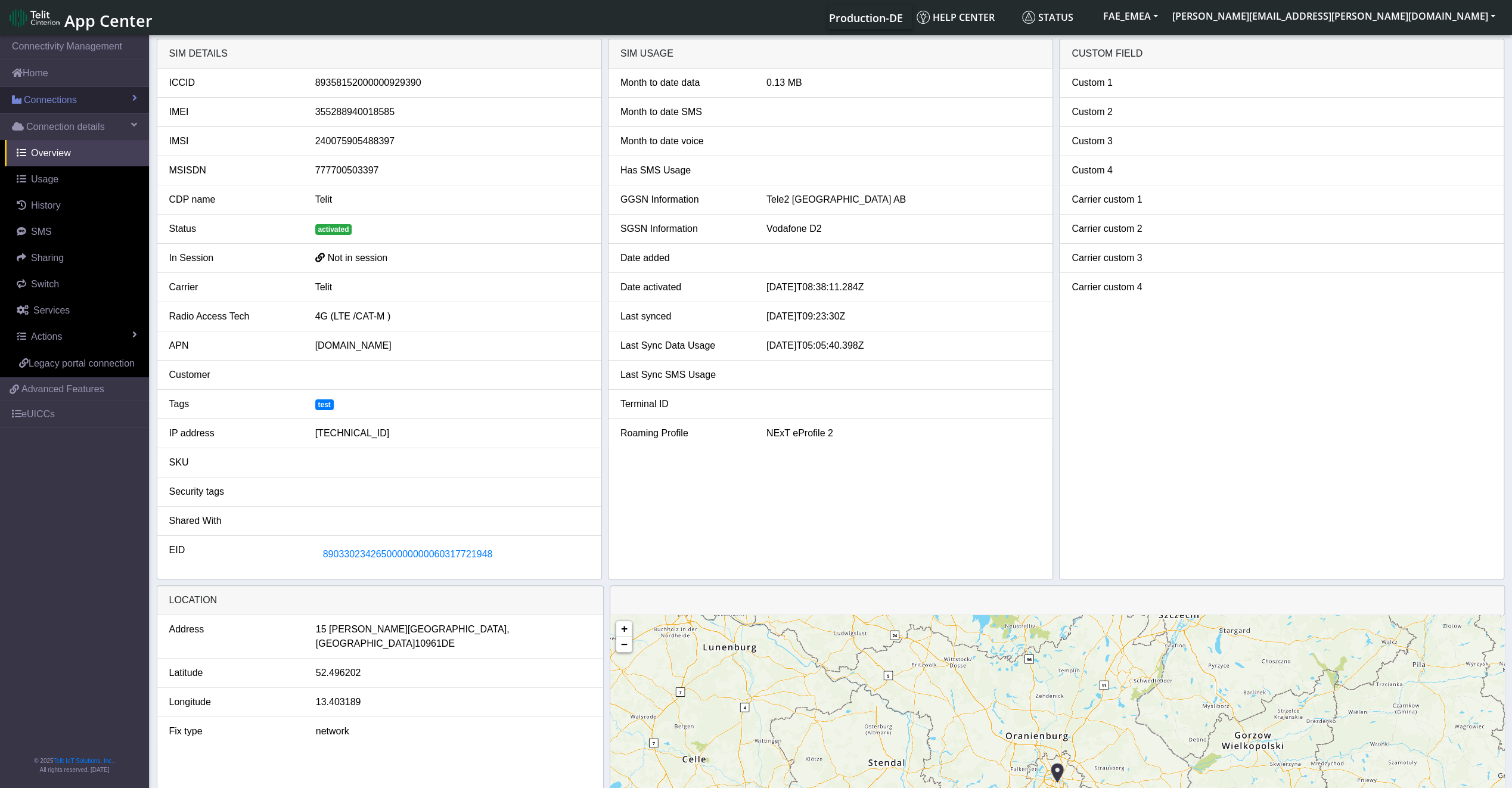
click at [96, 102] on link "Connections" at bounding box center [75, 100] width 149 height 26
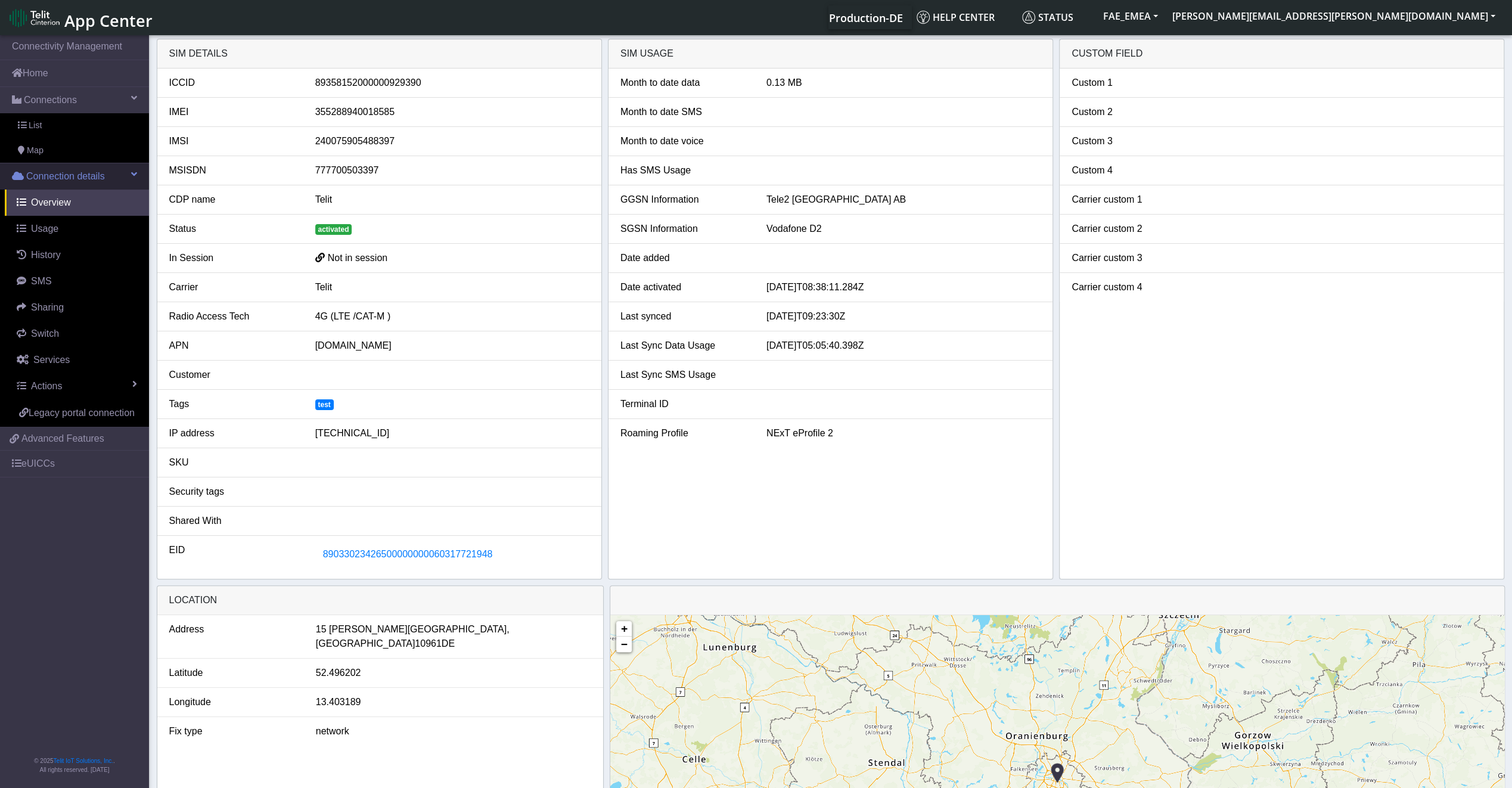
click at [78, 177] on span "Connection details" at bounding box center [64, 177] width 78 height 15
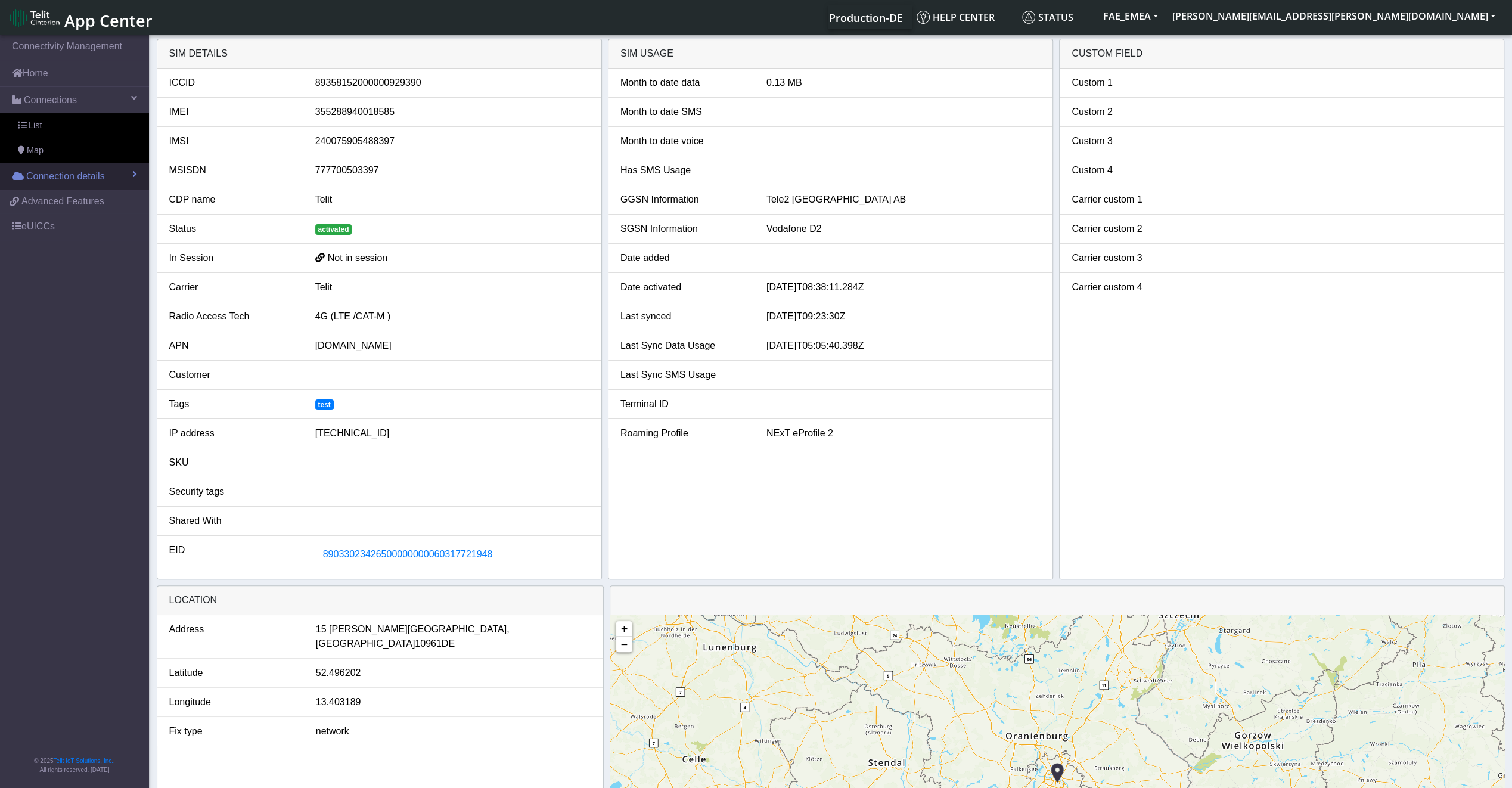
click at [75, 175] on span "Connection details" at bounding box center [64, 177] width 78 height 15
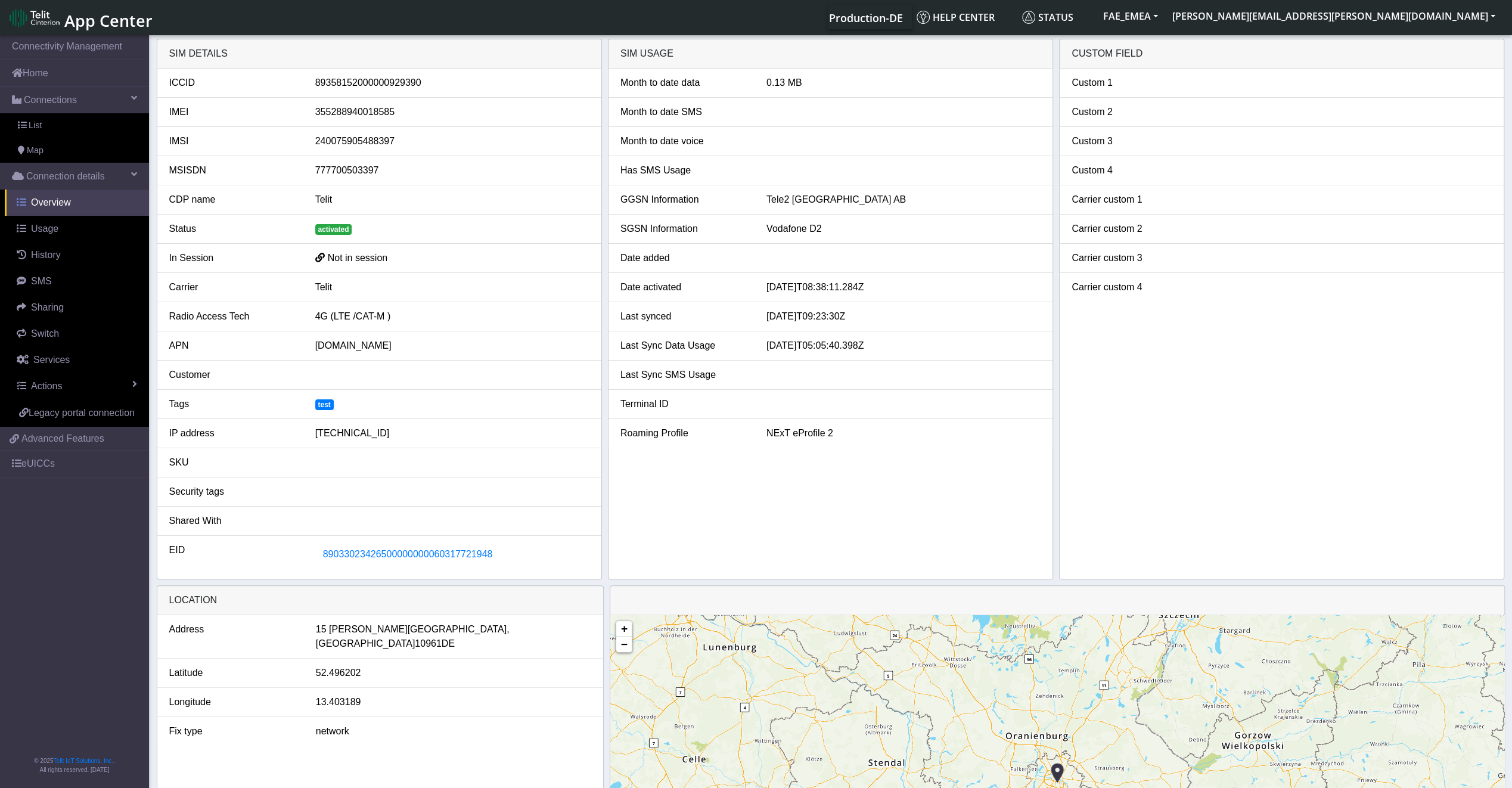
click at [58, 199] on span "Overview" at bounding box center [51, 202] width 40 height 10
click at [59, 203] on span "Overview" at bounding box center [51, 202] width 40 height 10
click at [94, 388] on link "Actions" at bounding box center [76, 386] width 144 height 26
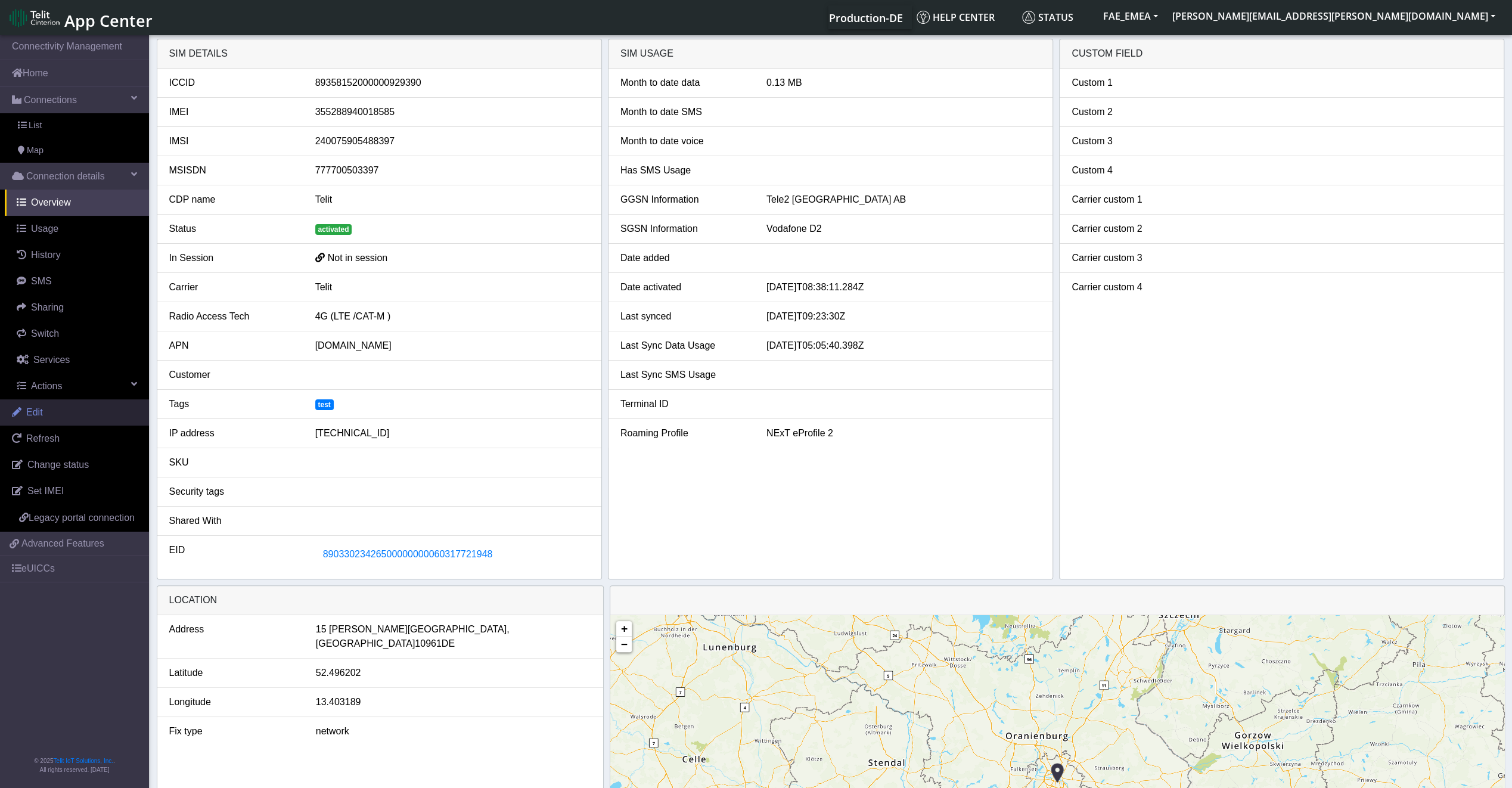
click at [65, 407] on link "Edit" at bounding box center [75, 412] width 149 height 26
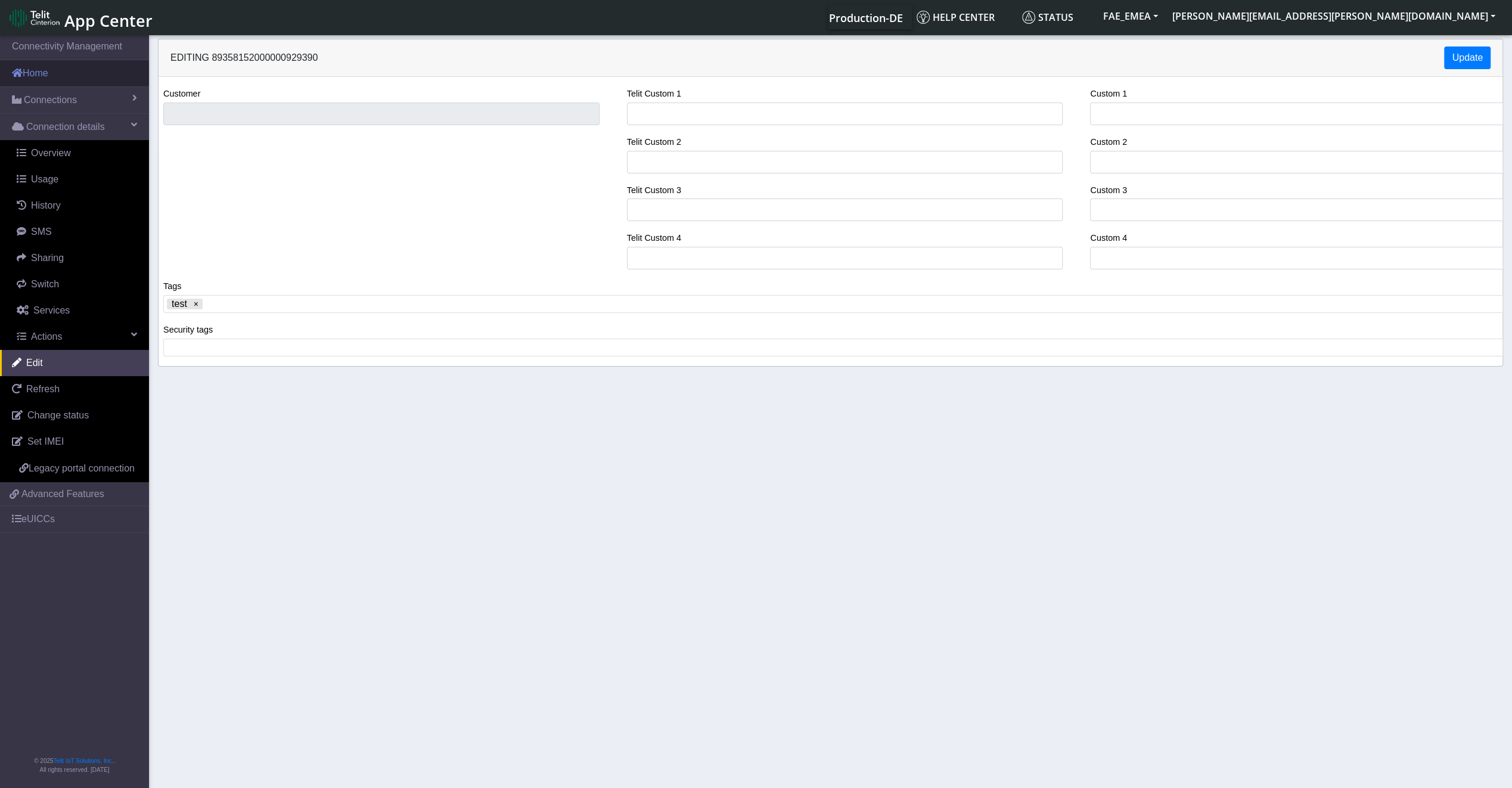
click at [45, 69] on link "Home" at bounding box center [75, 73] width 149 height 26
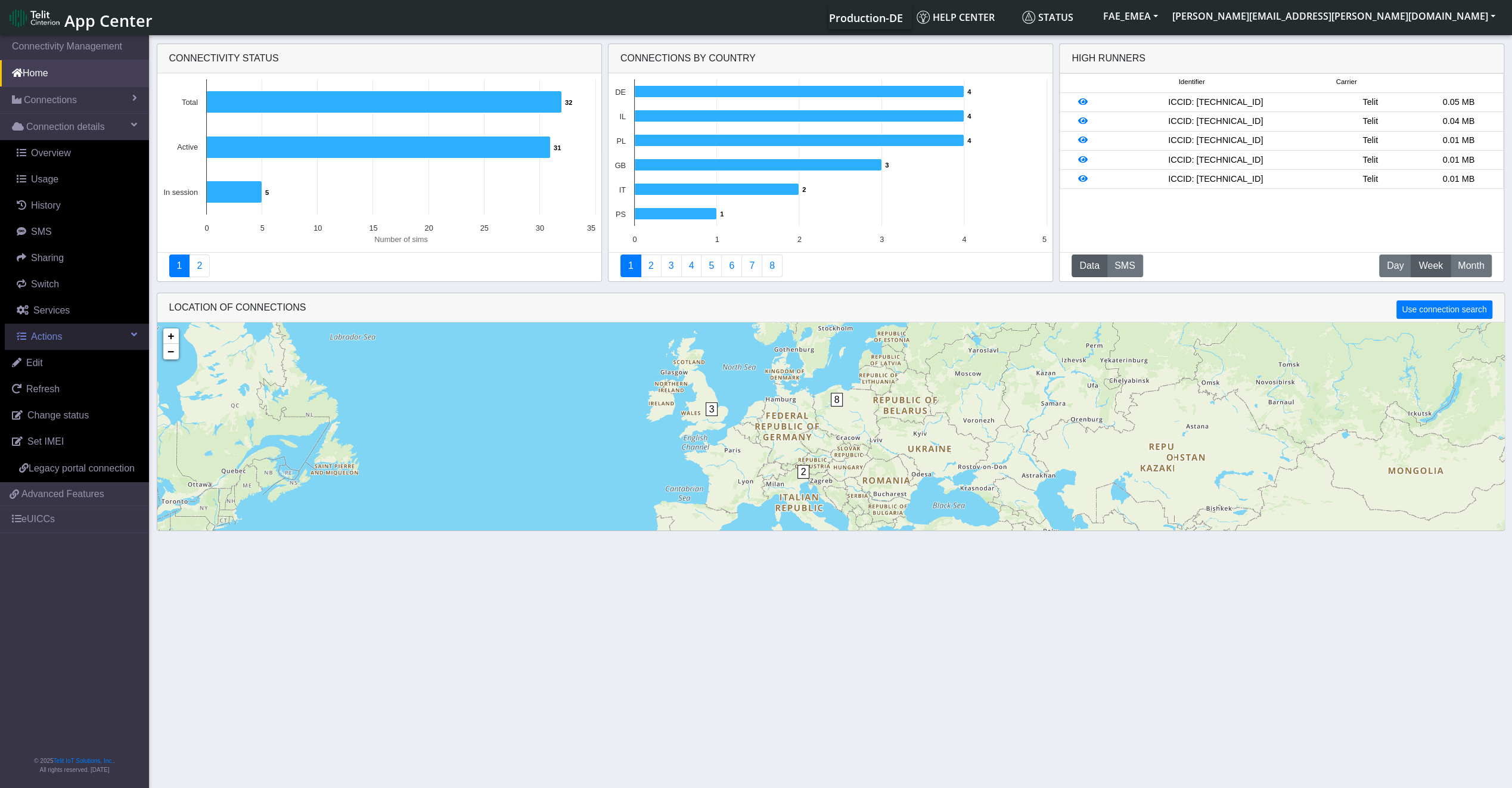
click at [126, 334] on link "Actions" at bounding box center [76, 337] width 144 height 26
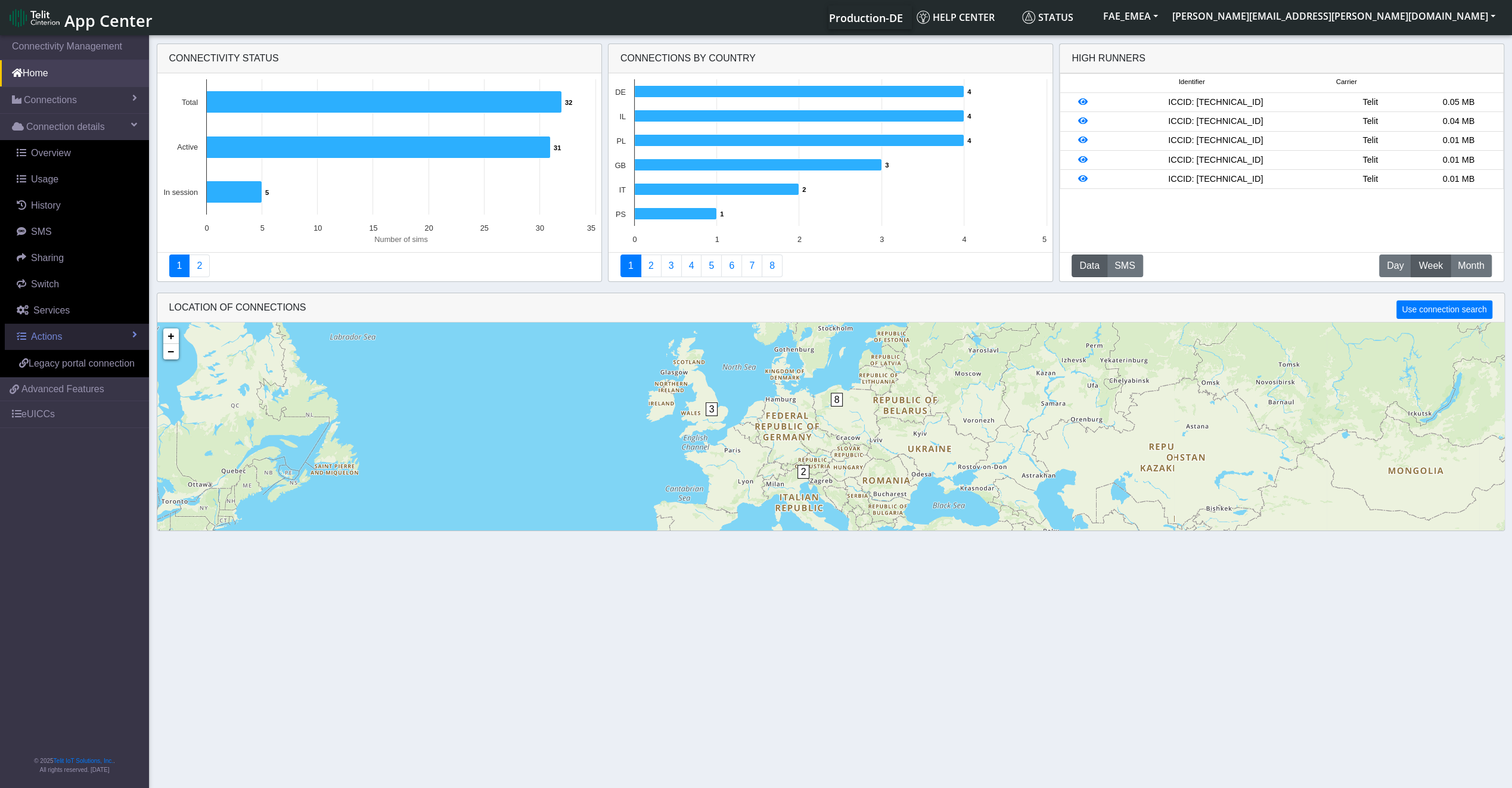
click at [126, 334] on link "Actions" at bounding box center [76, 337] width 144 height 26
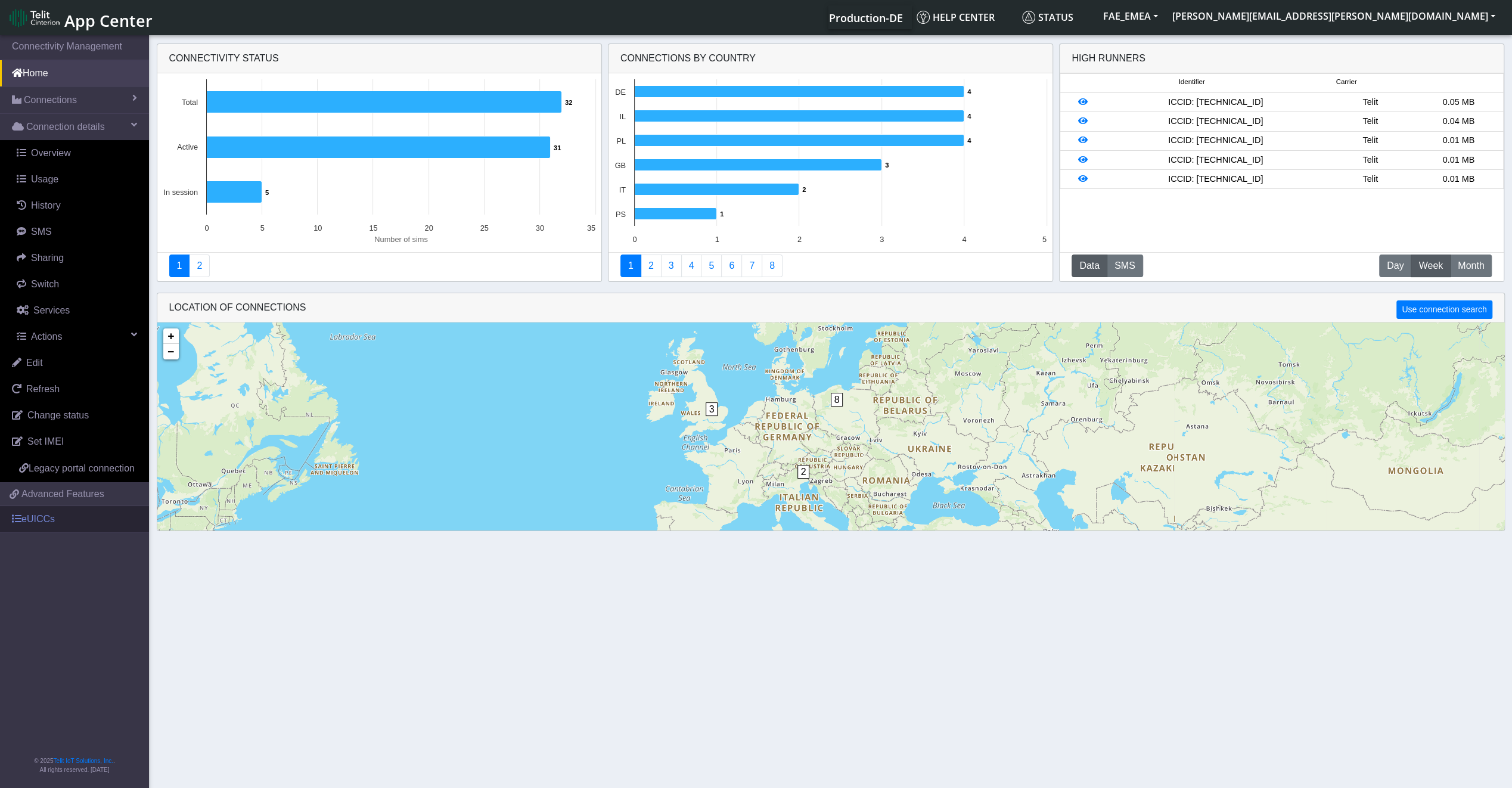
click at [81, 522] on link "eUICCs" at bounding box center [75, 519] width 149 height 26
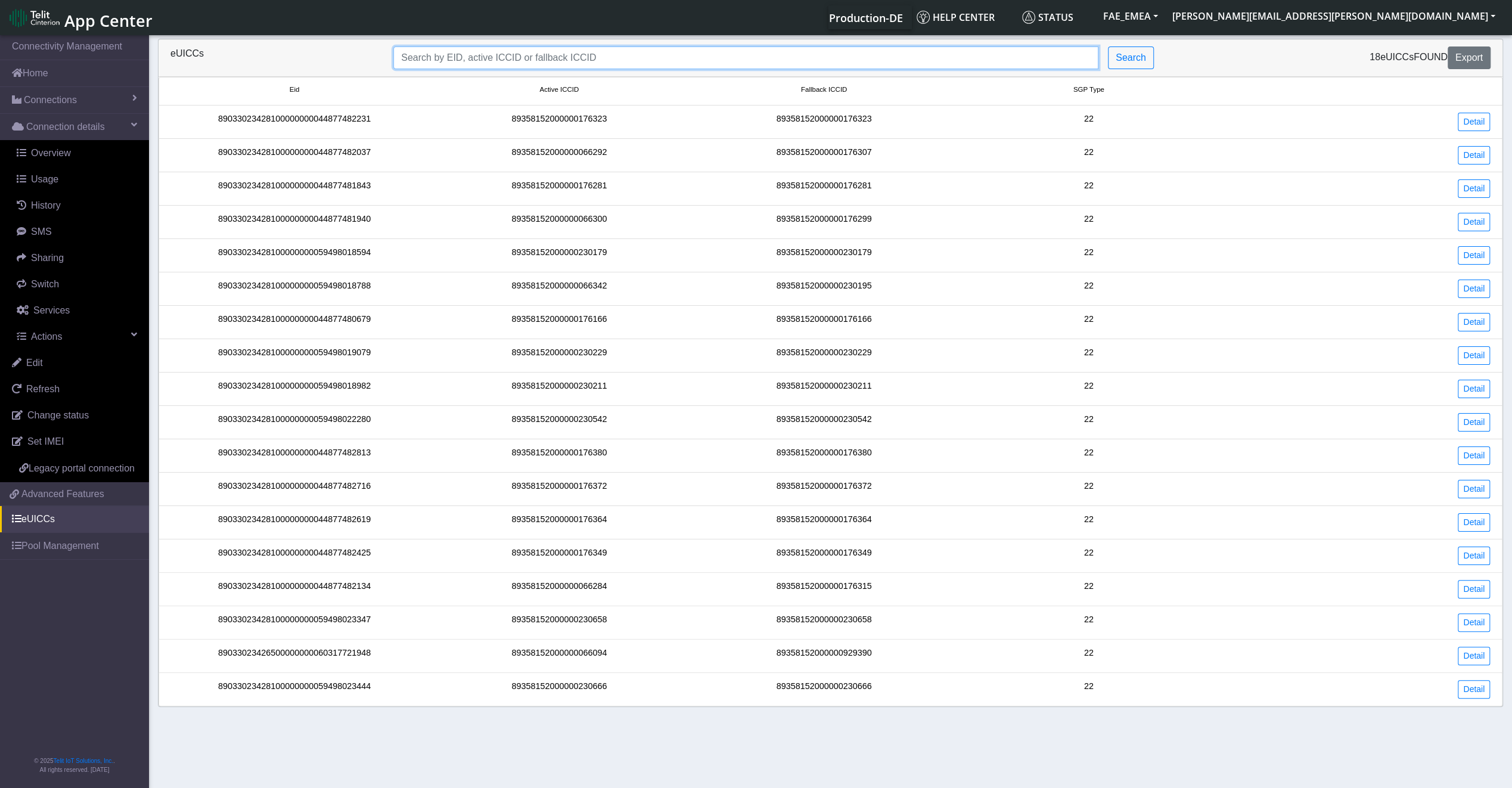
click at [514, 58] on input "Search..." at bounding box center [745, 58] width 705 height 23
paste input "89033023426500000000060317721948"
type input "89033023426500000000060317721948"
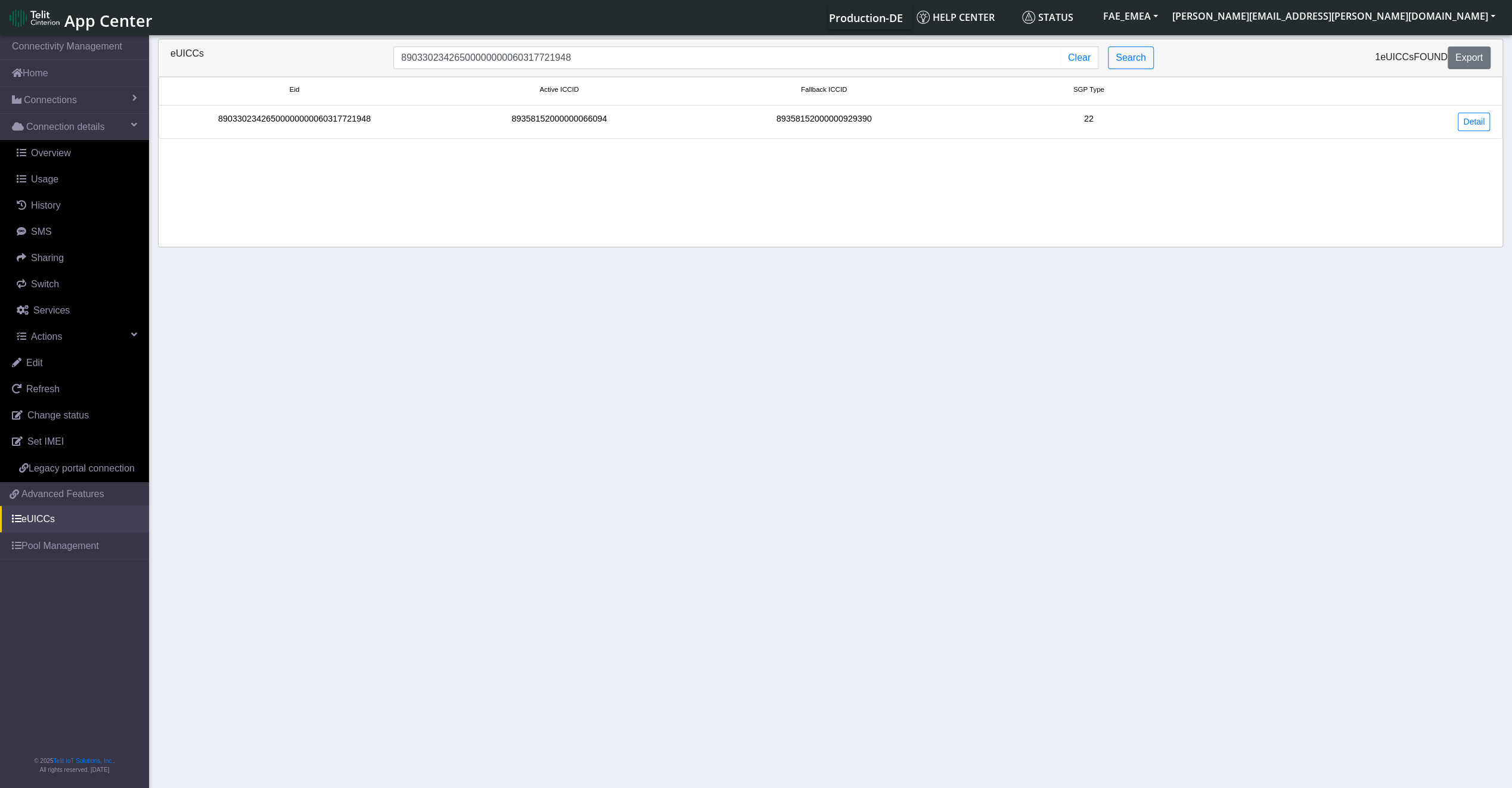
click at [273, 125] on div "89033023426500000000060317721948" at bounding box center [294, 122] width 265 height 18
click at [279, 116] on div "89033023426500000000060317721948" at bounding box center [294, 122] width 265 height 18
click at [1480, 121] on link "Detail" at bounding box center [1473, 122] width 32 height 18
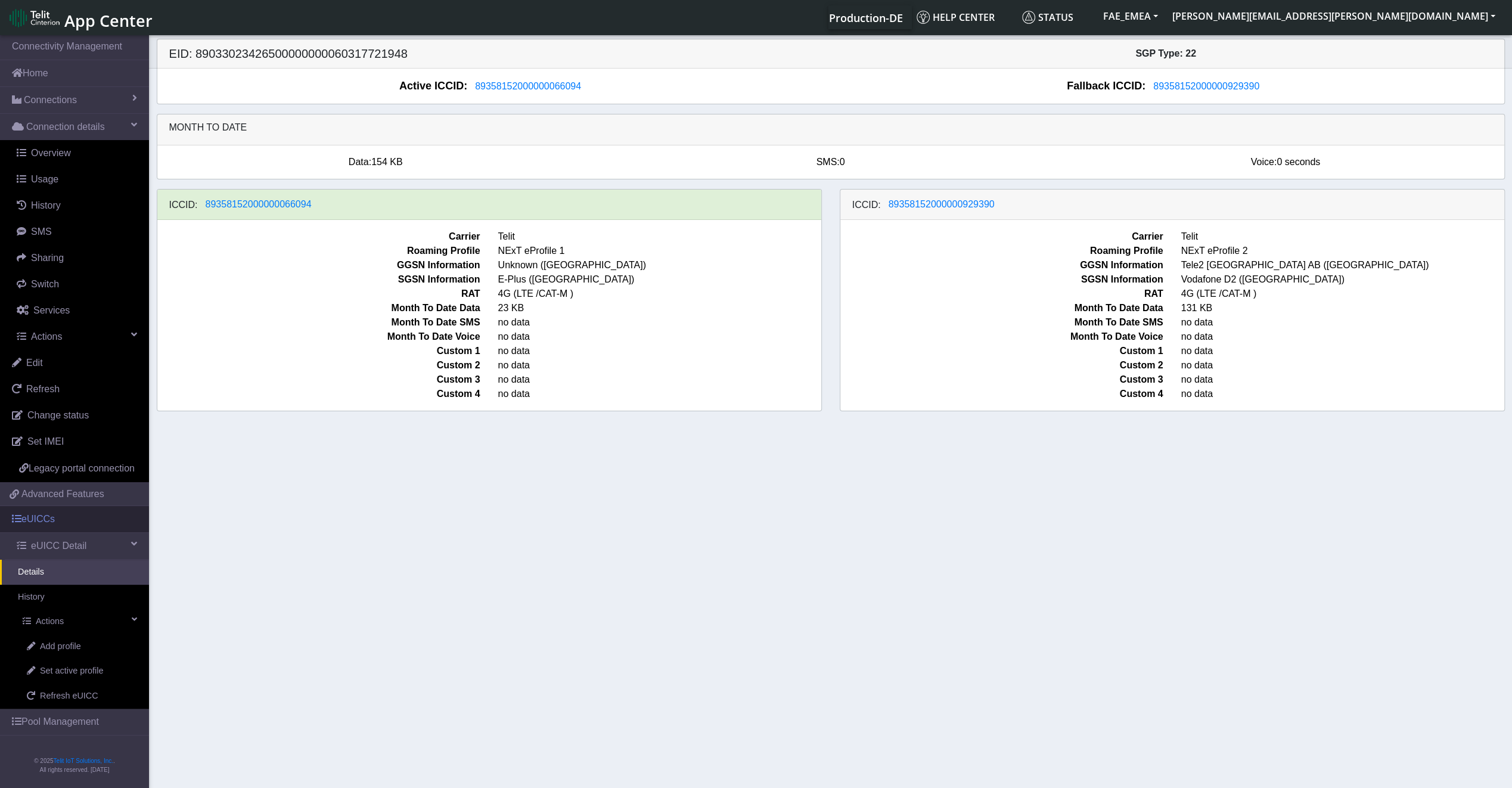
click at [89, 522] on link "eUICCs" at bounding box center [75, 519] width 149 height 26
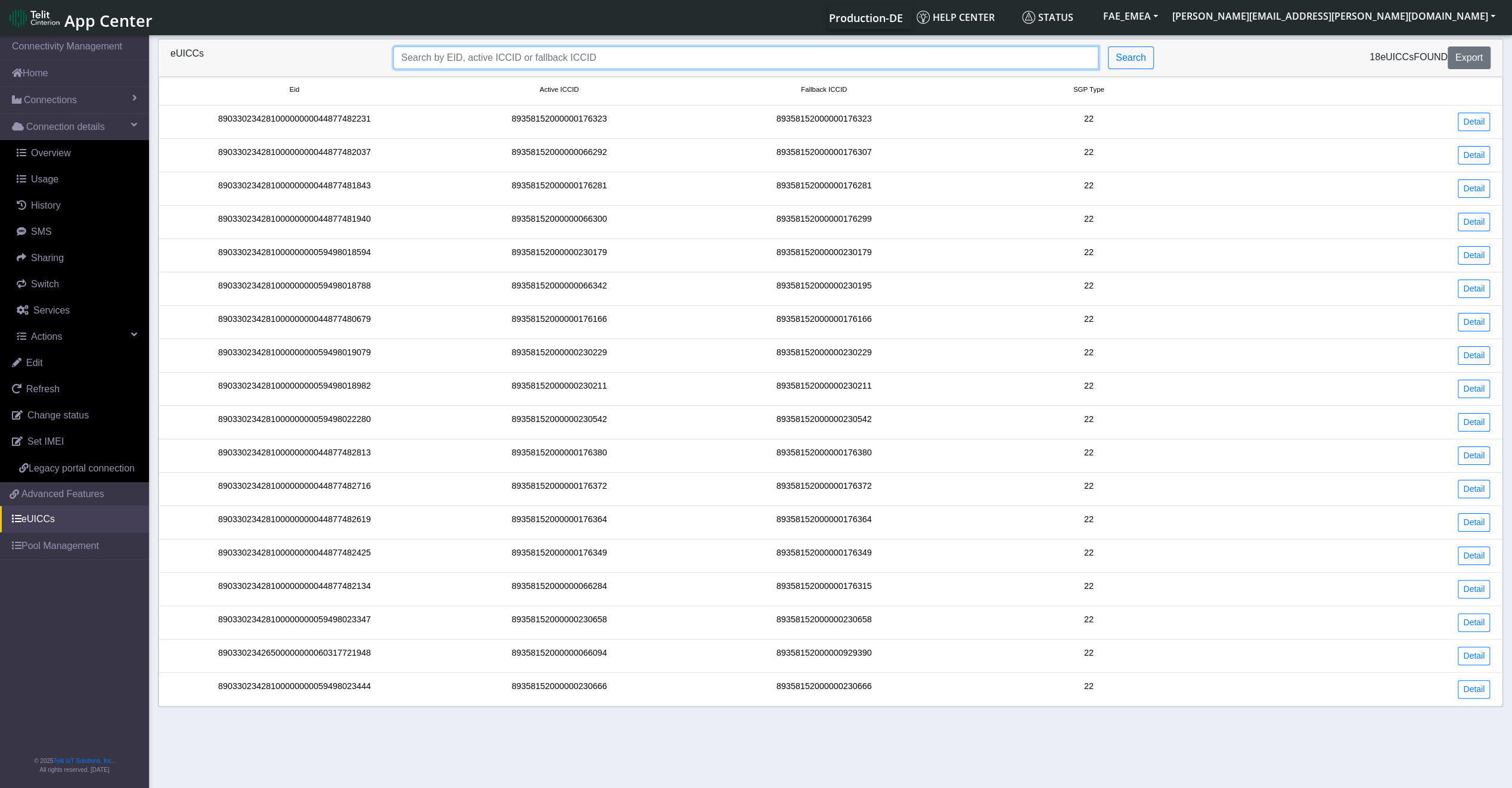
click at [623, 48] on input "Search..." at bounding box center [745, 58] width 705 height 23
paste input "89033023426500000000060317721948"
type input "89033023426500000000060317721948"
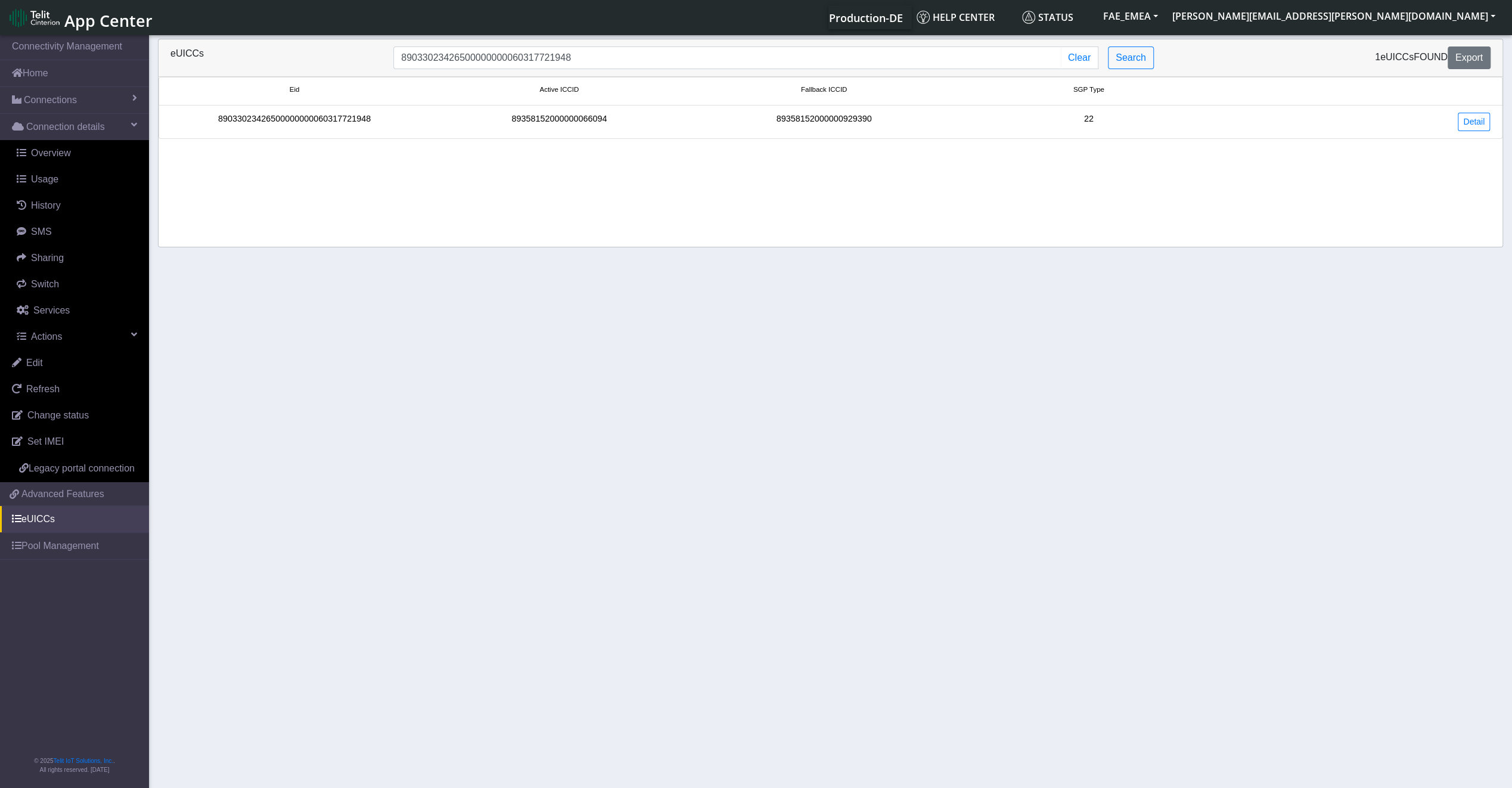
click at [334, 122] on div "89033023426500000000060317721948" at bounding box center [294, 122] width 265 height 18
click at [133, 330] on span at bounding box center [133, 334] width 6 height 9
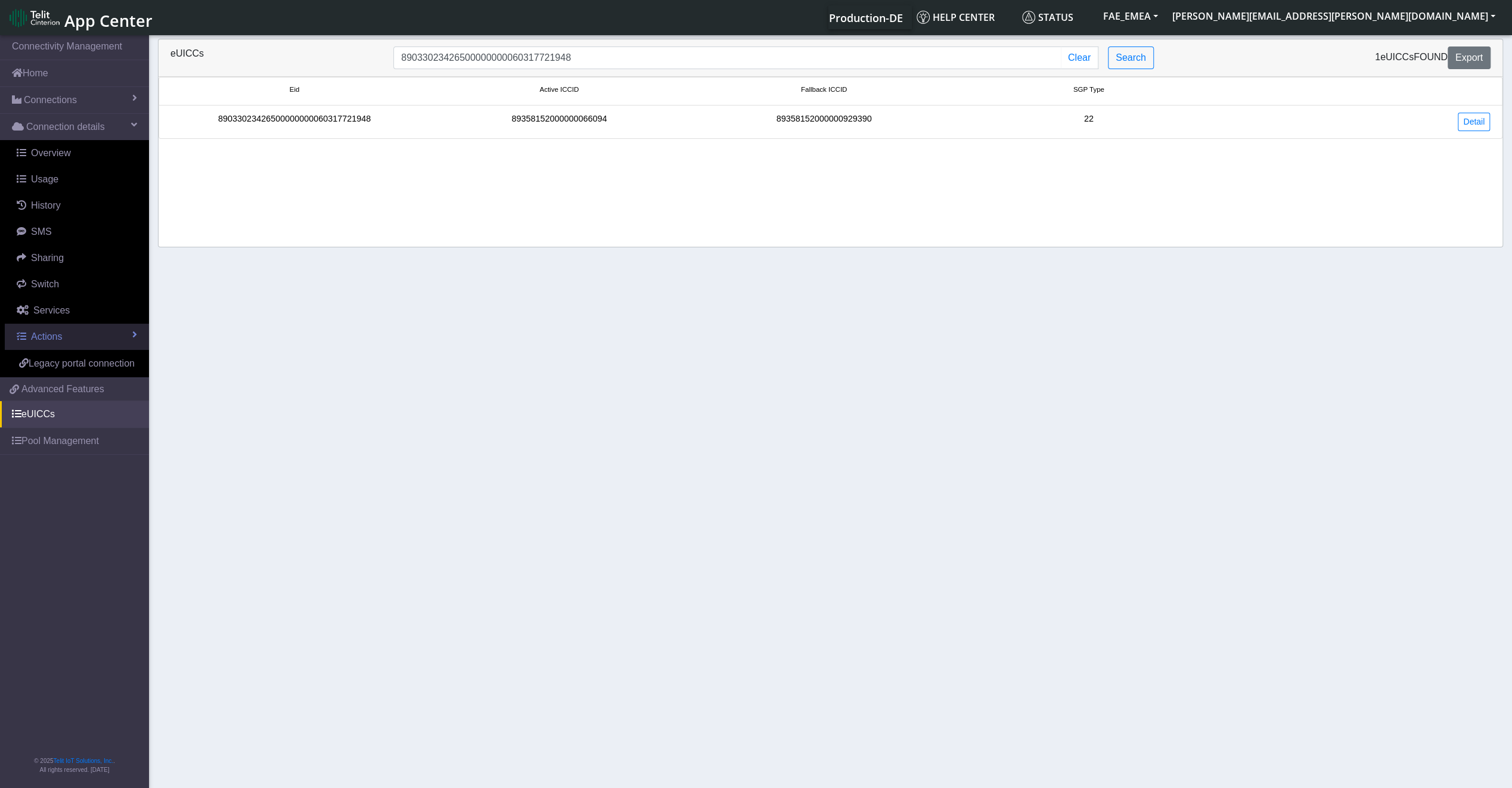
click at [133, 330] on span at bounding box center [134, 334] width 5 height 9
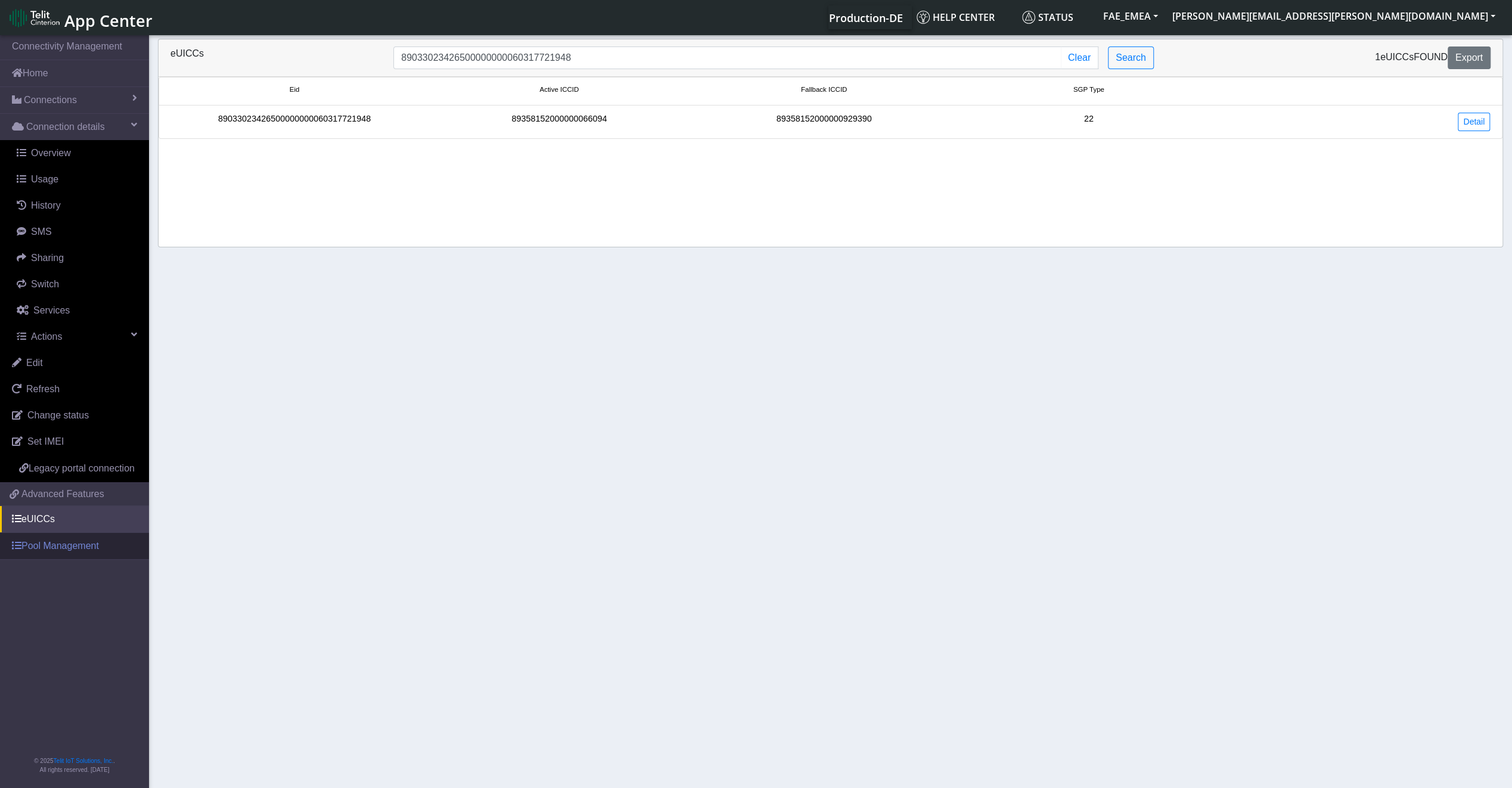
click at [56, 545] on link "Pool Management" at bounding box center [75, 546] width 149 height 26
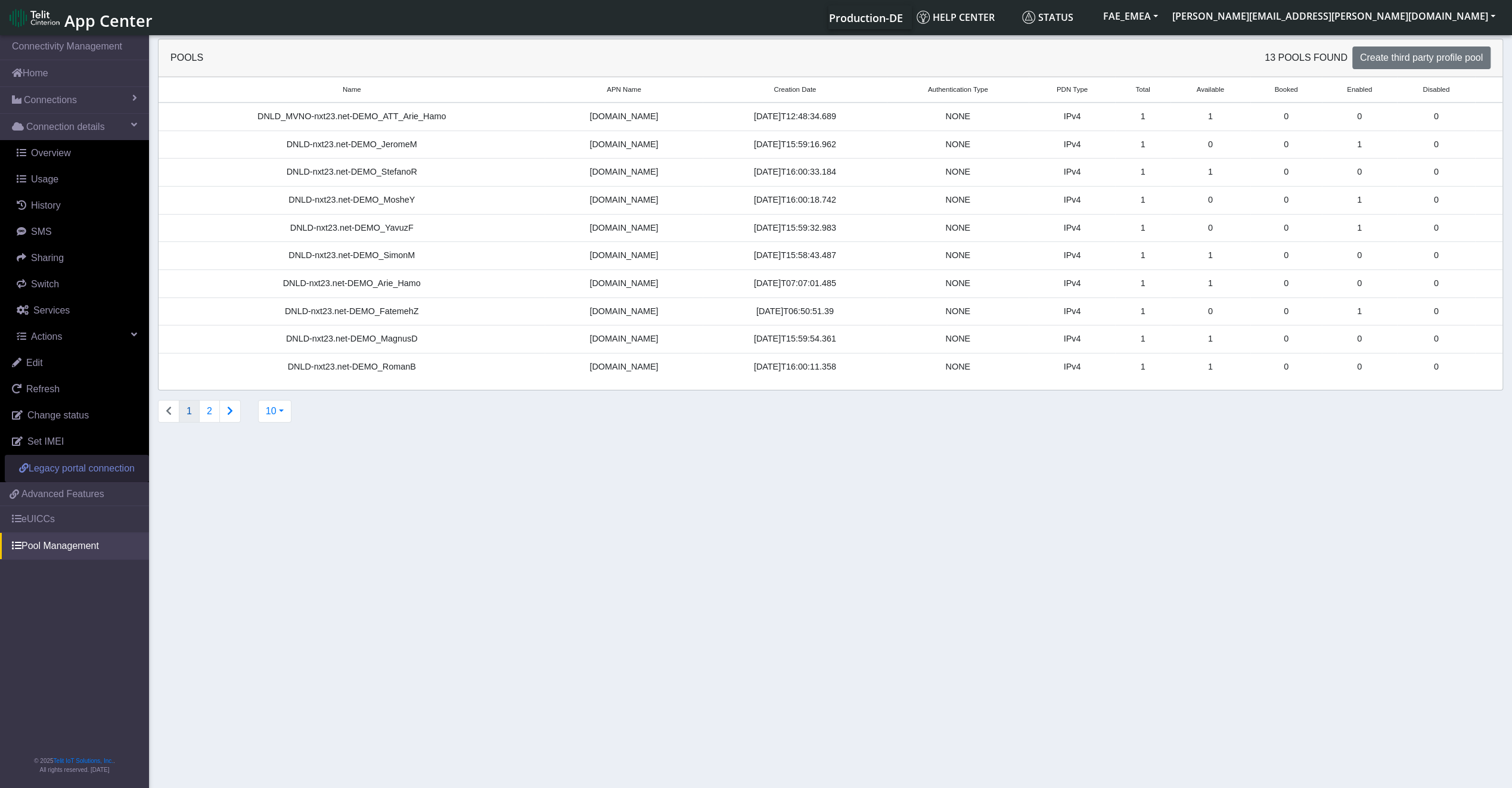
click at [35, 471] on span "Legacy portal connection" at bounding box center [81, 468] width 106 height 10
click at [60, 390] on link "Refresh" at bounding box center [75, 389] width 149 height 26
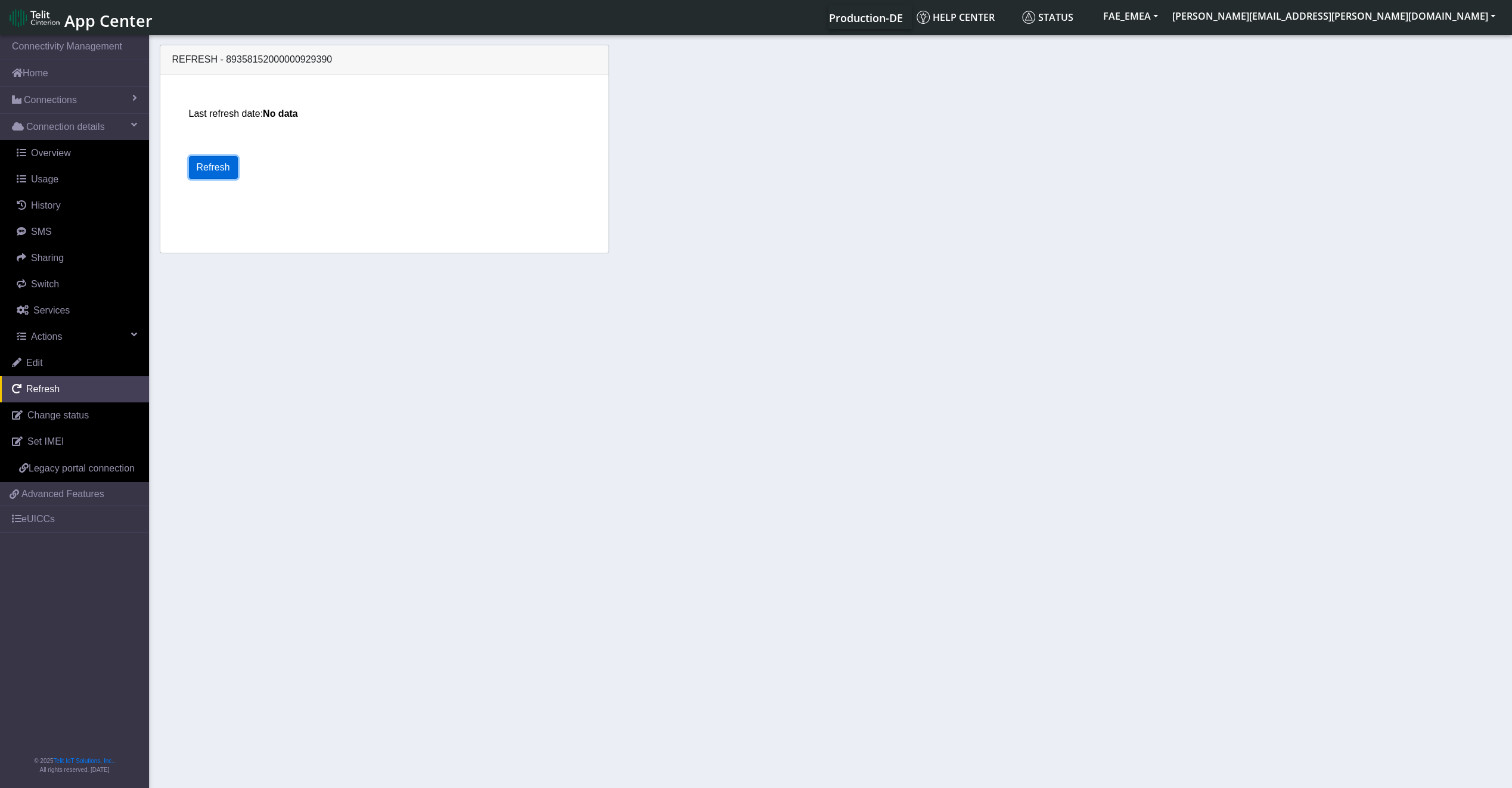
click at [204, 169] on button "Refresh" at bounding box center [213, 168] width 49 height 23
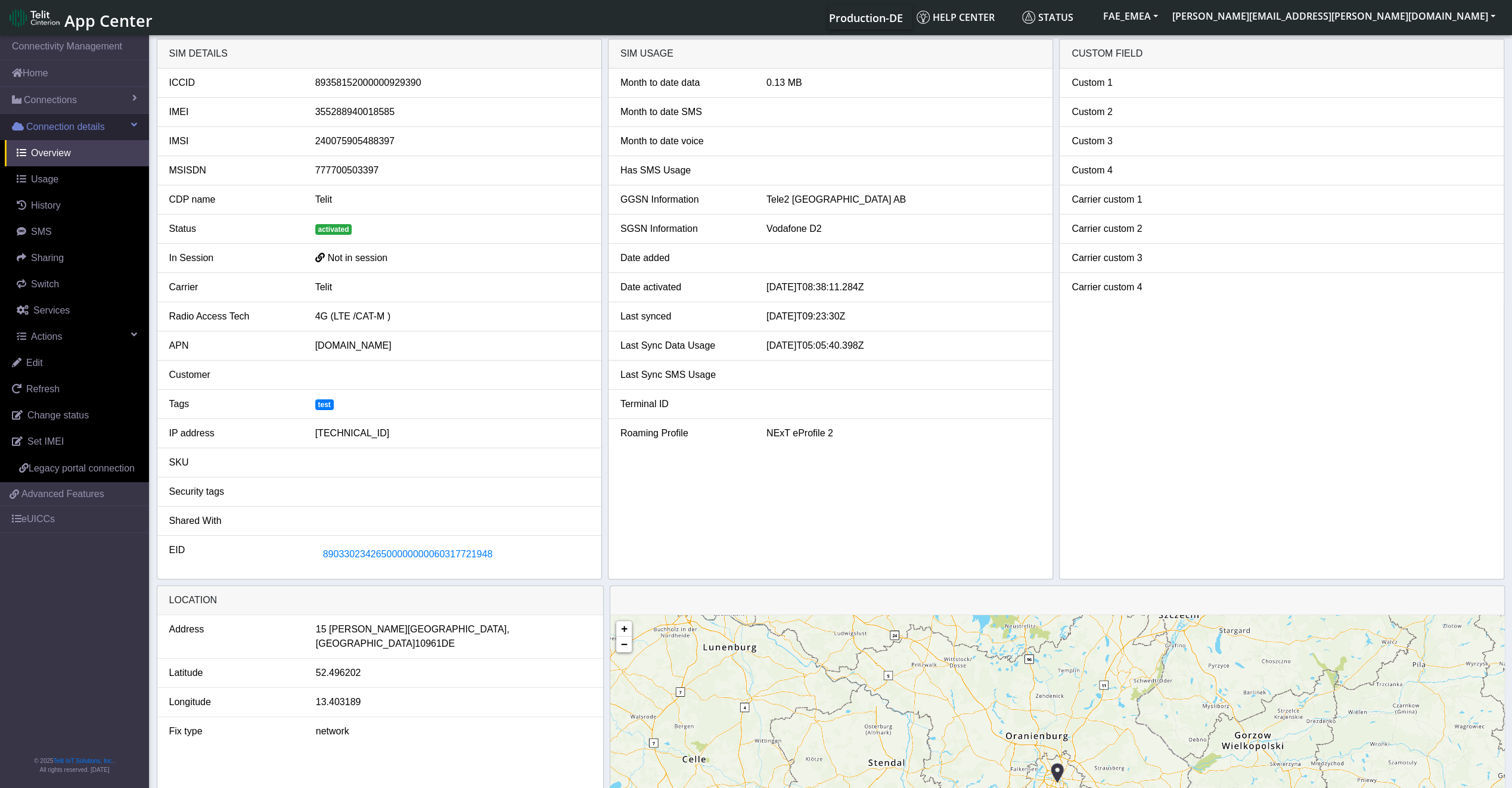
click at [75, 128] on span "Connection details" at bounding box center [64, 127] width 78 height 15
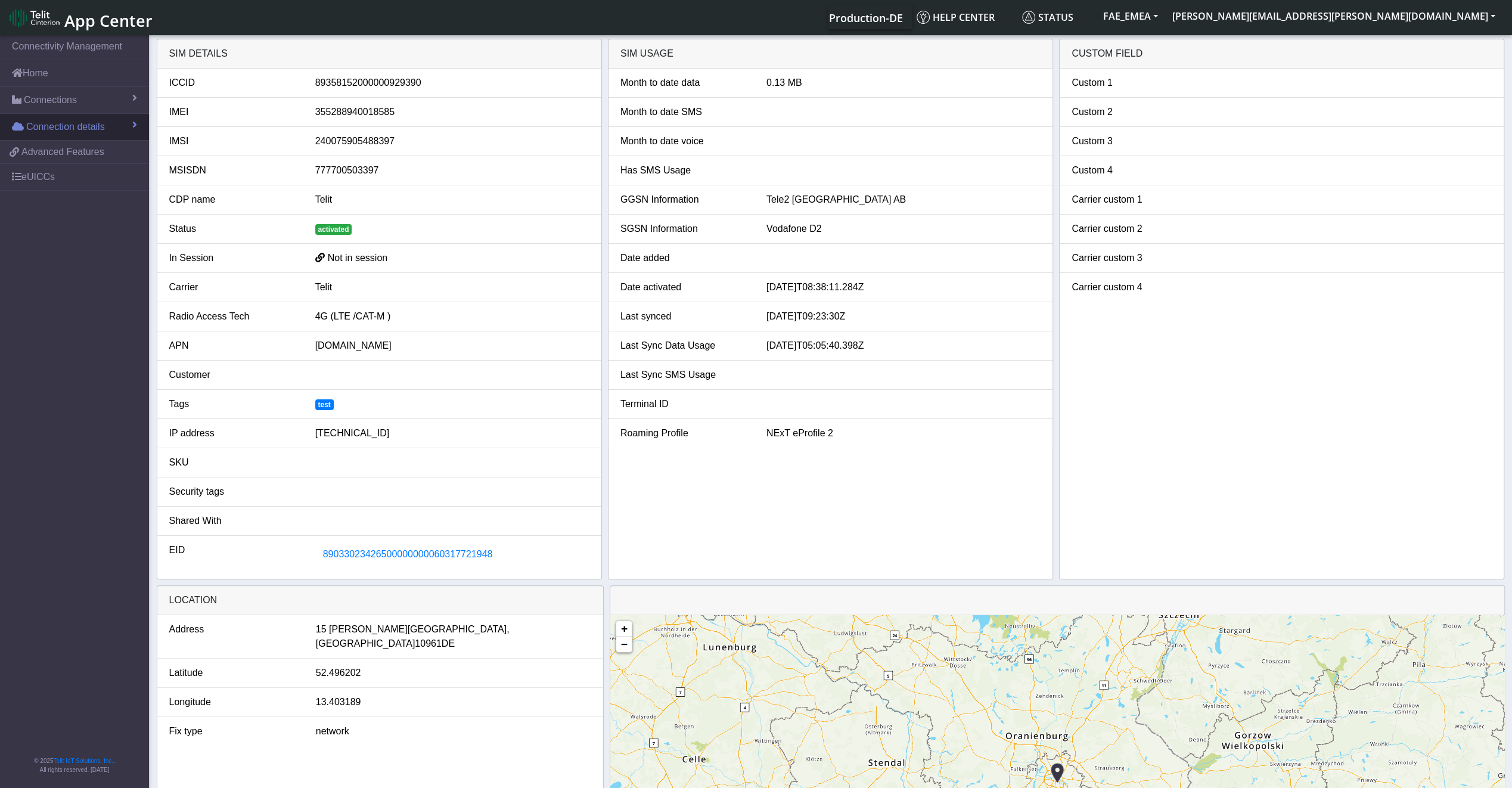
click at [75, 131] on span "Connection details" at bounding box center [64, 127] width 78 height 15
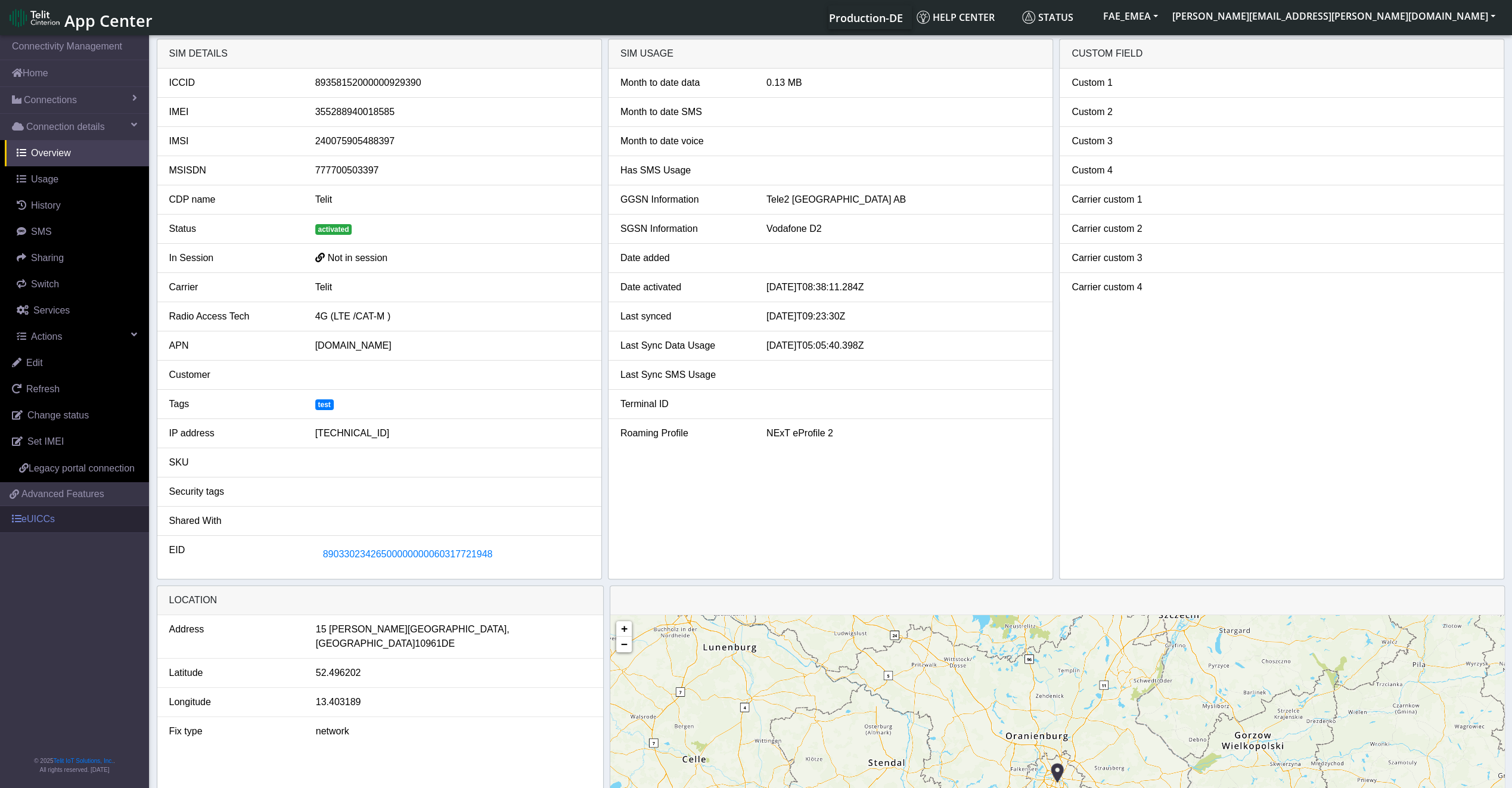
click at [37, 513] on link "eUICCs" at bounding box center [75, 519] width 149 height 26
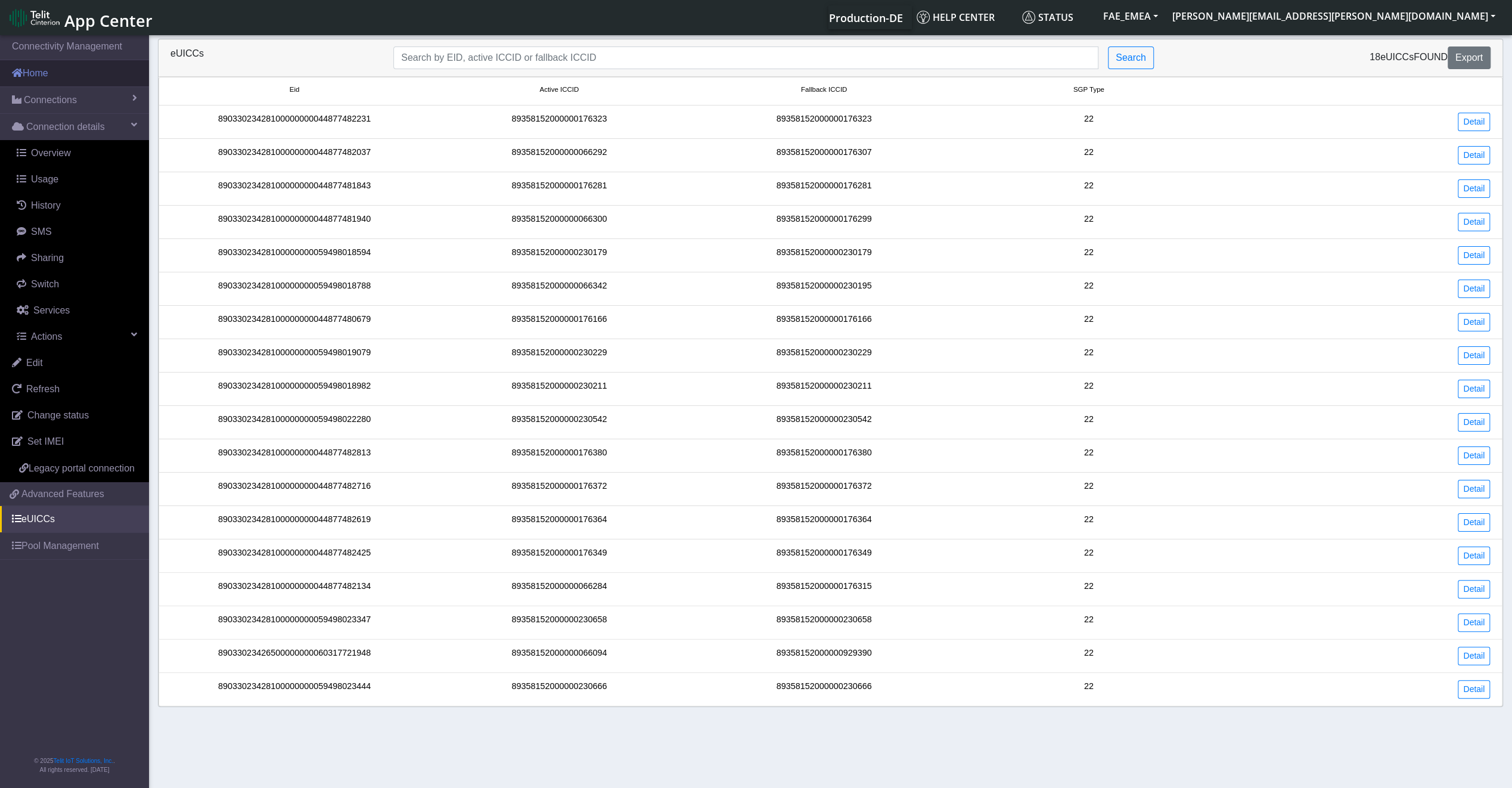
click at [77, 85] on link "Home" at bounding box center [75, 73] width 149 height 26
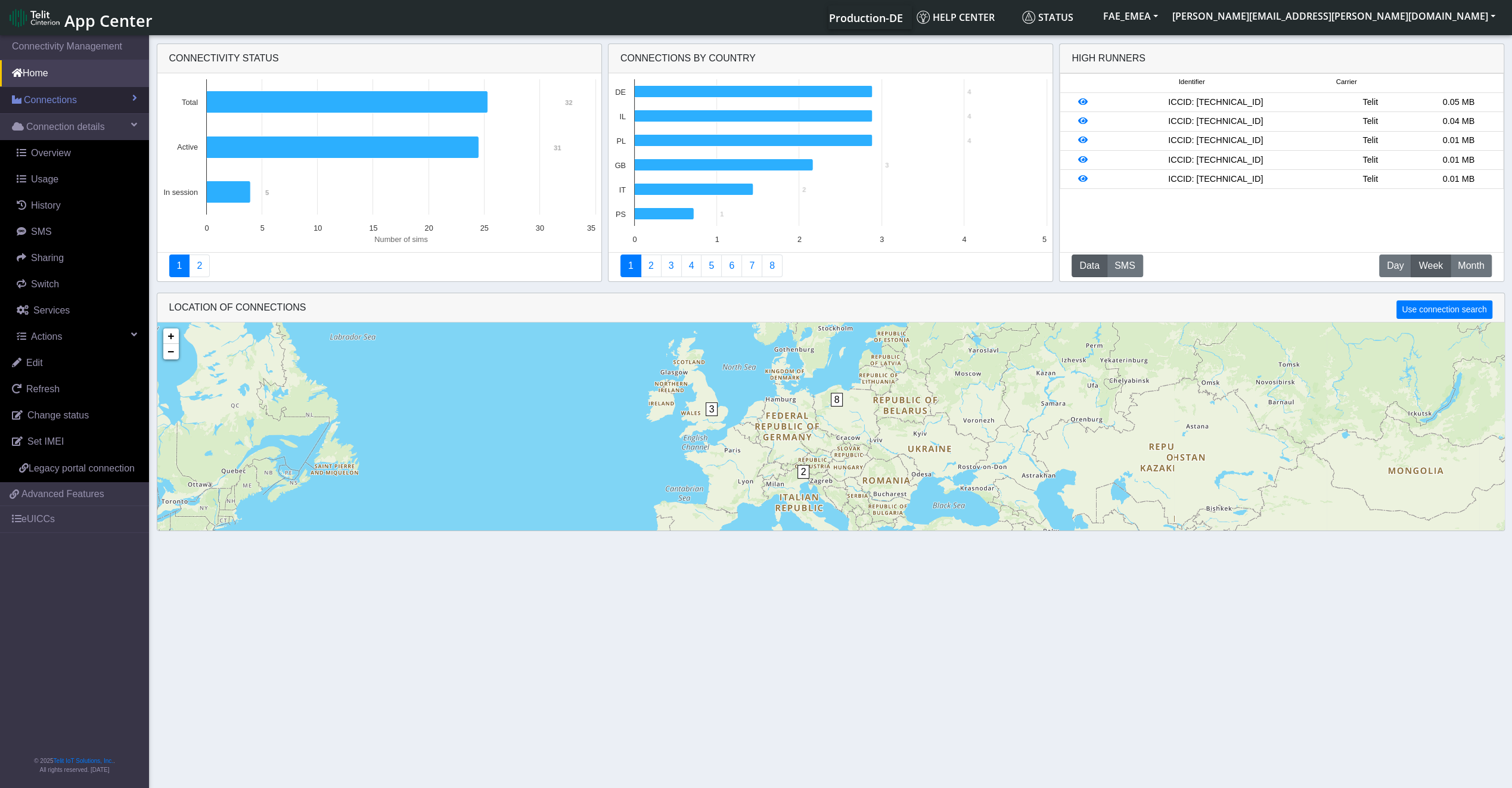
click at [77, 100] on link "Connections" at bounding box center [75, 100] width 149 height 26
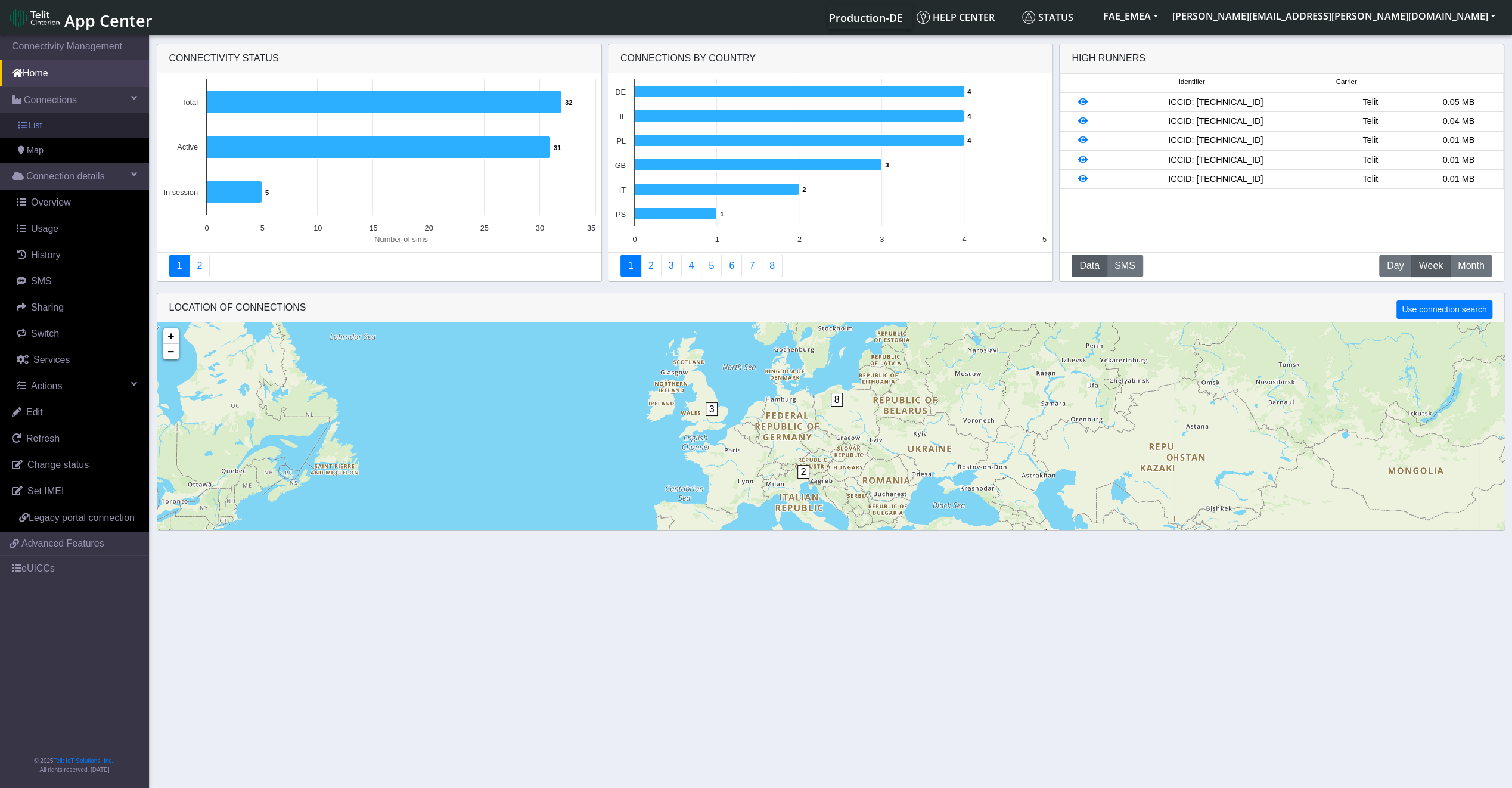
click at [77, 124] on link "List" at bounding box center [75, 125] width 149 height 25
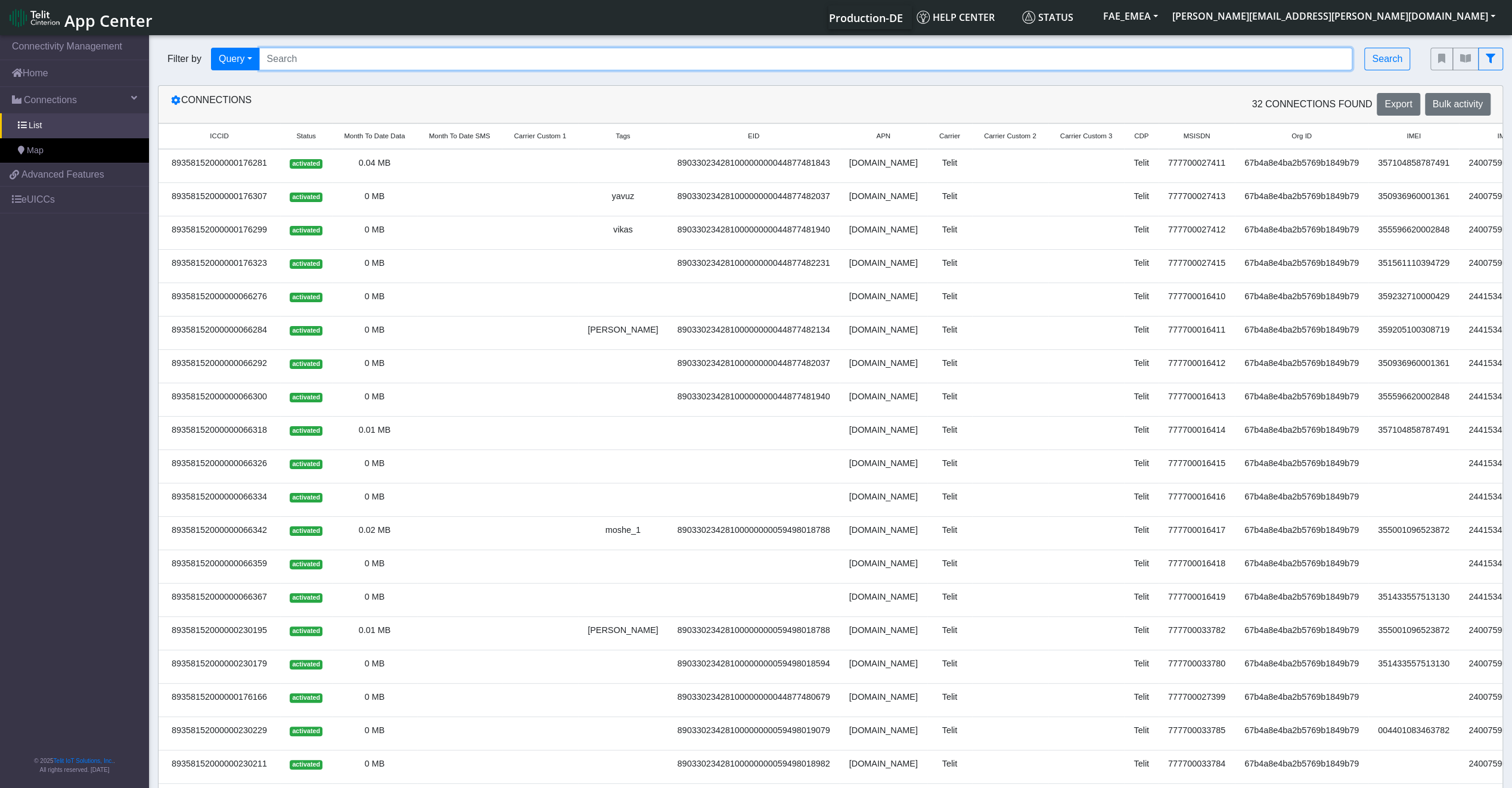
click at [310, 68] on input "Search..." at bounding box center [806, 59] width 1094 height 23
paste input "89358152000000929390"
type input "89358152000000929390"
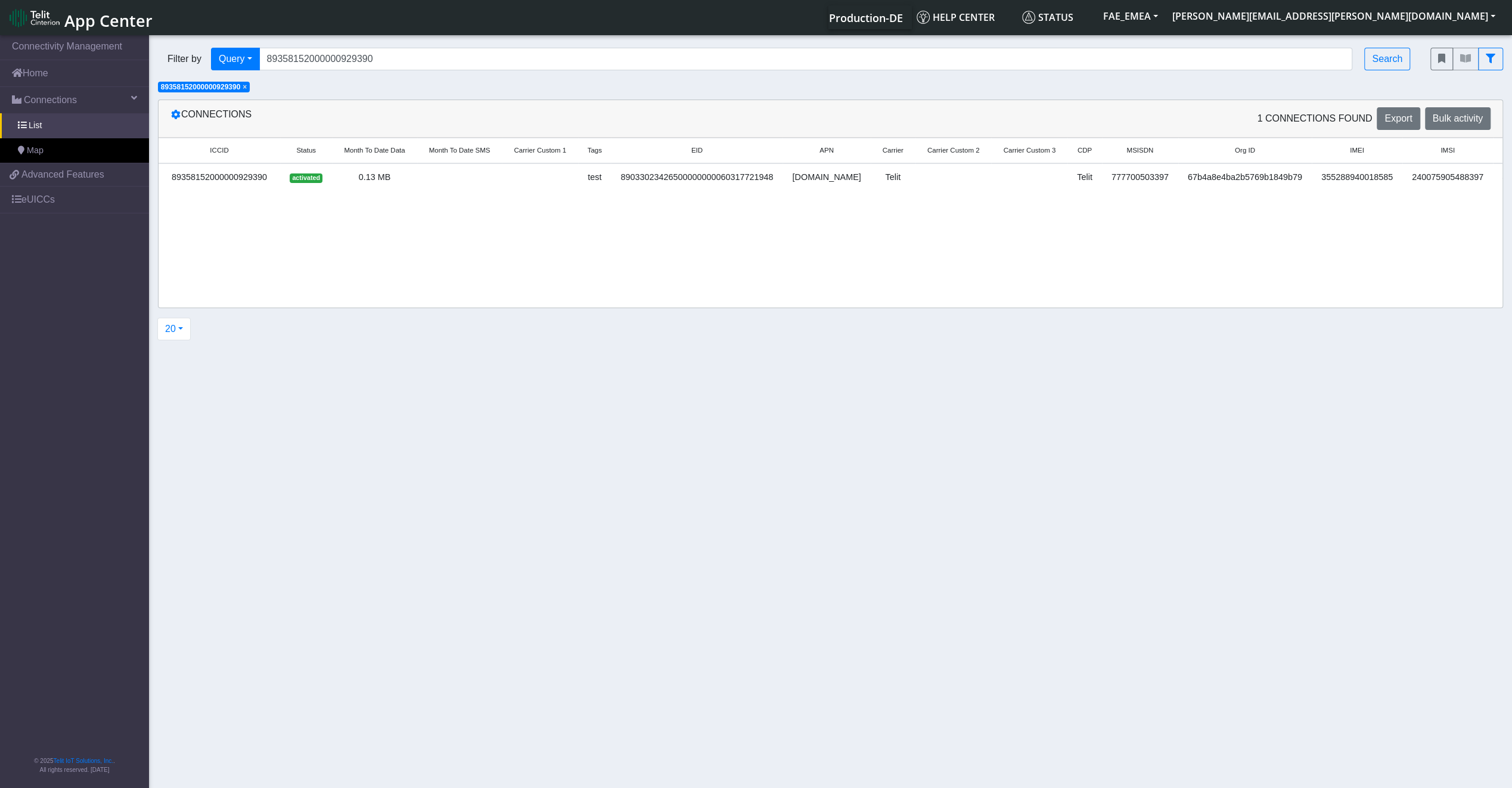
click at [520, 182] on td at bounding box center [539, 180] width 76 height 33
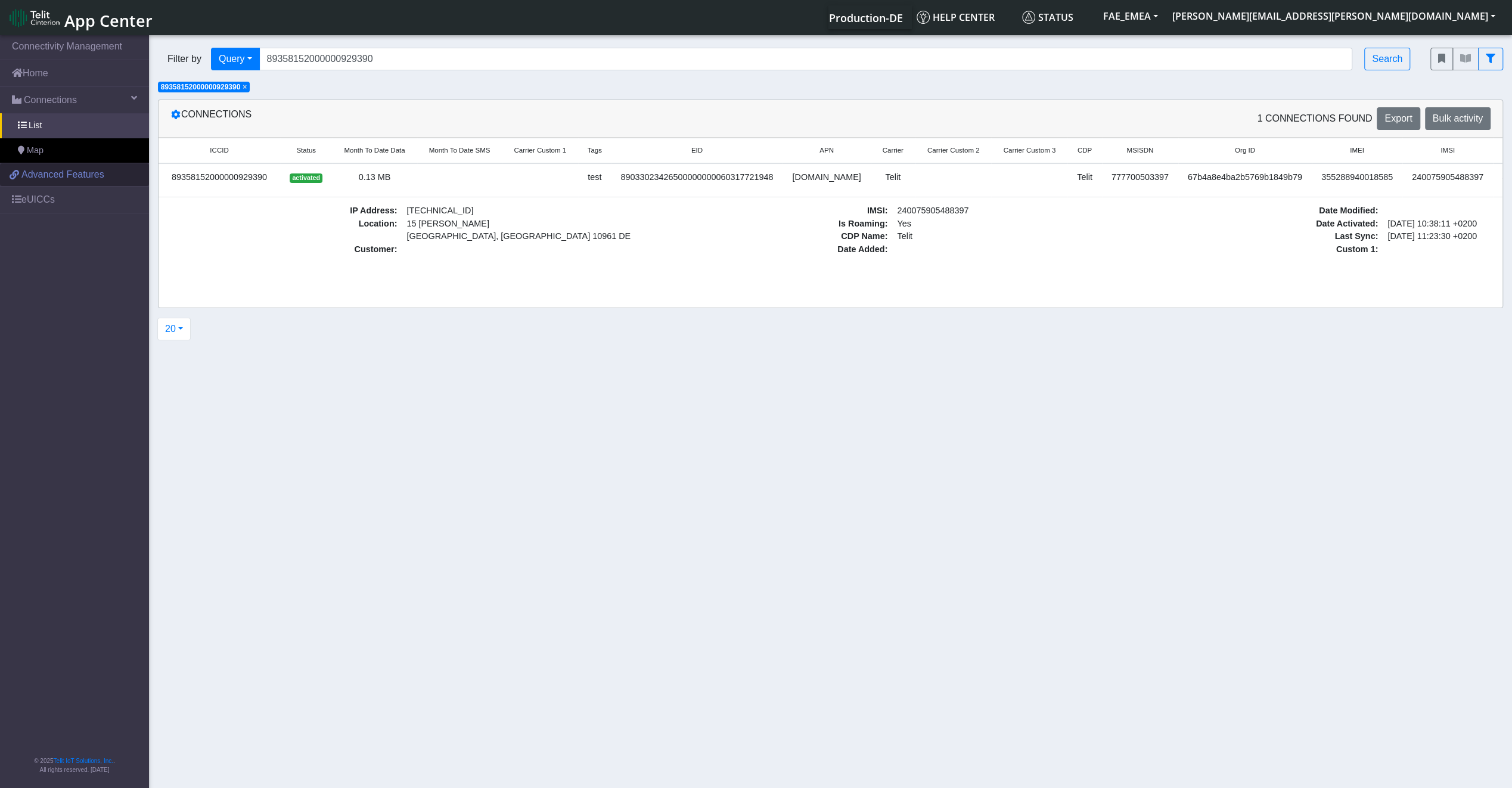
click at [75, 180] on span "Advanced Features" at bounding box center [63, 175] width 83 height 15
click at [45, 203] on link "eUICCs" at bounding box center [75, 200] width 149 height 26
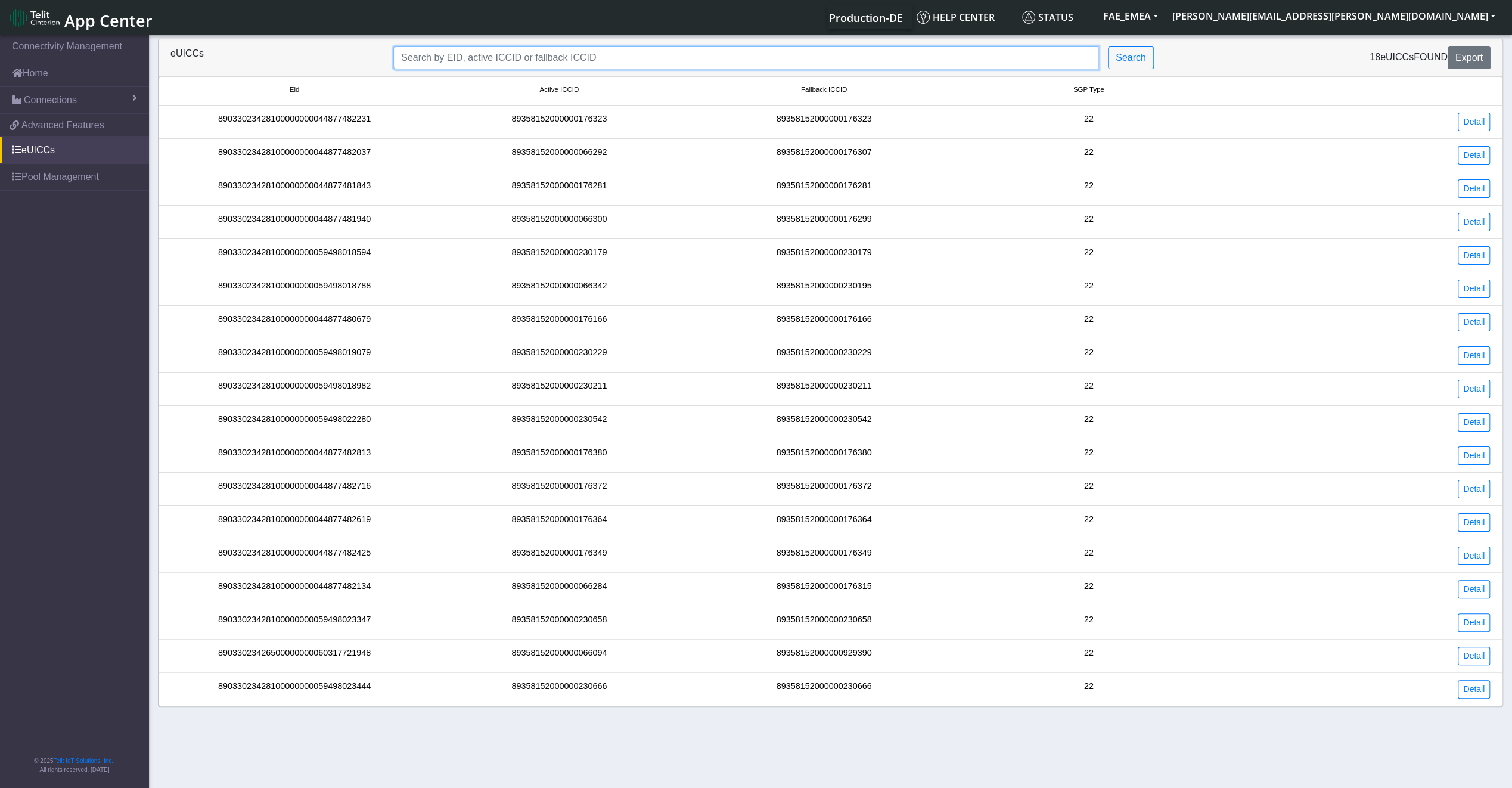
click at [495, 66] on input "Search..." at bounding box center [745, 58] width 705 height 23
click at [592, 60] on input "Search..." at bounding box center [745, 58] width 705 height 23
paste input "89033023426500000000060317721948"
type input "89033023426500000000060317721948"
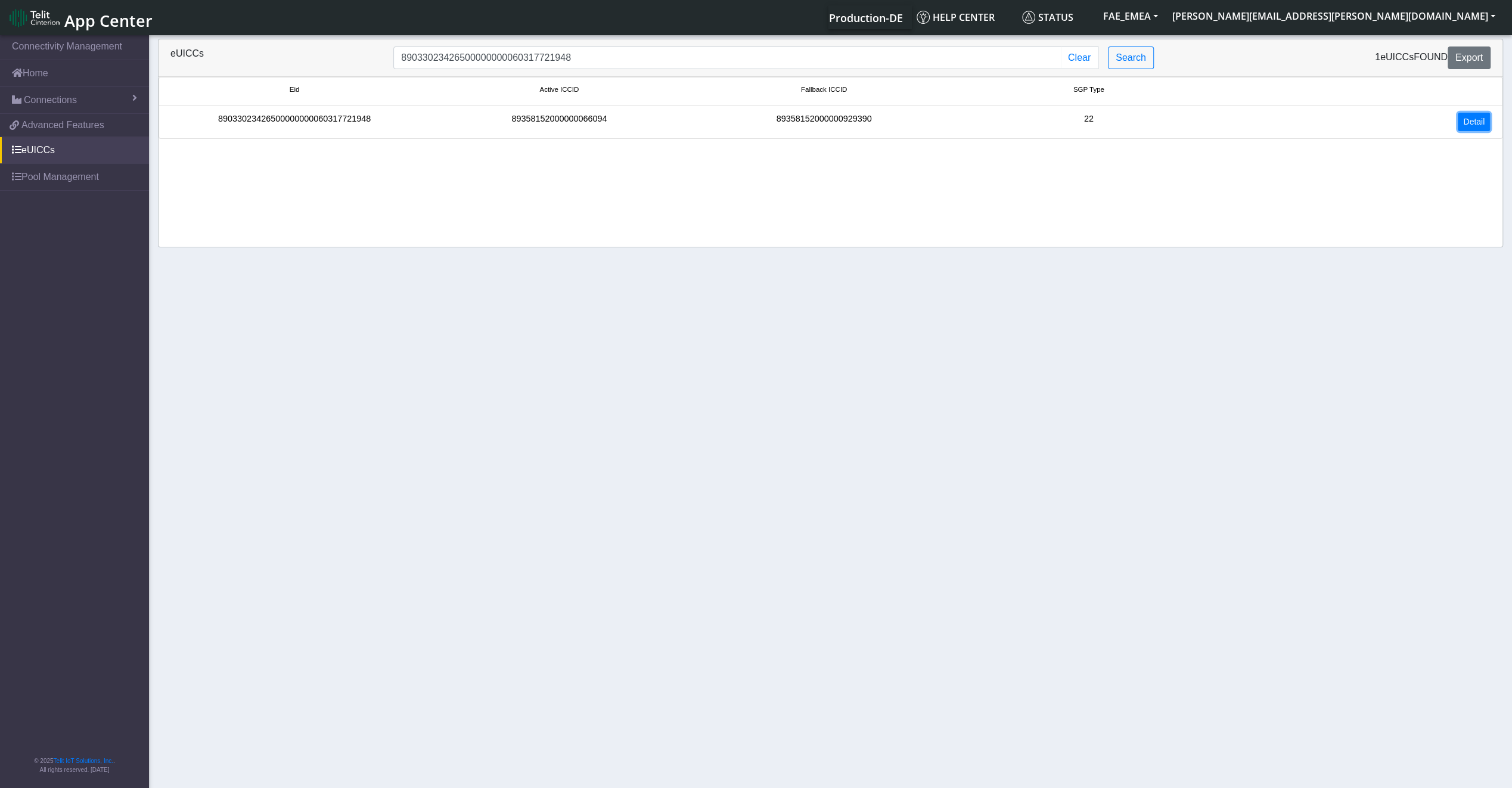
click at [1472, 125] on link "Detail" at bounding box center [1473, 122] width 32 height 18
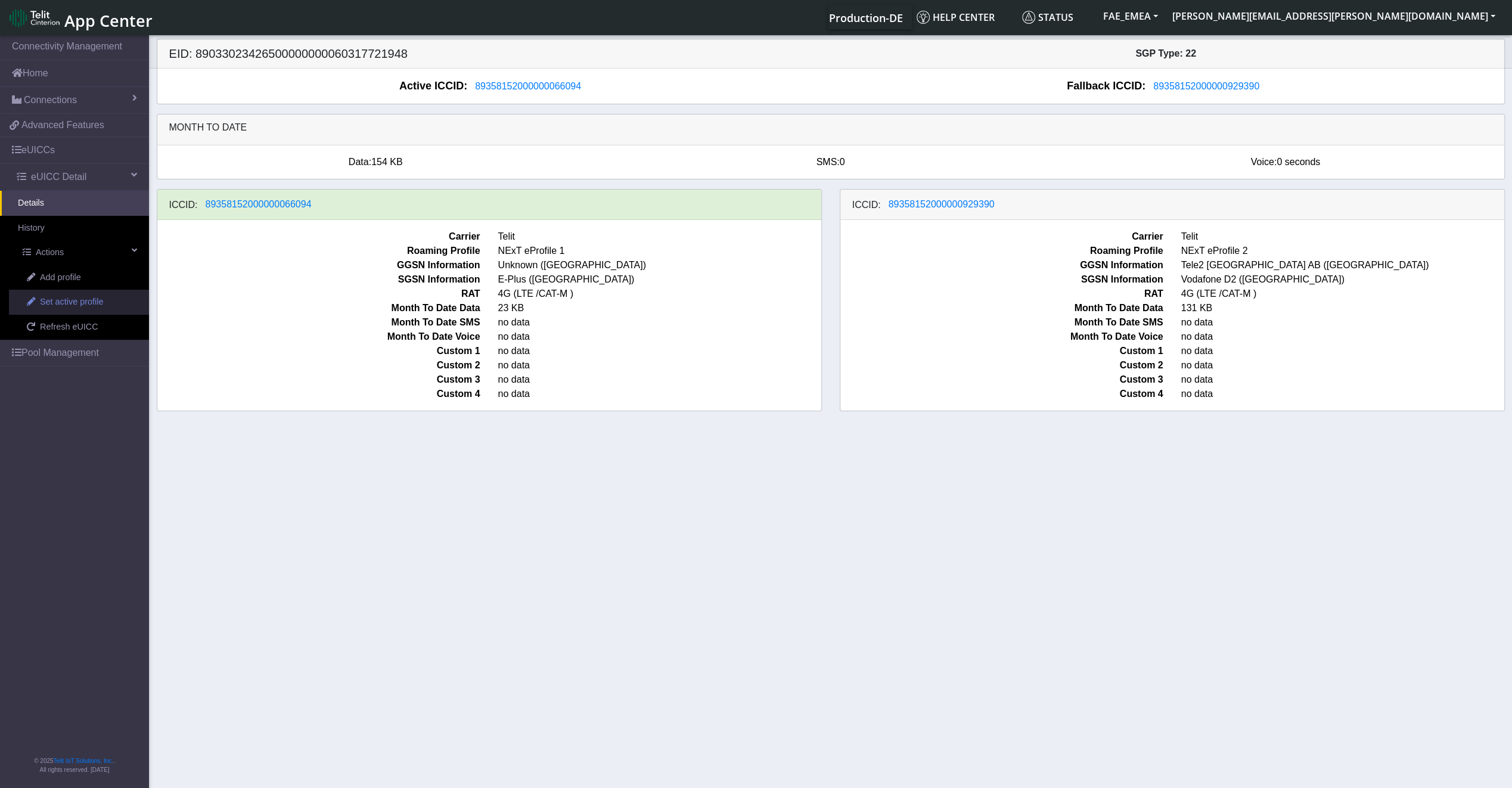
click at [60, 297] on span "Set active profile" at bounding box center [71, 302] width 63 height 13
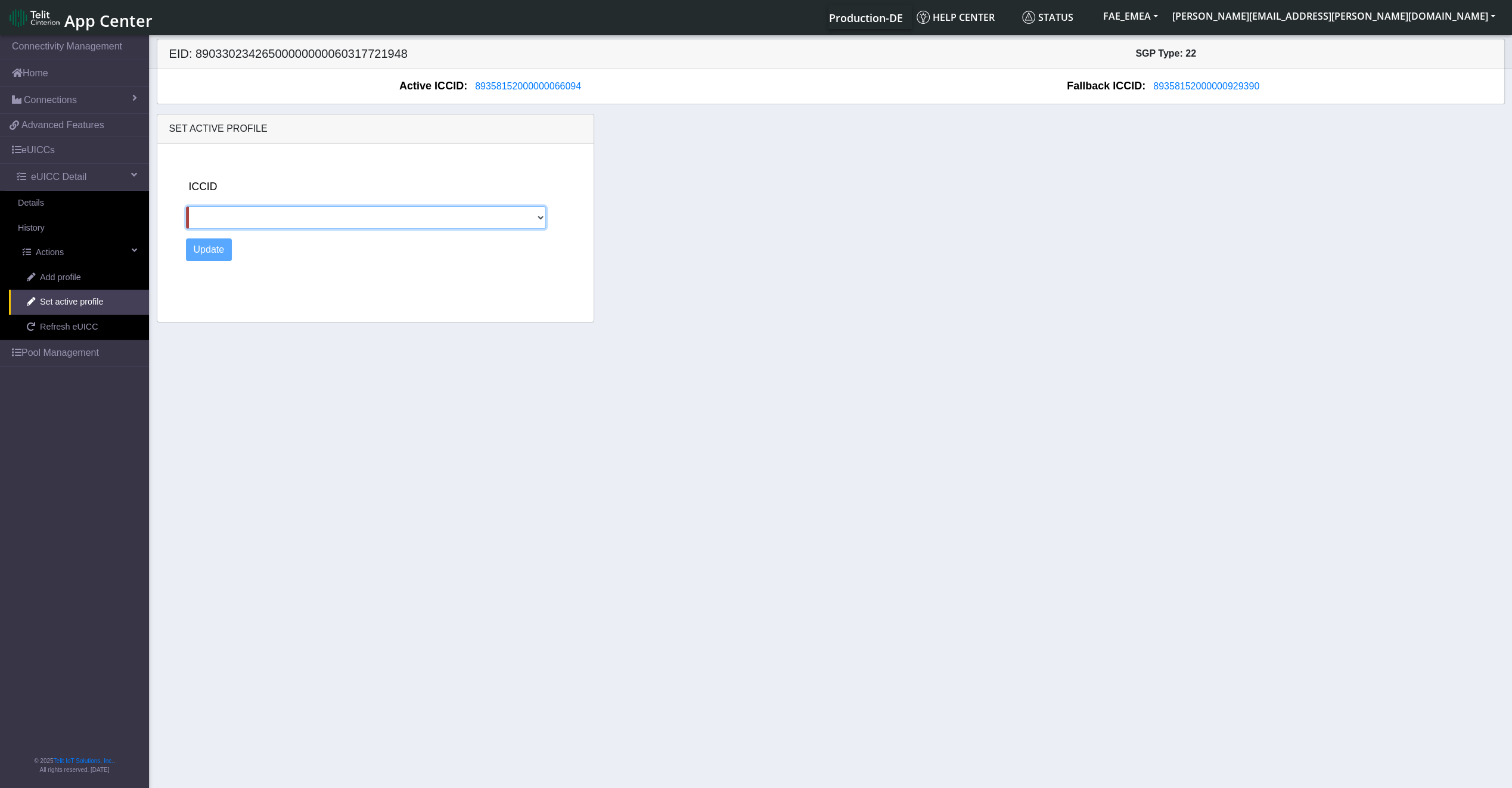
click at [328, 213] on select "89358152000000929390" at bounding box center [366, 217] width 361 height 23
select select "89358152000000929390"
click at [186, 206] on select "89358152000000929390" at bounding box center [366, 217] width 361 height 23
click at [205, 257] on button "Update" at bounding box center [209, 249] width 47 height 23
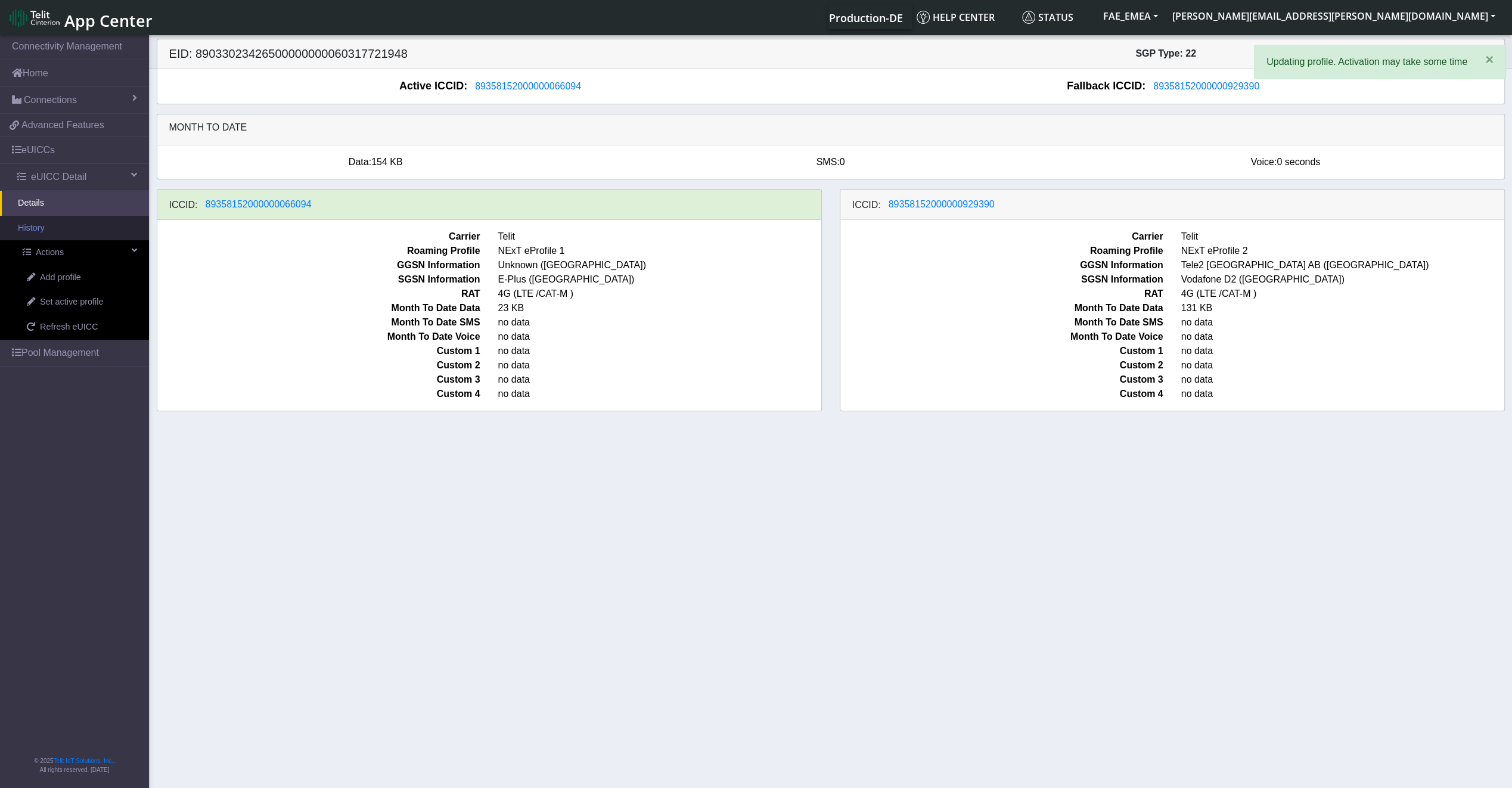
click at [81, 235] on link "History" at bounding box center [75, 227] width 149 height 25
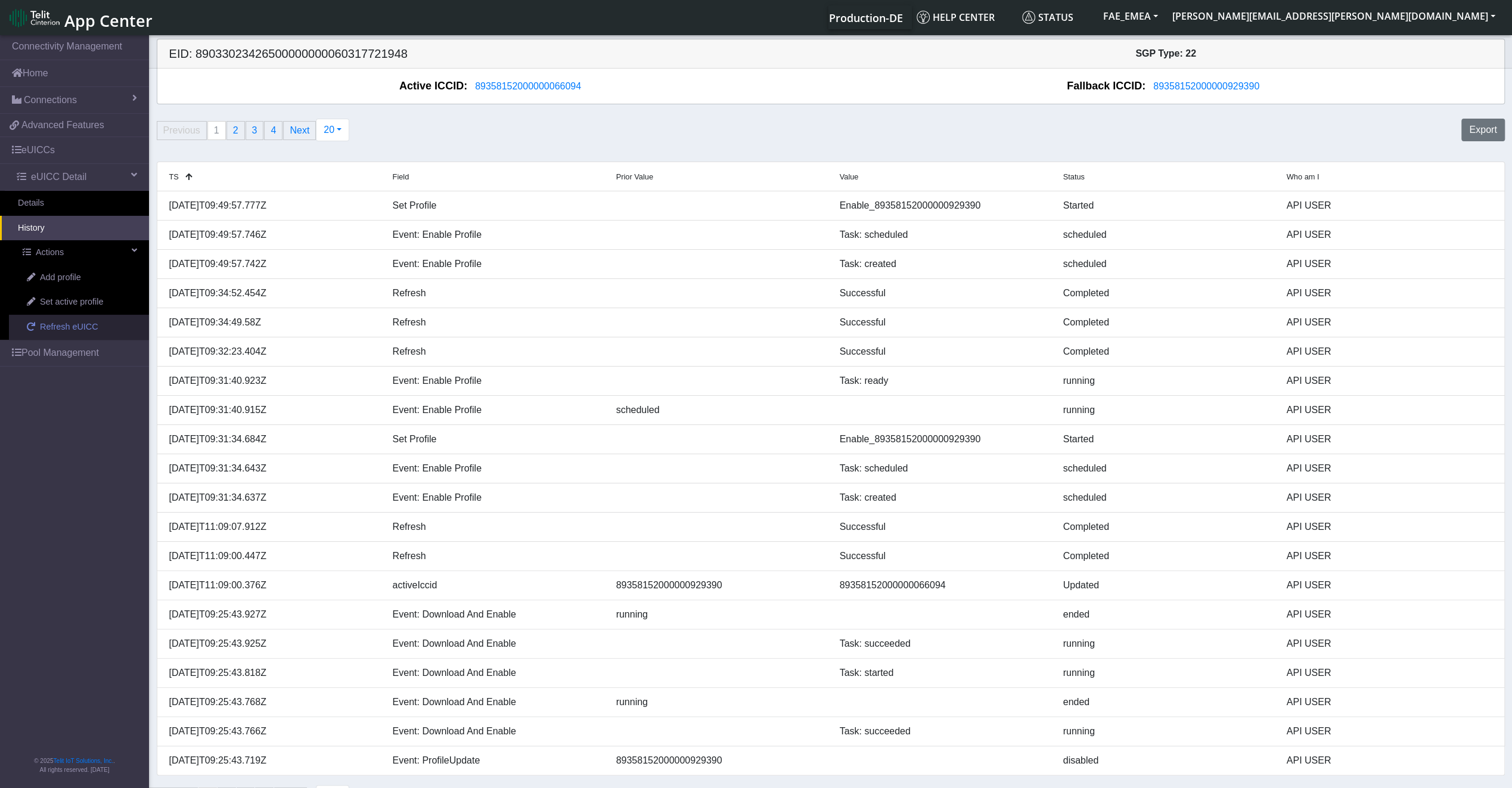
click at [58, 330] on span "Refresh eUICC" at bounding box center [68, 327] width 58 height 13
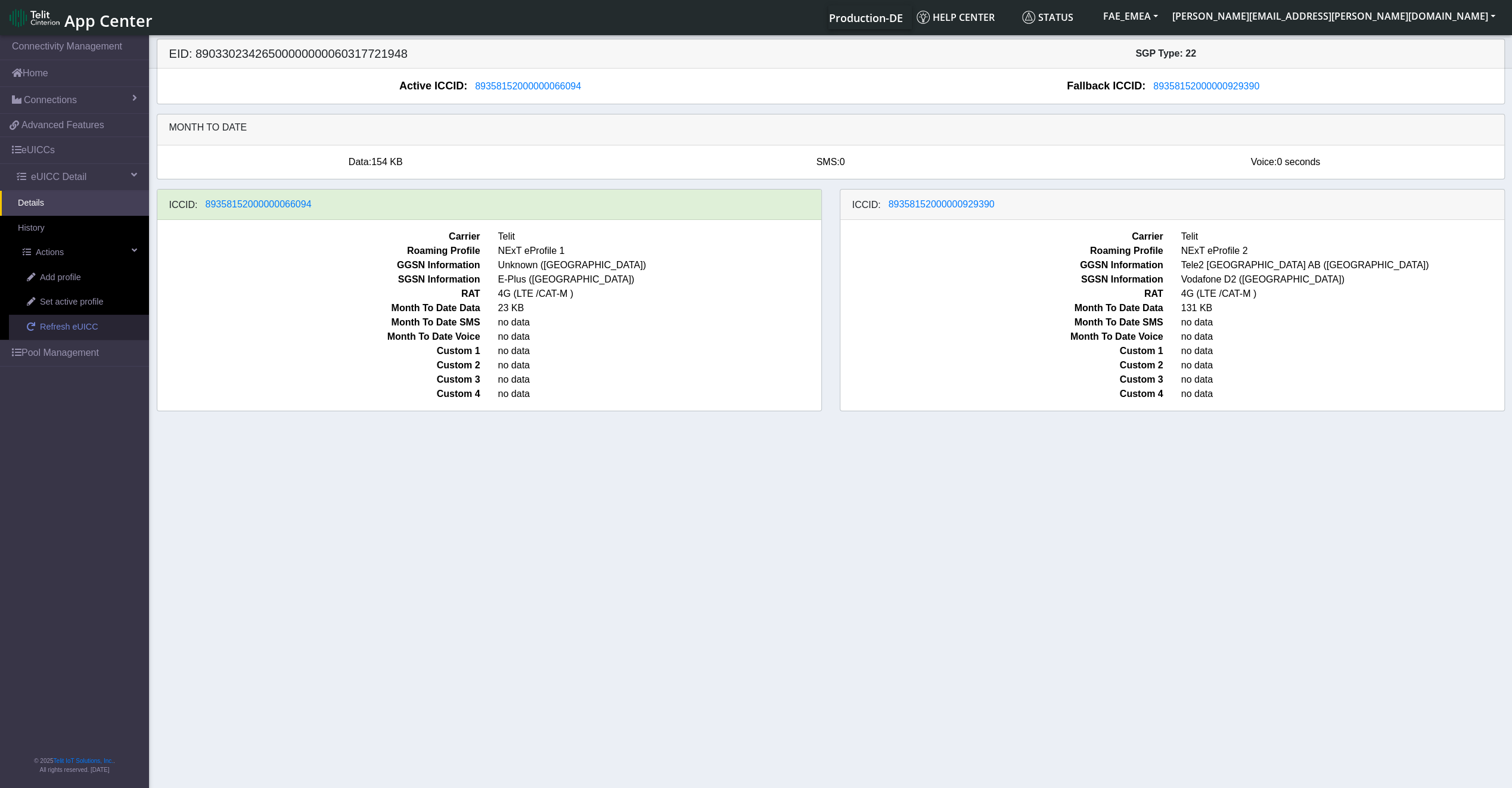
click at [58, 330] on span "Refresh eUICC" at bounding box center [68, 327] width 58 height 13
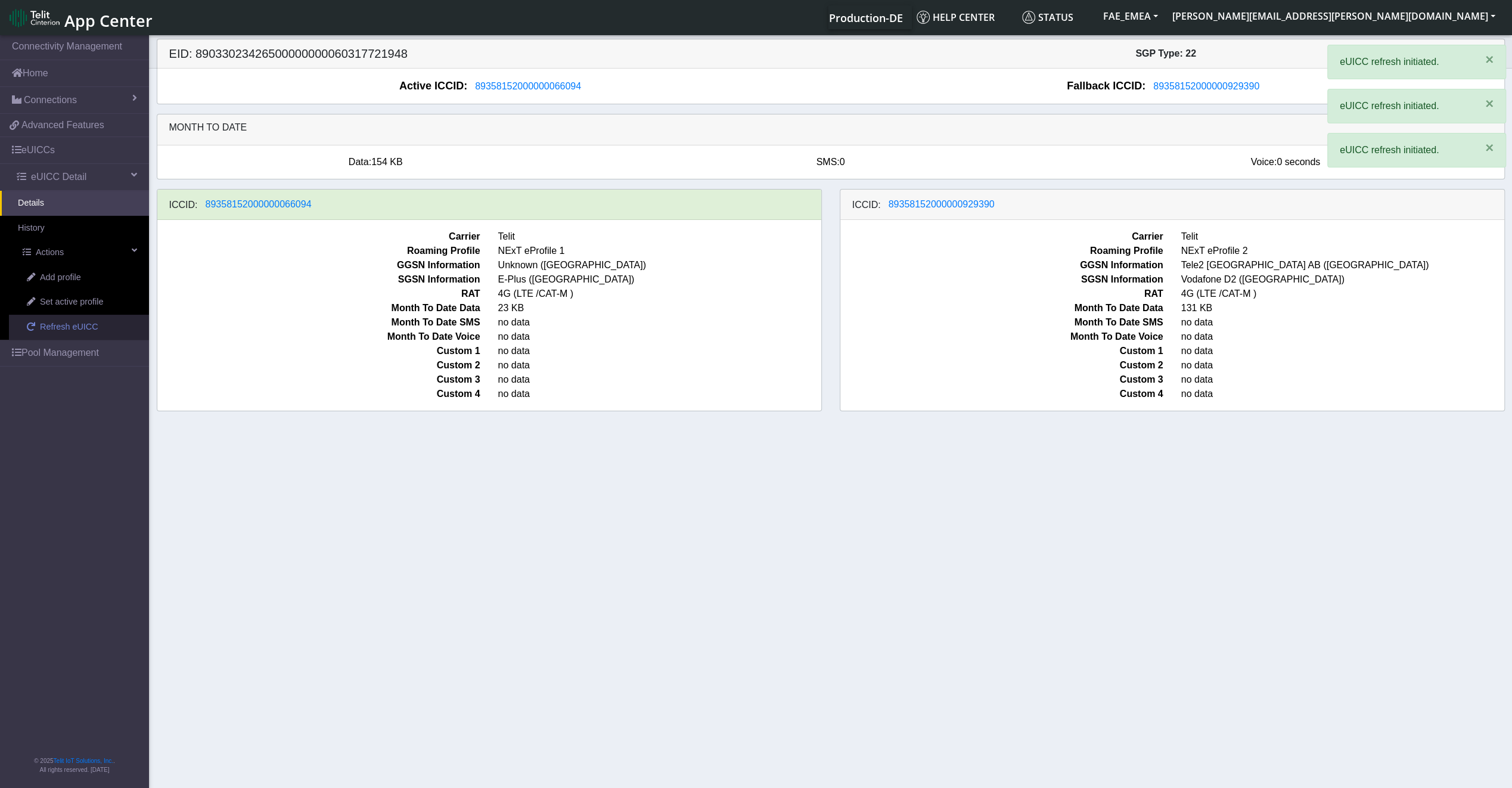
click at [58, 330] on span "Refresh eUICC" at bounding box center [68, 327] width 58 height 13
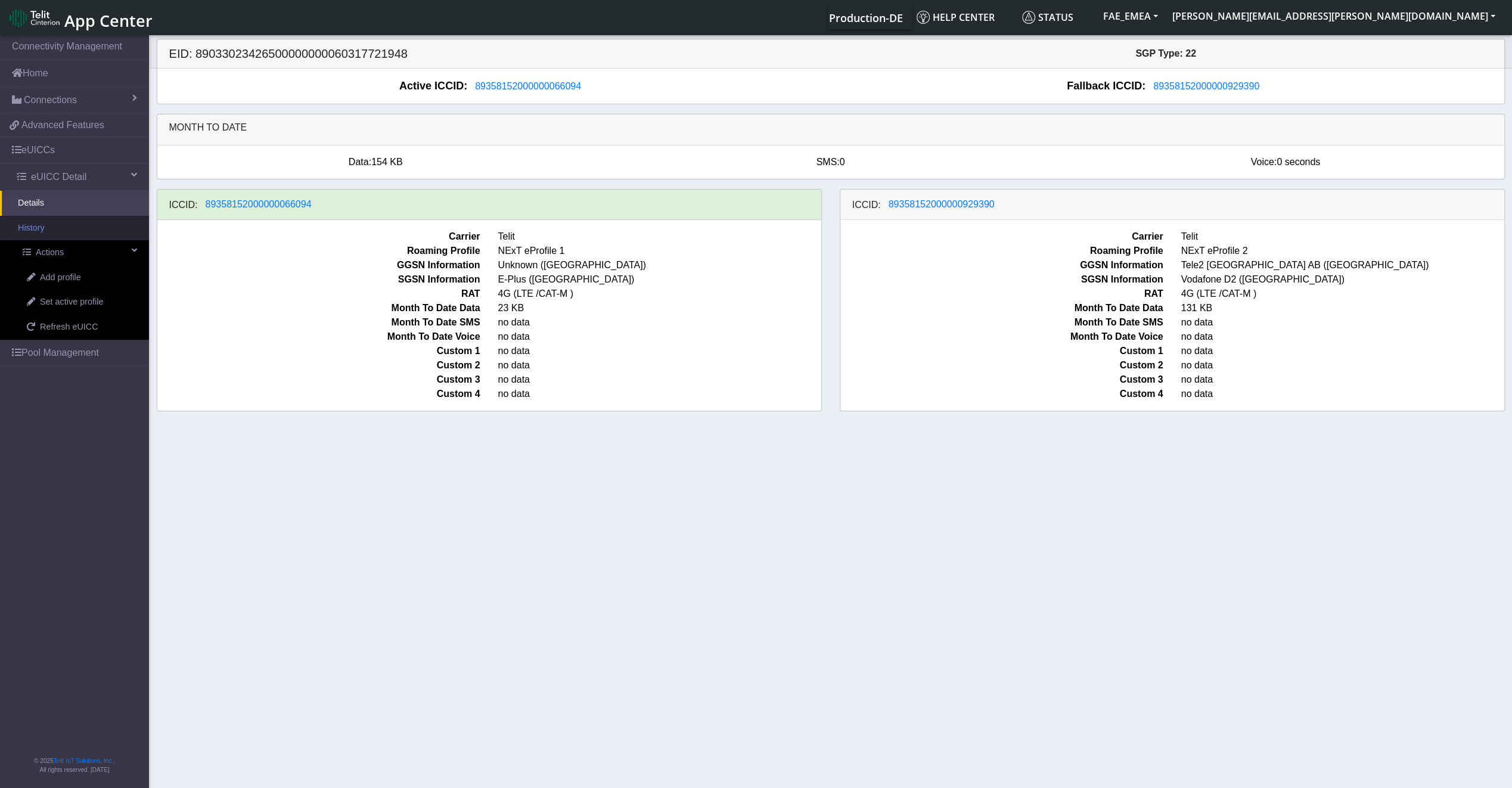
click at [63, 235] on link "History" at bounding box center [75, 227] width 149 height 25
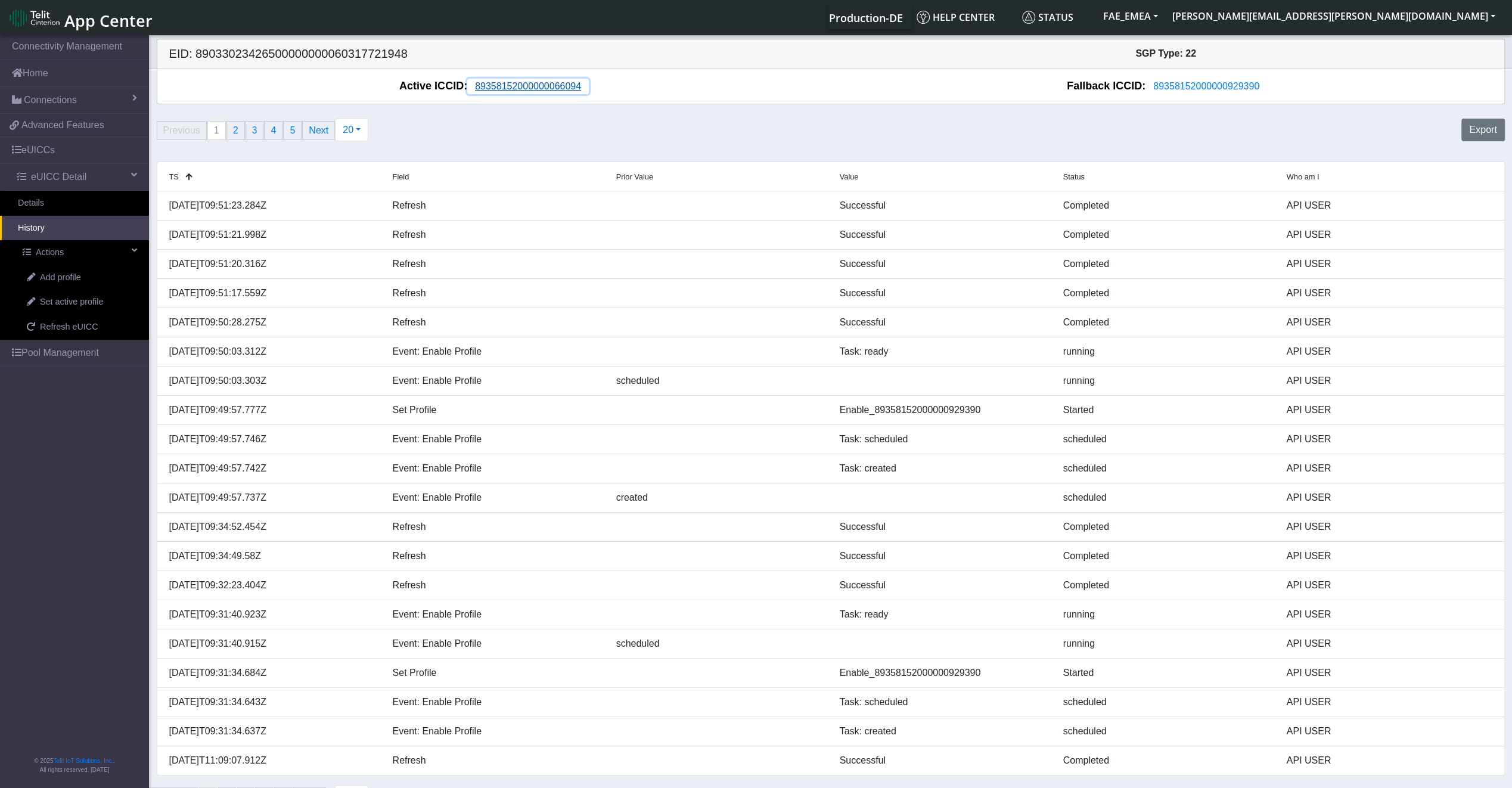
click at [563, 89] on span "89358152000000066094" at bounding box center [527, 86] width 106 height 10
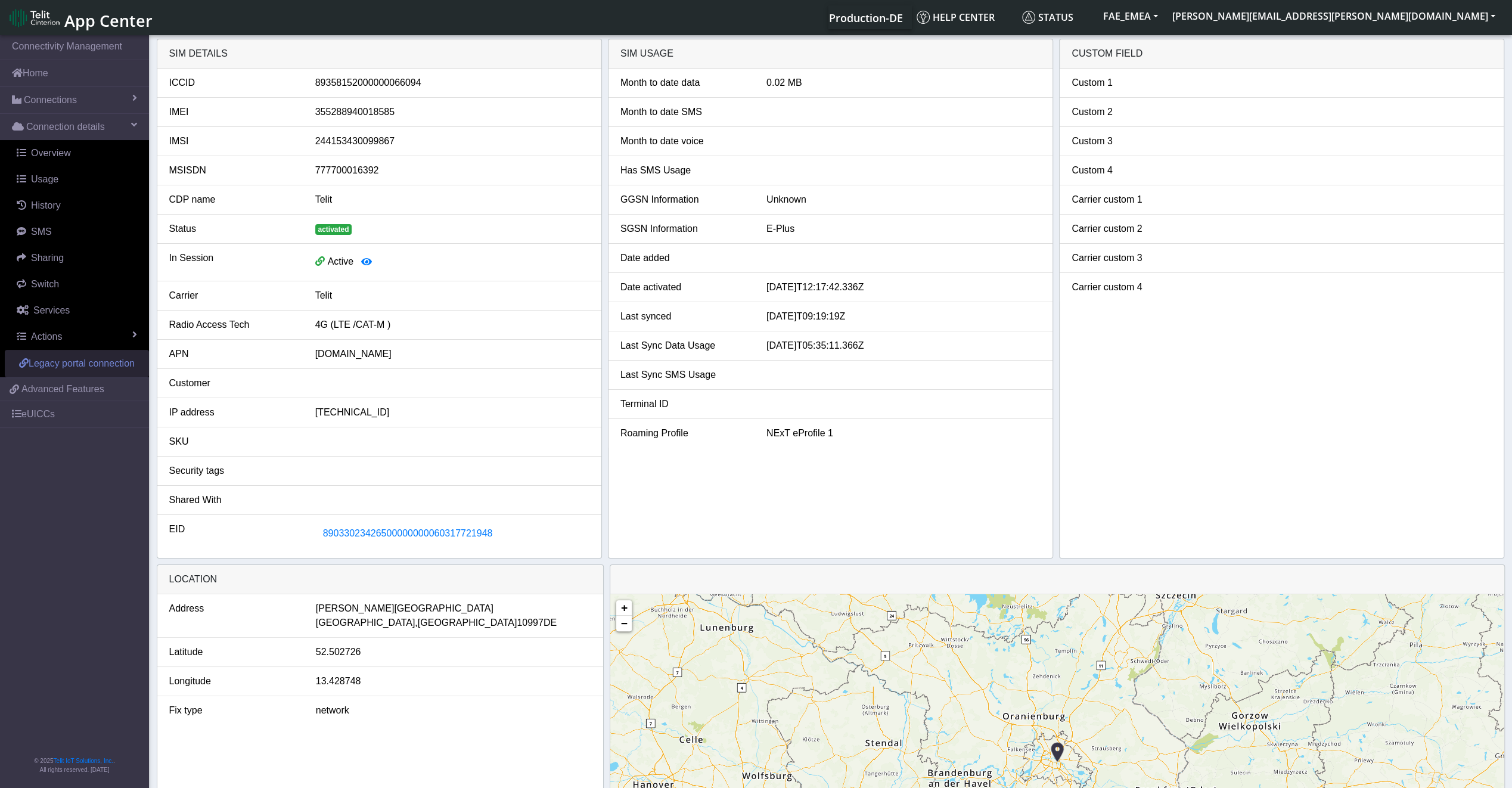
click at [69, 365] on span "Legacy portal connection" at bounding box center [81, 363] width 106 height 10
click at [60, 361] on span "Legacy portal connection" at bounding box center [81, 363] width 106 height 10
click at [120, 339] on link "Actions" at bounding box center [76, 337] width 144 height 26
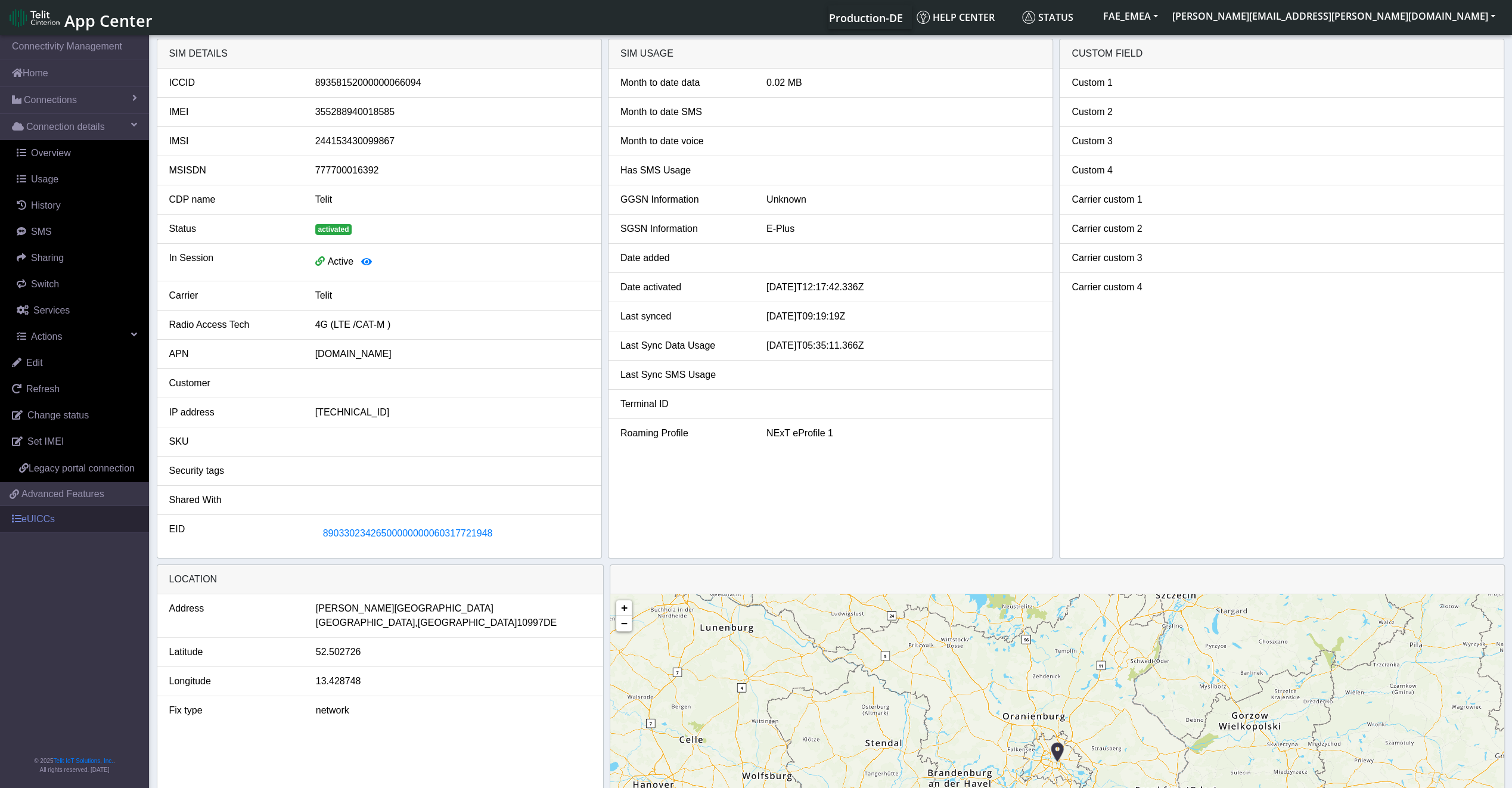
click at [70, 522] on link "eUICCs" at bounding box center [75, 519] width 149 height 26
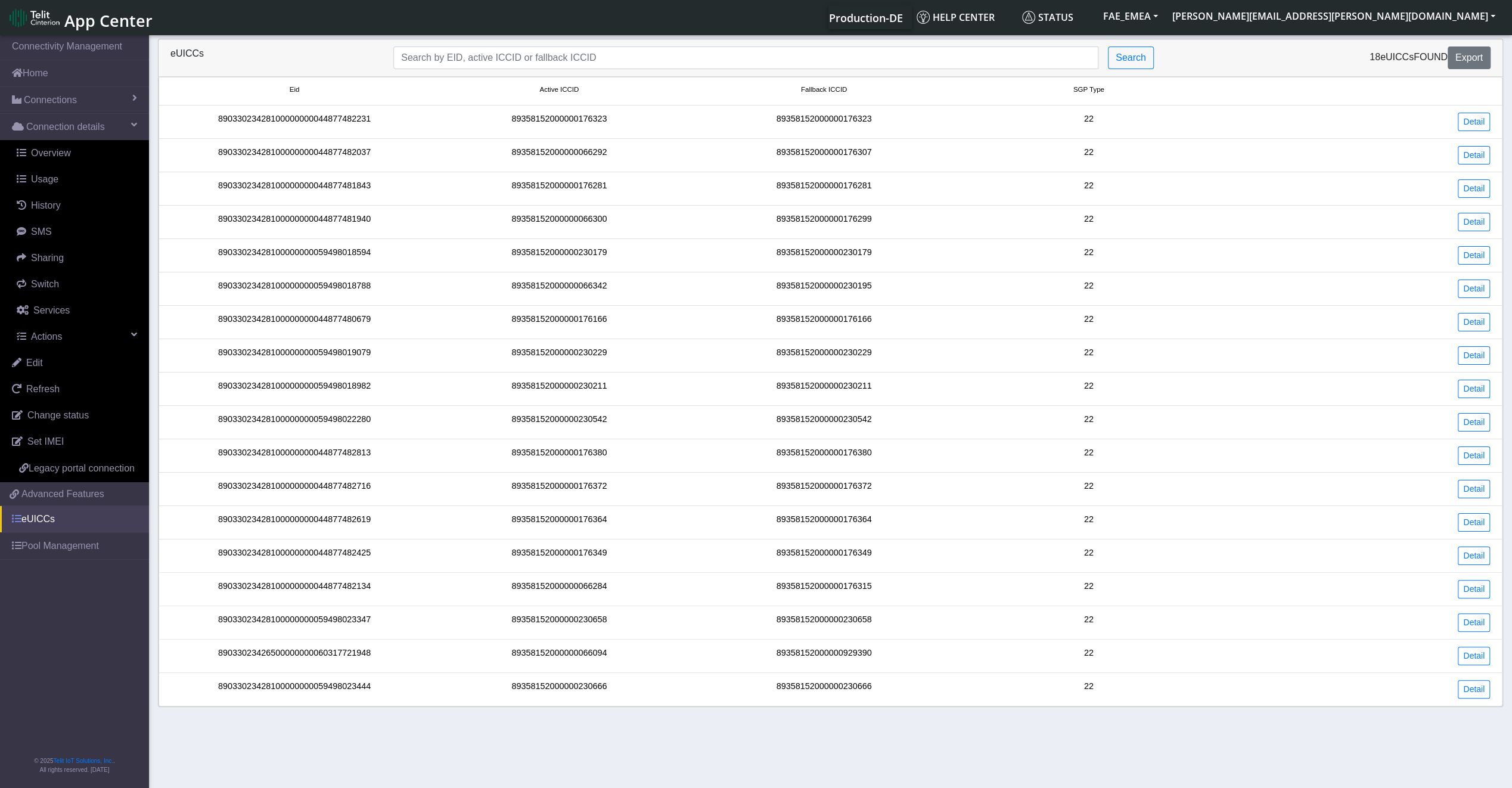
click at [19, 519] on span at bounding box center [17, 518] width 9 height 9
click at [332, 133] on li "89033023428100000000044877482231 89358152000000176323 89358152000000176323 22 D…" at bounding box center [830, 122] width 1345 height 33
click at [43, 543] on link "Pool Management" at bounding box center [75, 546] width 149 height 26
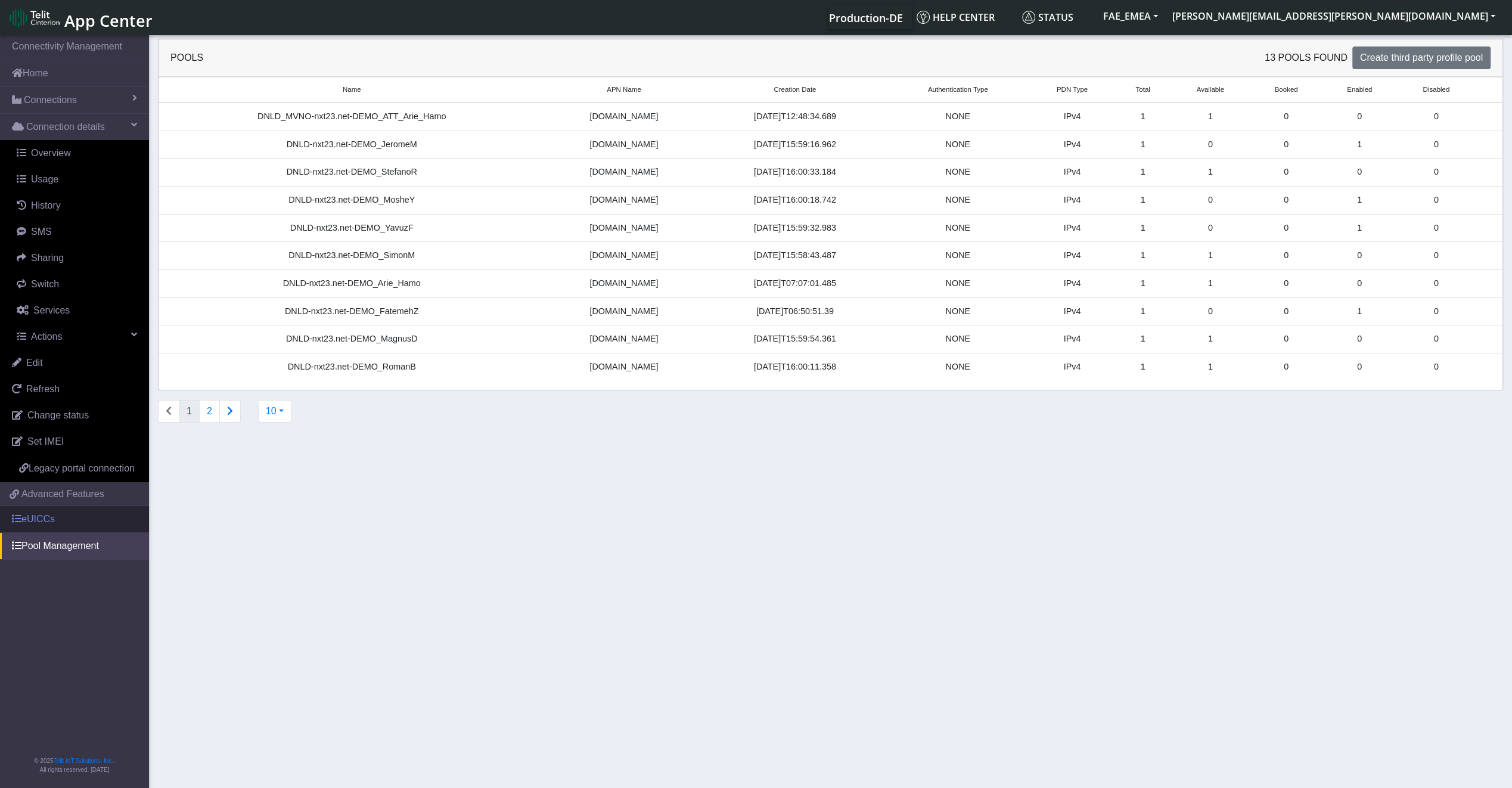
click at [39, 514] on link "eUICCs" at bounding box center [75, 519] width 149 height 26
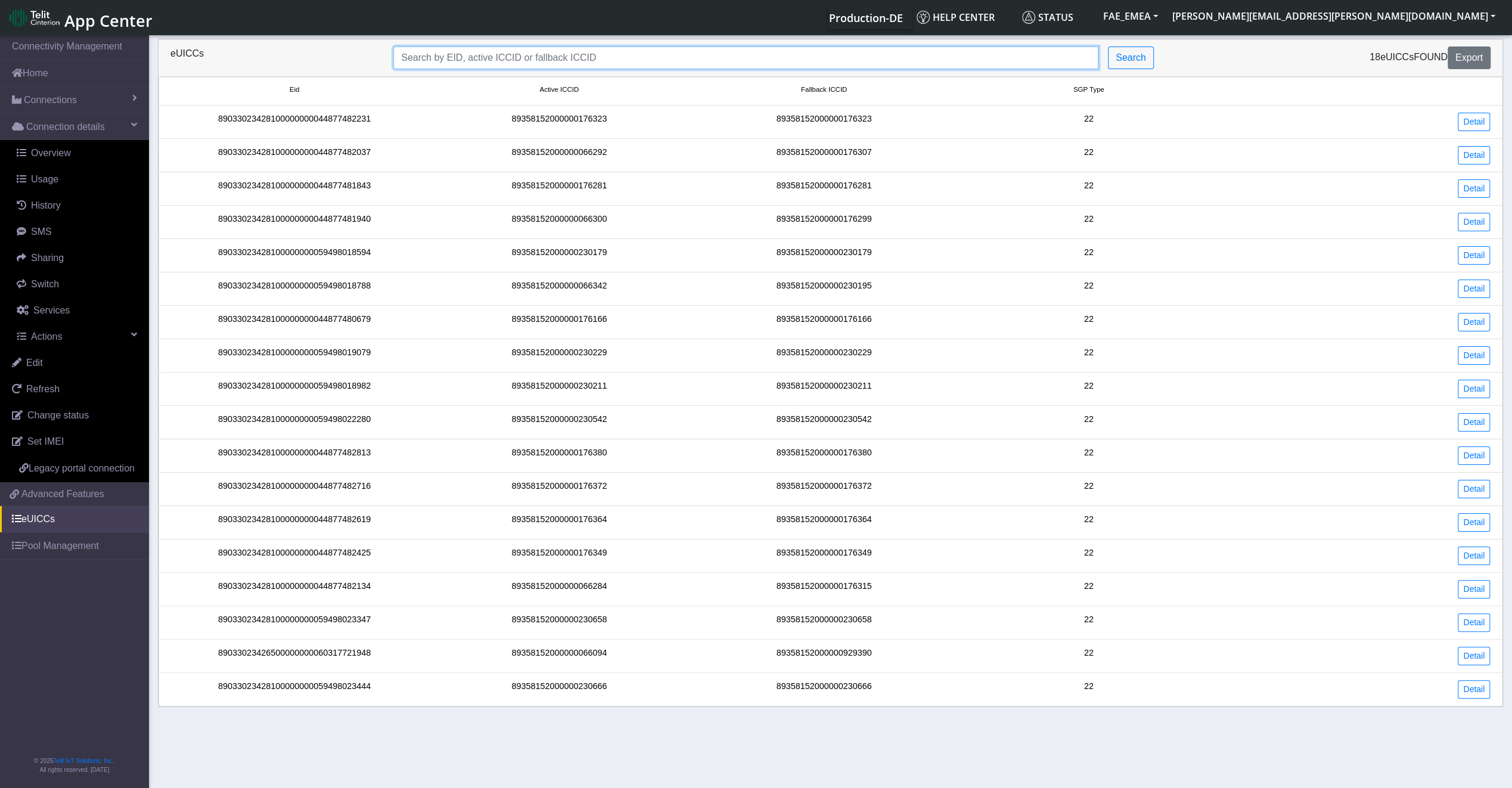
click at [537, 65] on input "Search..." at bounding box center [745, 58] width 705 height 23
paste input "89033023426500000000060317721948"
type input "89033023426500000000060317721948"
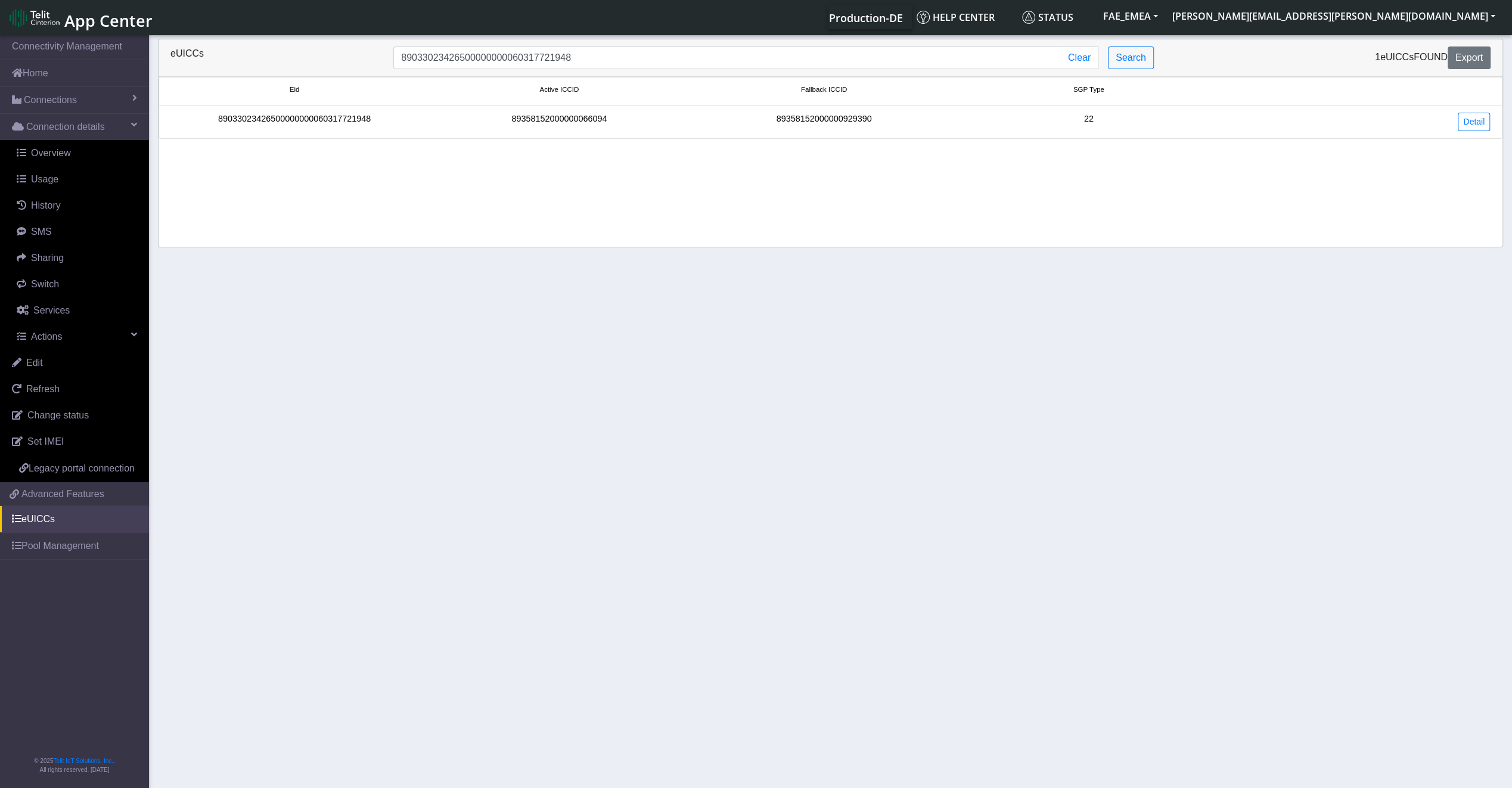
click at [339, 127] on div "89033023426500000000060317721948" at bounding box center [294, 122] width 265 height 18
click at [334, 125] on div "89033023426500000000060317721948" at bounding box center [294, 122] width 265 height 18
click at [331, 122] on div "89033023426500000000060317721948" at bounding box center [294, 122] width 265 height 18
click at [1460, 128] on link "Detail" at bounding box center [1473, 122] width 32 height 18
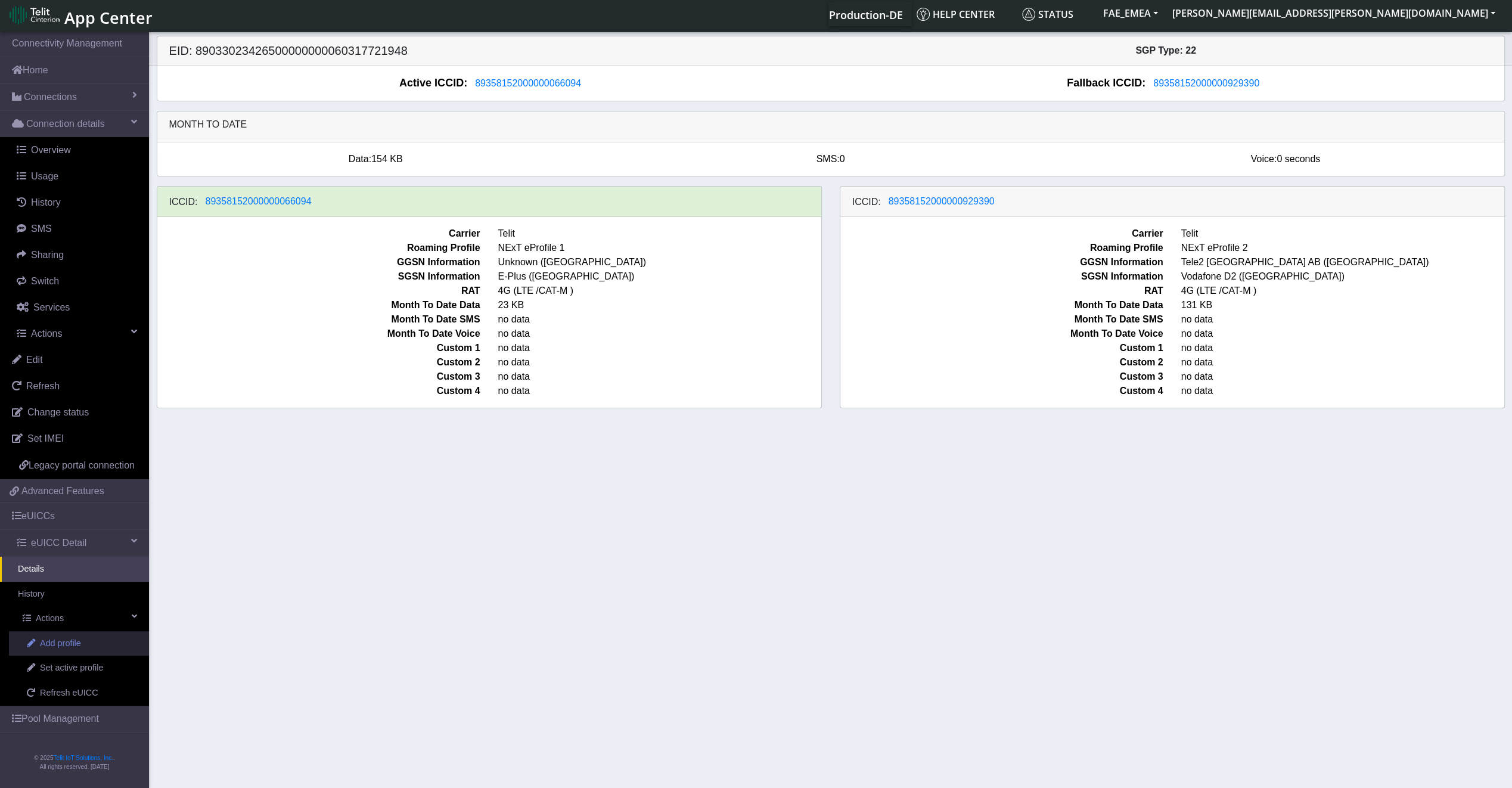
scroll to position [5, 0]
